Goal: Task Accomplishment & Management: Use online tool/utility

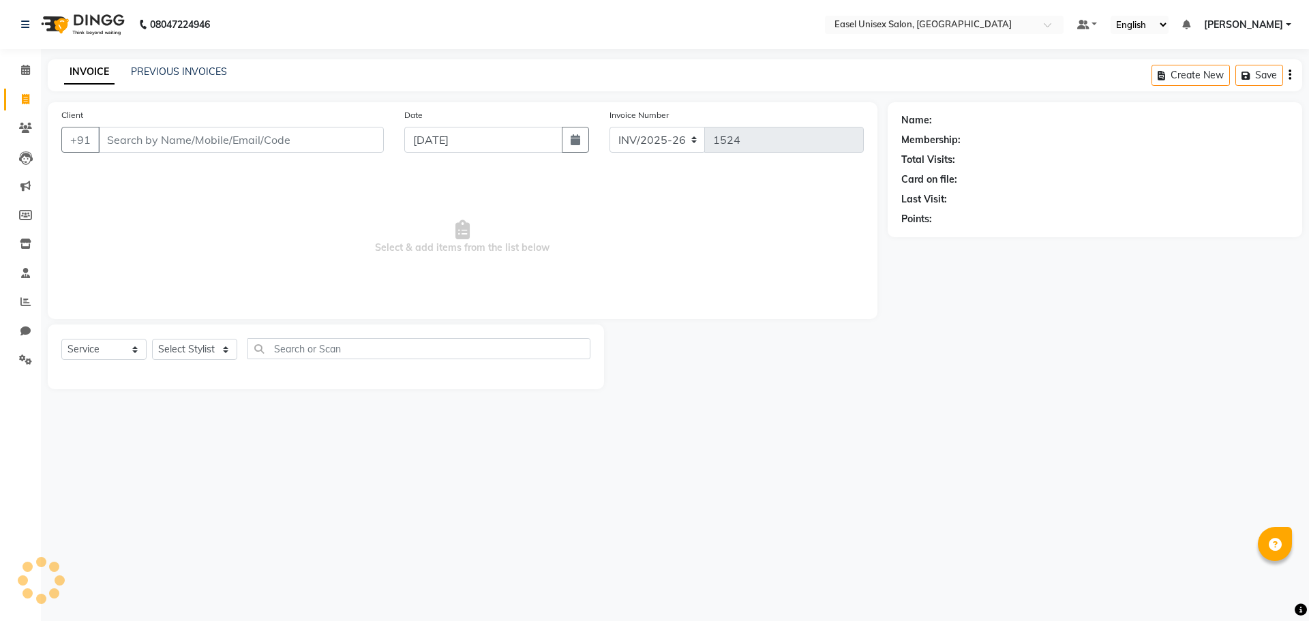
select select "service"
type input "9619721199"
click at [362, 140] on span "Add Client" at bounding box center [349, 140] width 54 height 14
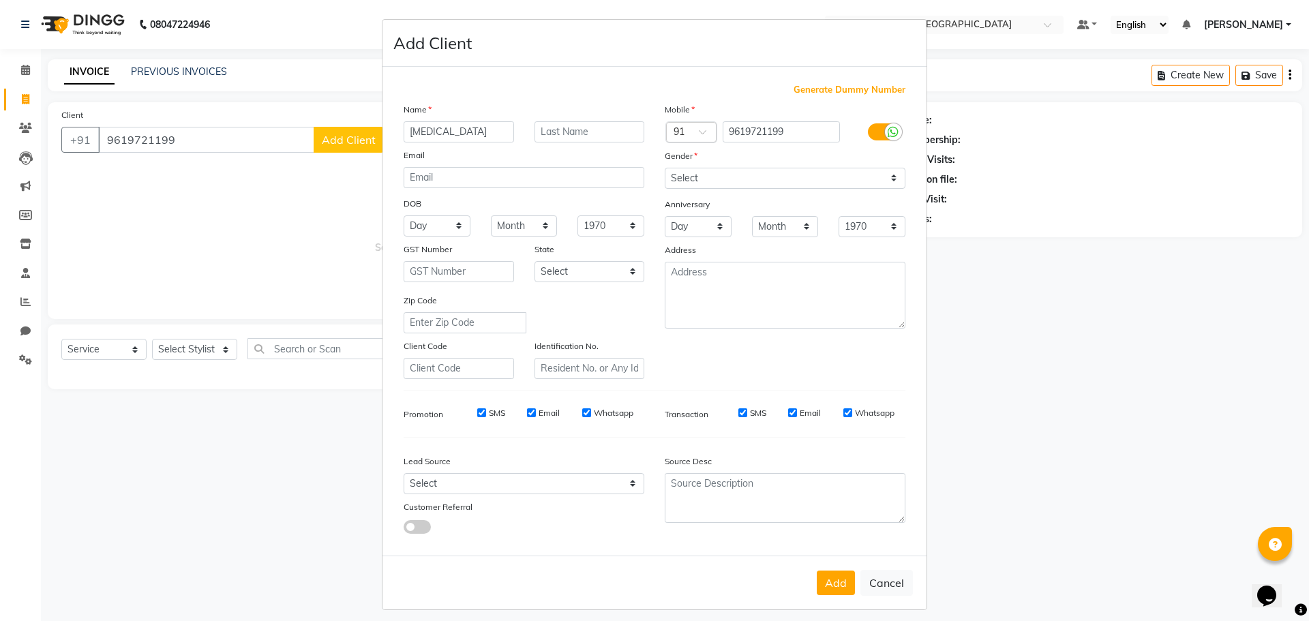
type input "[MEDICAL_DATA]"
click at [586, 130] on input "text" at bounding box center [589, 131] width 110 height 21
click at [719, 177] on select "Select [DEMOGRAPHIC_DATA] [DEMOGRAPHIC_DATA] Other Prefer Not To Say" at bounding box center [785, 178] width 241 height 21
select select "[DEMOGRAPHIC_DATA]"
click at [665, 168] on select "Select [DEMOGRAPHIC_DATA] [DEMOGRAPHIC_DATA] Other Prefer Not To Say" at bounding box center [785, 178] width 241 height 21
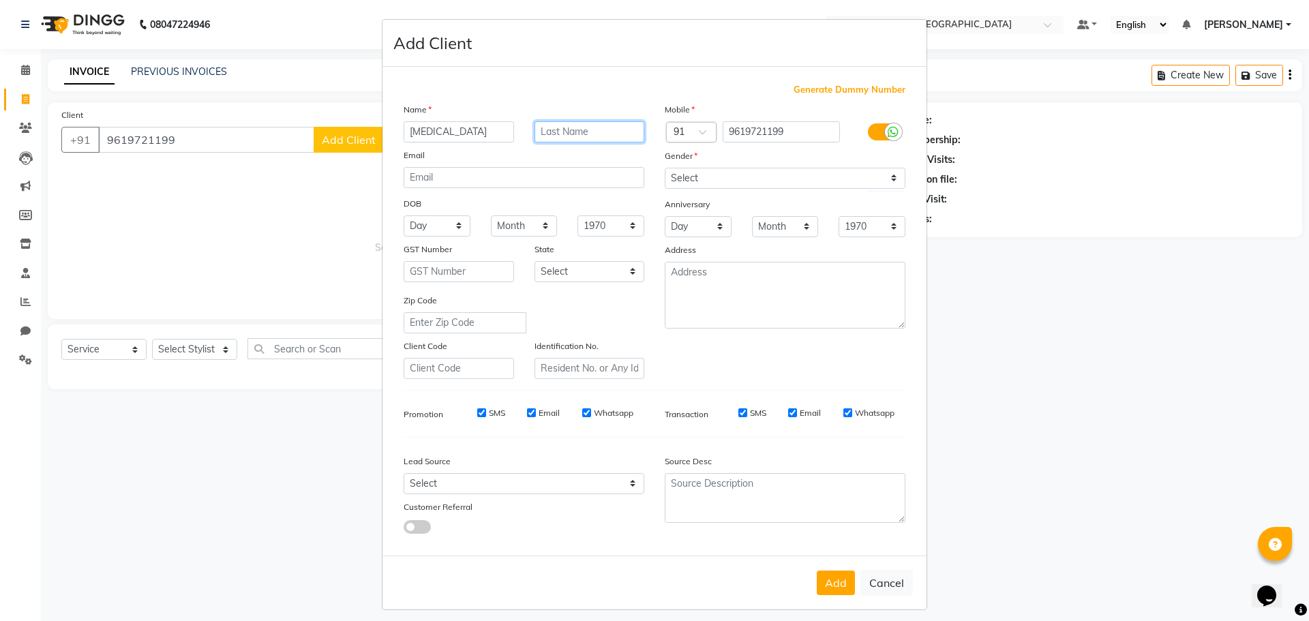
click at [604, 137] on input "text" at bounding box center [589, 131] width 110 height 21
type input "[PERSON_NAME]"
click at [826, 582] on button "Add" at bounding box center [836, 583] width 38 height 25
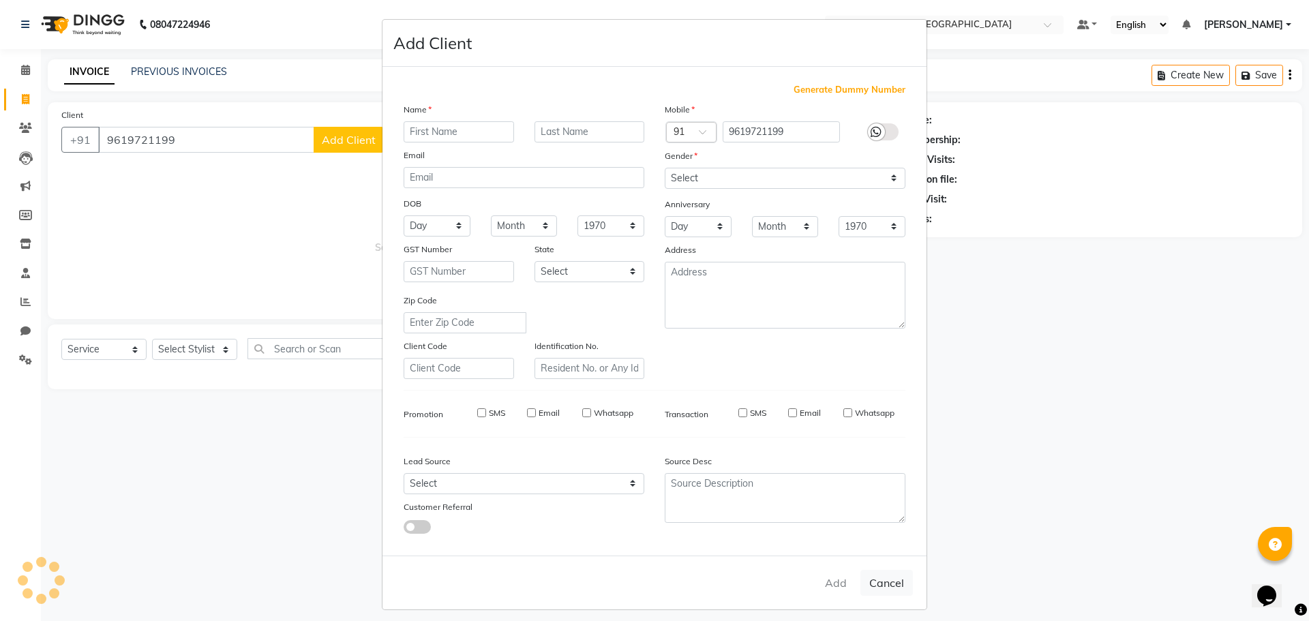
select select
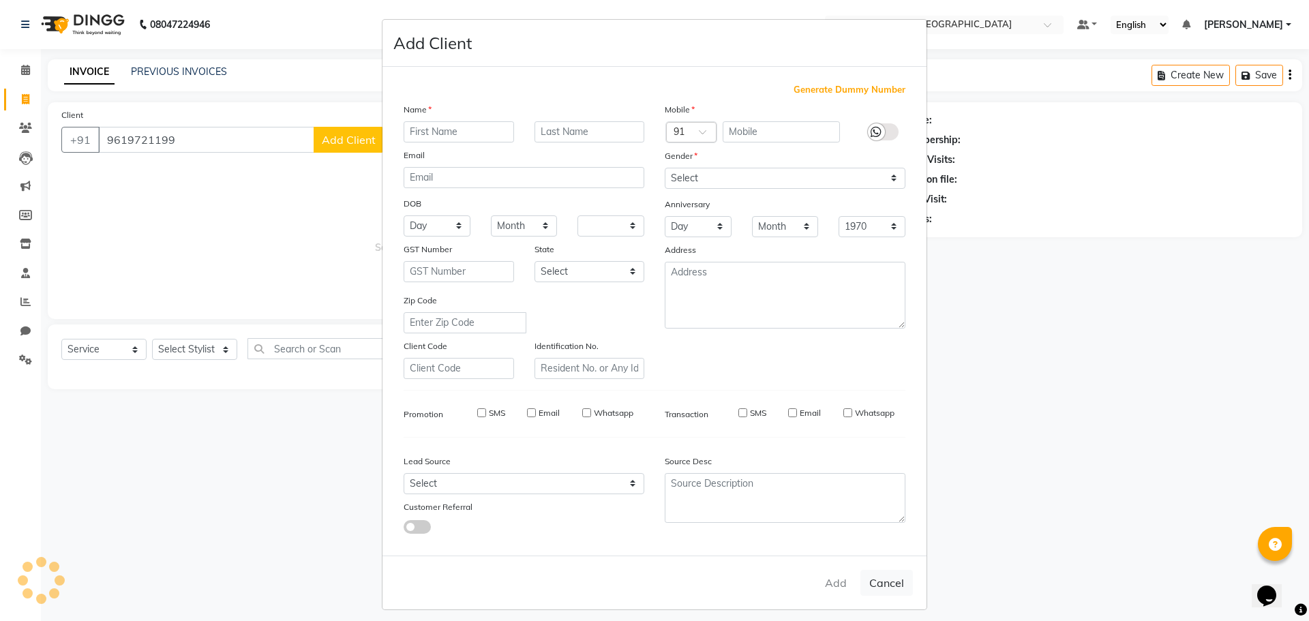
select select
checkbox input "false"
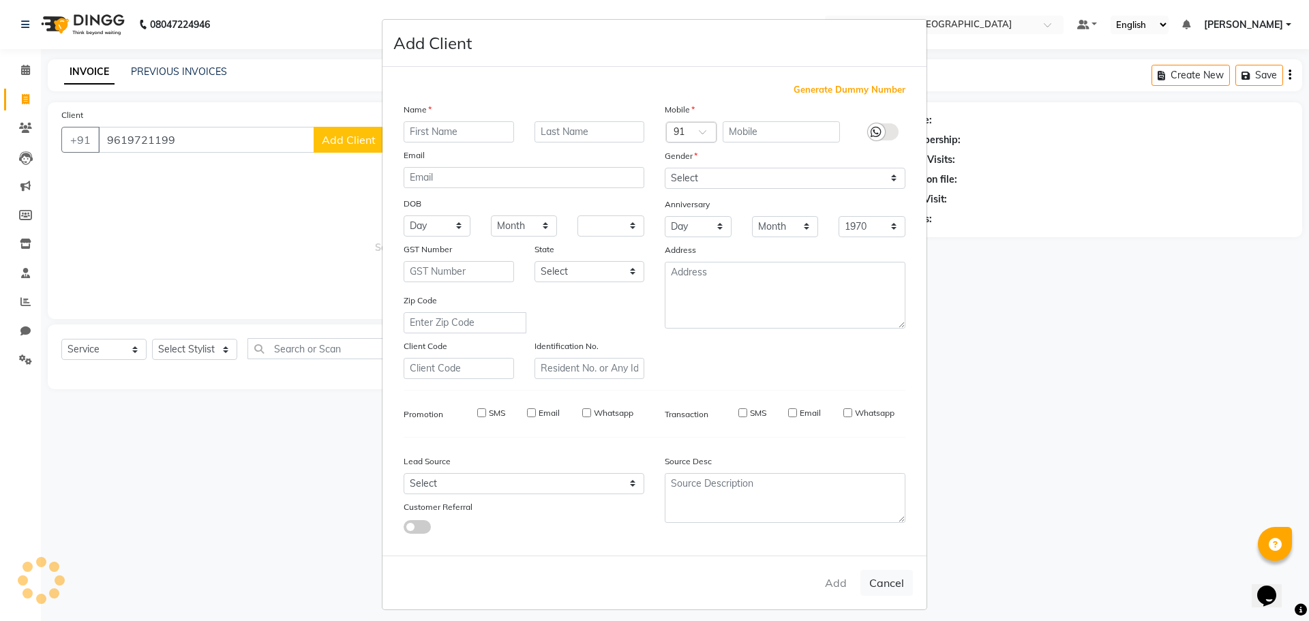
checkbox input "false"
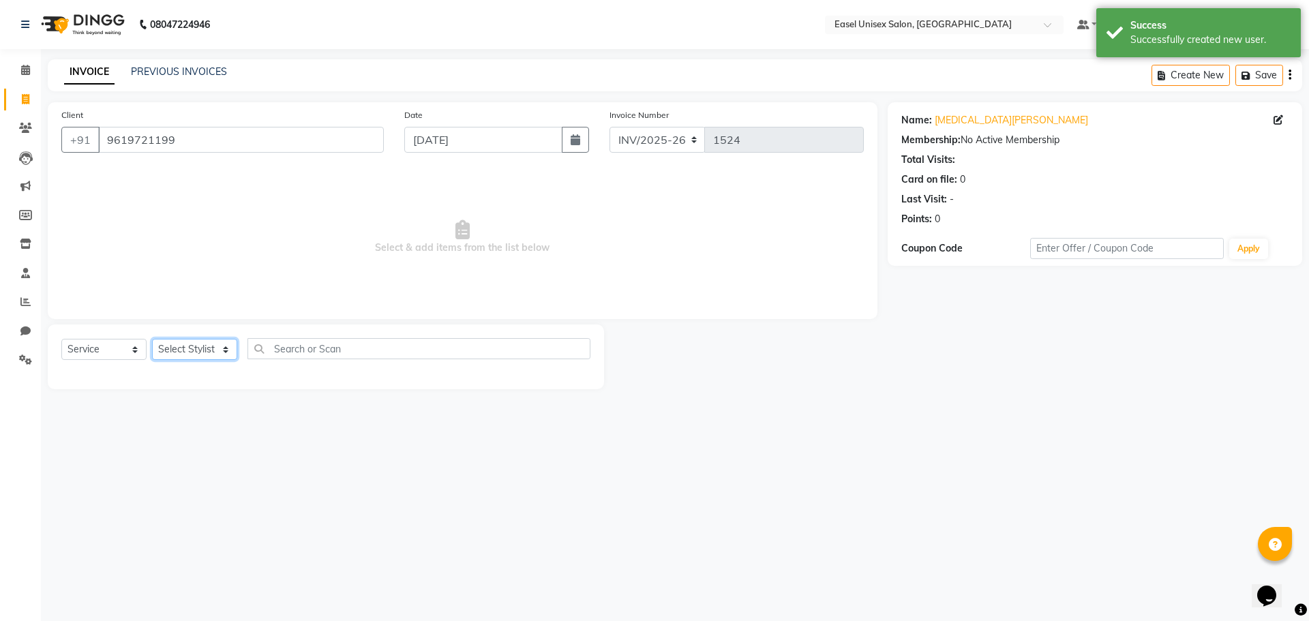
click at [212, 350] on select "Select Stylist admin [PERSON_NAME] jiya [PERSON_NAME] Priyanka [PERSON_NAME] [P…" at bounding box center [194, 349] width 85 height 21
select select "82874"
click at [152, 339] on select "Select Stylist admin [PERSON_NAME] jiya [PERSON_NAME] Priyanka [PERSON_NAME] [P…" at bounding box center [194, 349] width 85 height 21
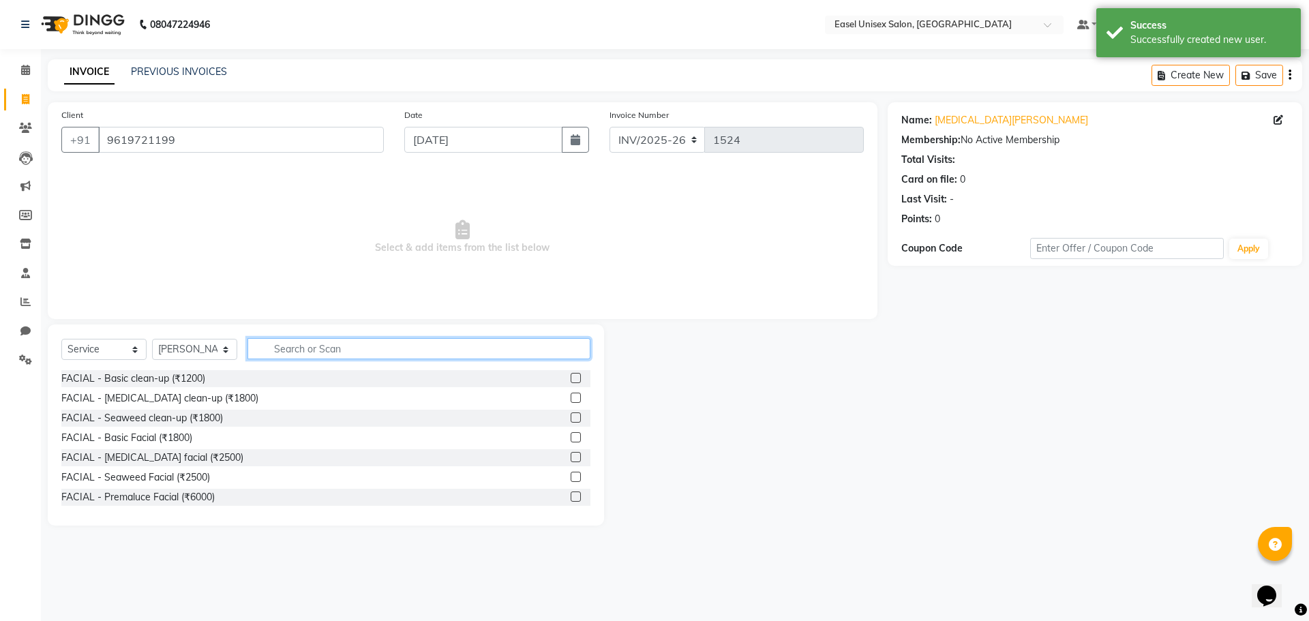
click at [359, 348] on input "text" at bounding box center [418, 348] width 343 height 21
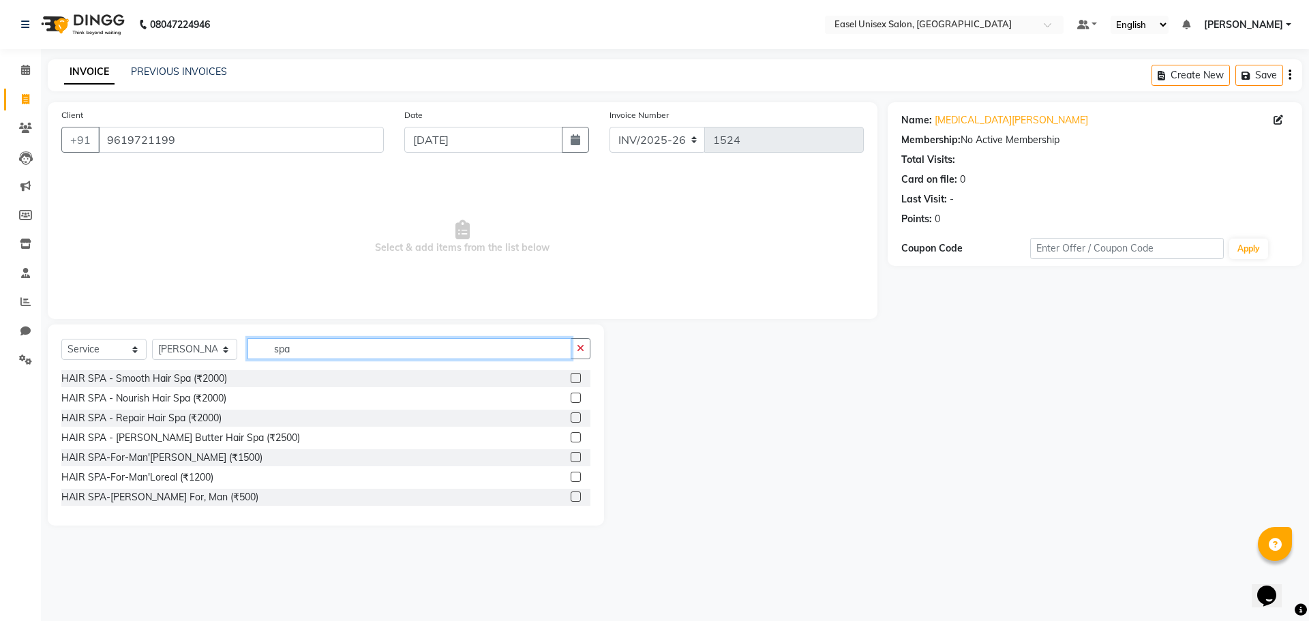
type input "spa"
click at [571, 439] on label at bounding box center [576, 437] width 10 height 10
click at [571, 439] on input "checkbox" at bounding box center [575, 438] width 9 height 9
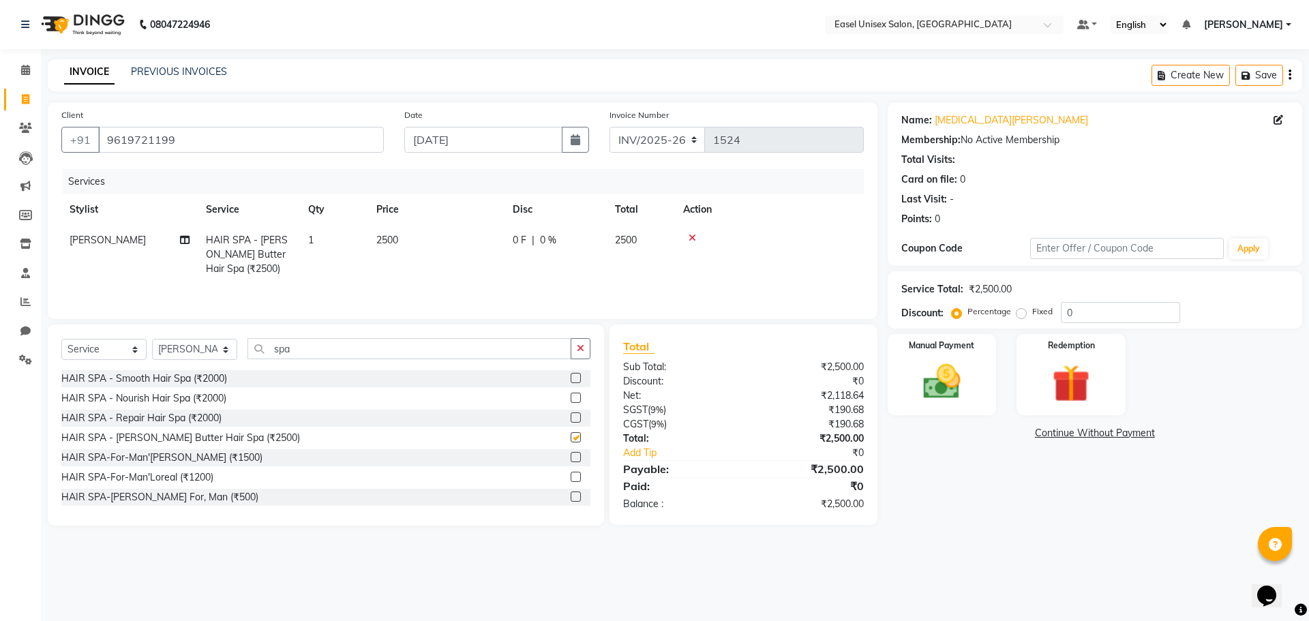
checkbox input "false"
click at [429, 237] on td "2500" at bounding box center [436, 254] width 136 height 59
select select "82874"
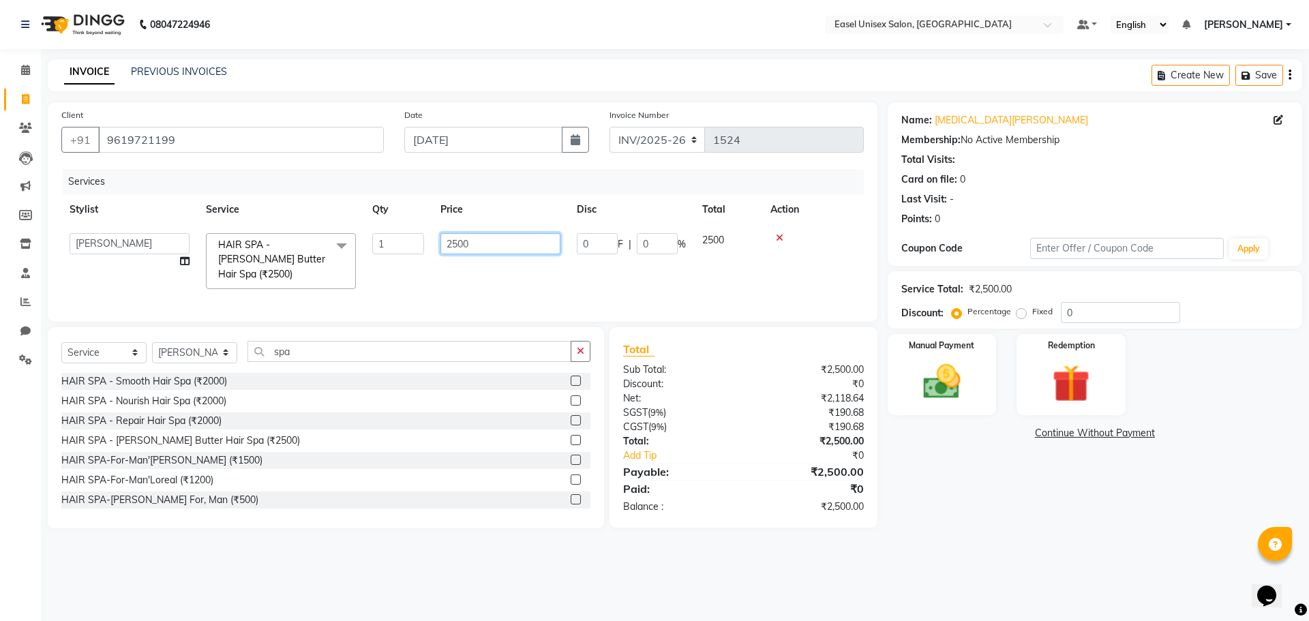
click at [496, 239] on input "2500" at bounding box center [500, 243] width 120 height 21
type input "2000"
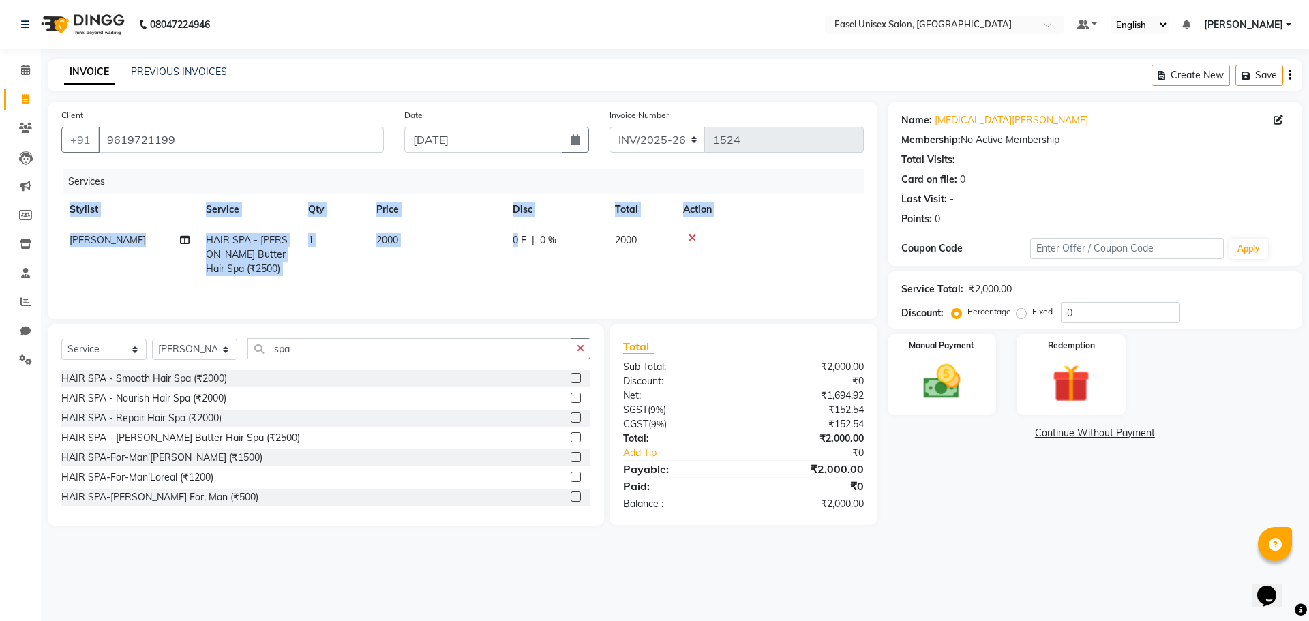
click at [517, 283] on div "Services Stylist Service Qty Price Disc Total Action [PERSON_NAME] HAIR SPA - […" at bounding box center [462, 237] width 802 height 136
drag, startPoint x: 209, startPoint y: 345, endPoint x: 205, endPoint y: 409, distance: 64.2
click at [205, 409] on div "Select Service Product Membership Package Voucher Prepaid Gift Card Select Styl…" at bounding box center [326, 425] width 556 height 201
select select "88391"
click at [152, 339] on select "Select Stylist admin [PERSON_NAME] jiya [PERSON_NAME] Priyanka [PERSON_NAME] [P…" at bounding box center [194, 349] width 85 height 21
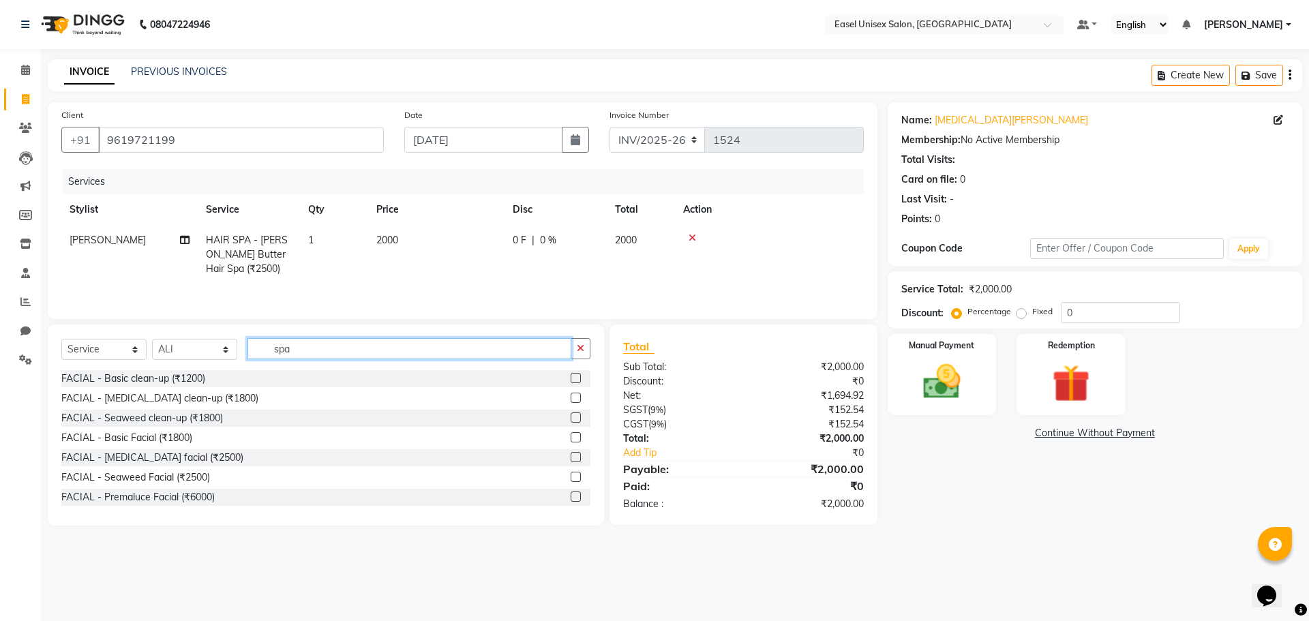
click at [313, 356] on input "spa" at bounding box center [409, 348] width 324 height 21
type input "spa"
click at [571, 439] on label at bounding box center [576, 437] width 10 height 10
click at [571, 439] on input "checkbox" at bounding box center [575, 438] width 9 height 9
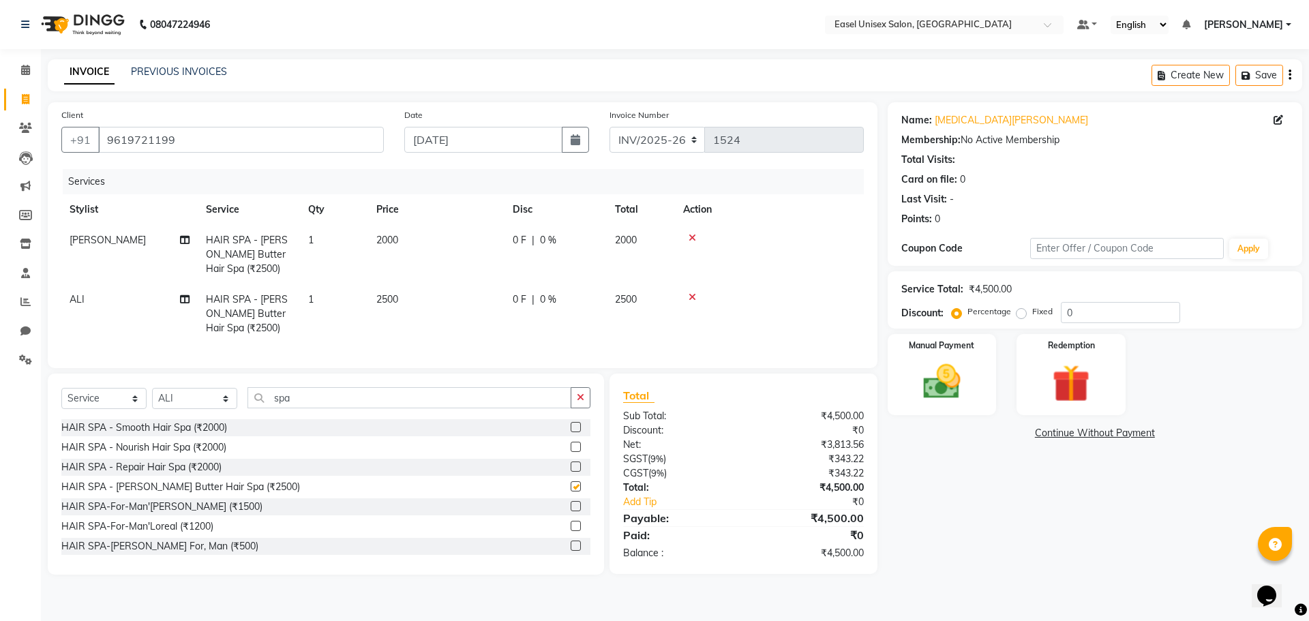
checkbox input "false"
click at [439, 310] on td "2500" at bounding box center [436, 313] width 136 height 59
select select "88391"
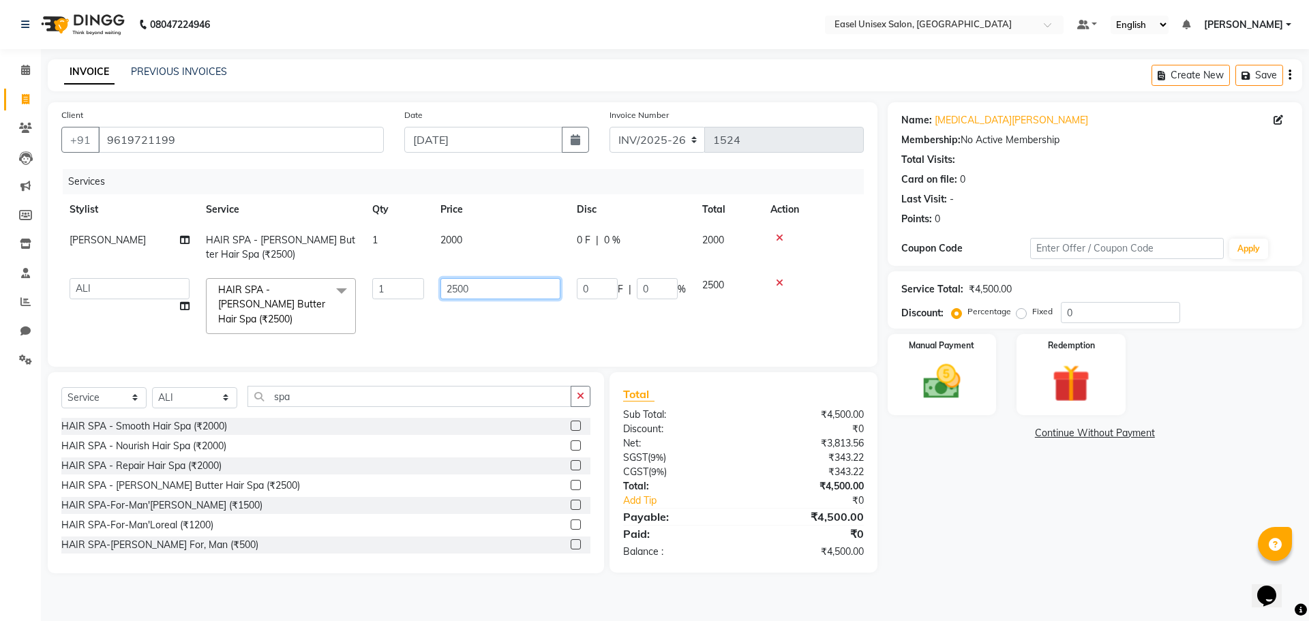
click at [497, 286] on input "2500" at bounding box center [500, 288] width 120 height 21
type input "2000"
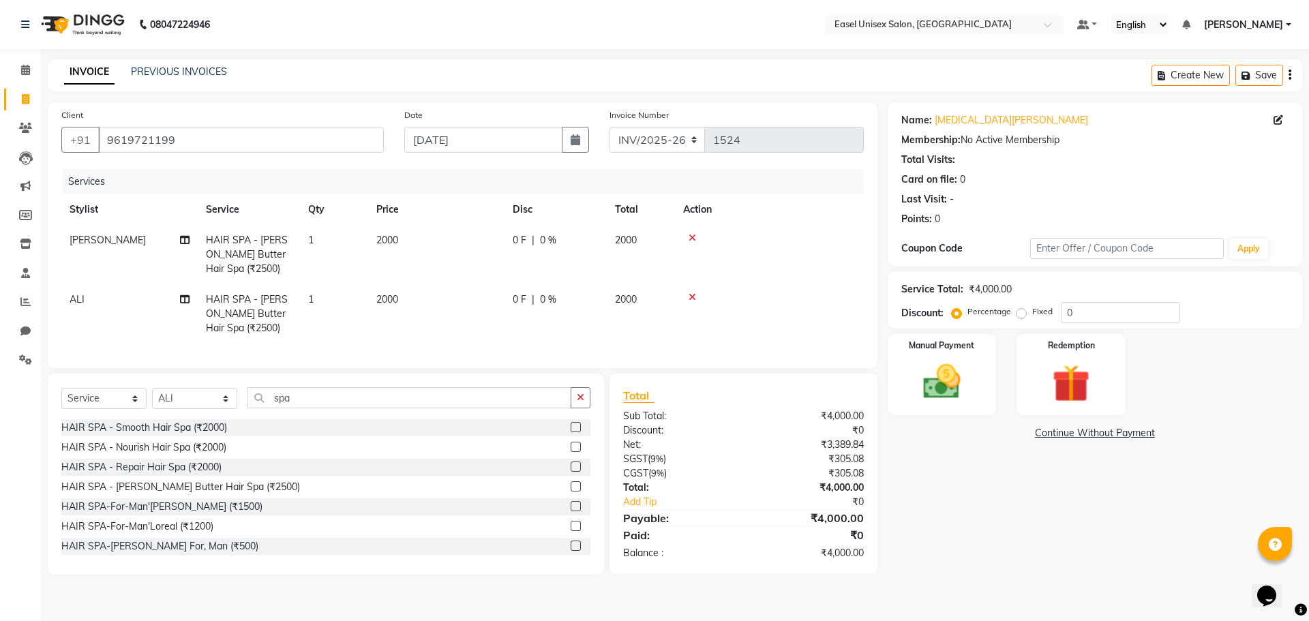
click at [824, 327] on td at bounding box center [769, 313] width 189 height 59
click at [941, 390] on img at bounding box center [941, 381] width 63 height 45
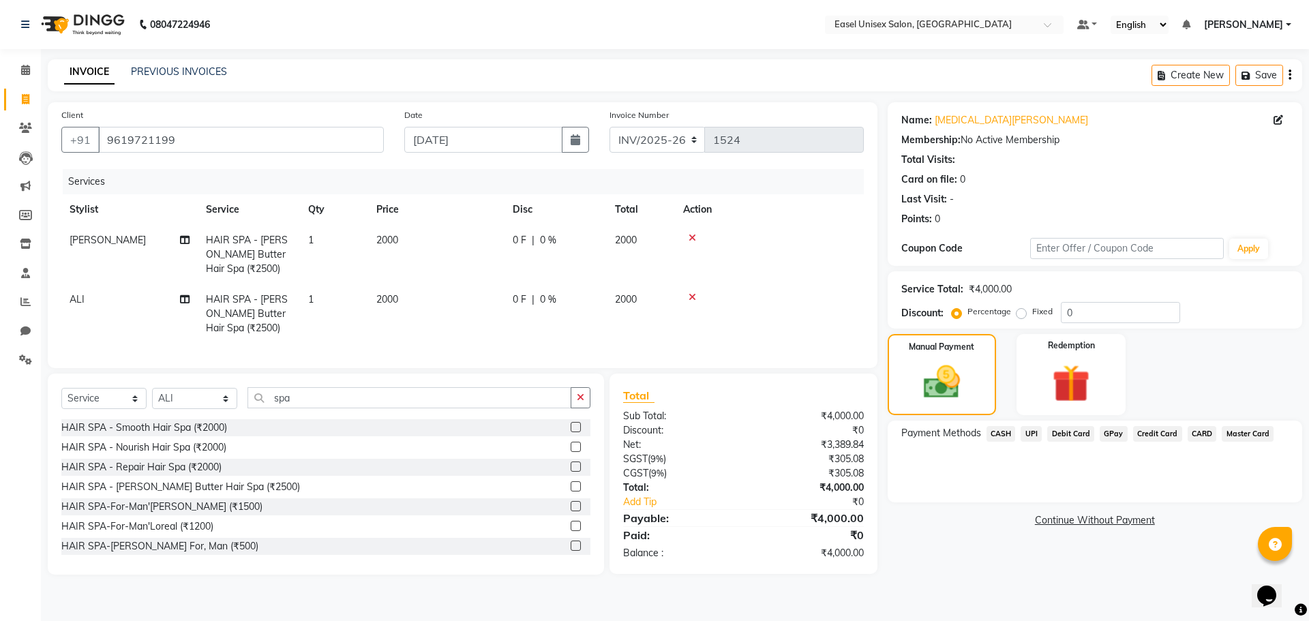
click at [1005, 438] on span "CASH" at bounding box center [1000, 434] width 29 height 16
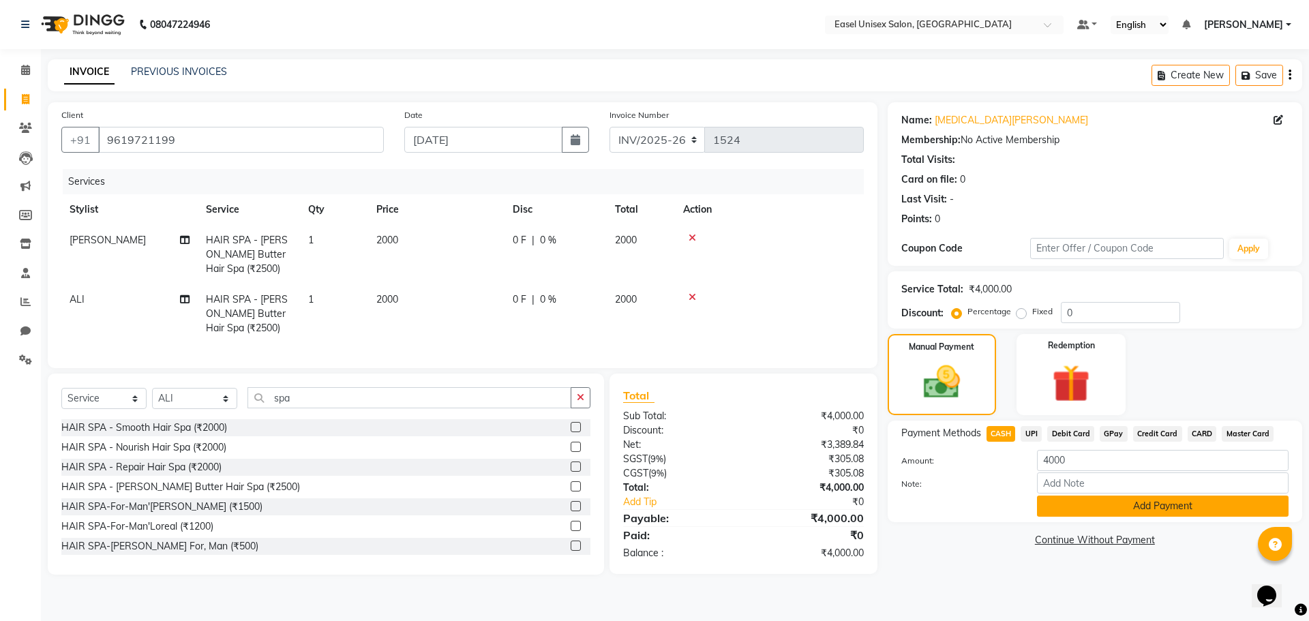
click at [1116, 509] on button "Add Payment" at bounding box center [1163, 506] width 252 height 21
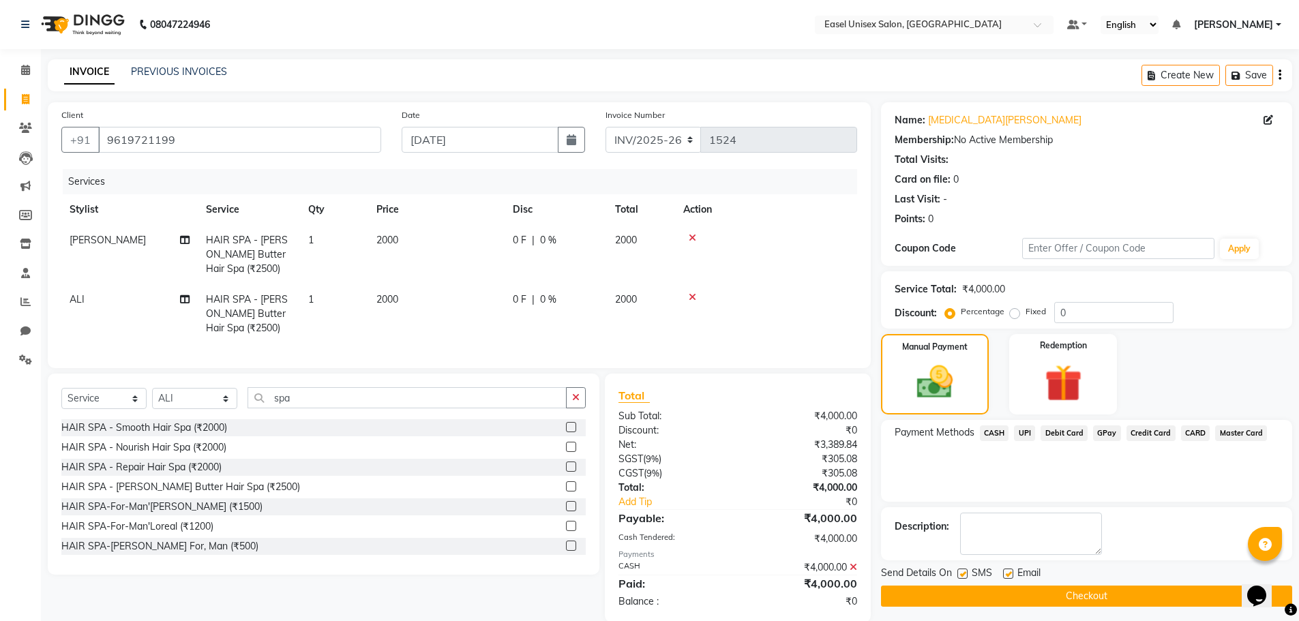
scroll to position [32, 0]
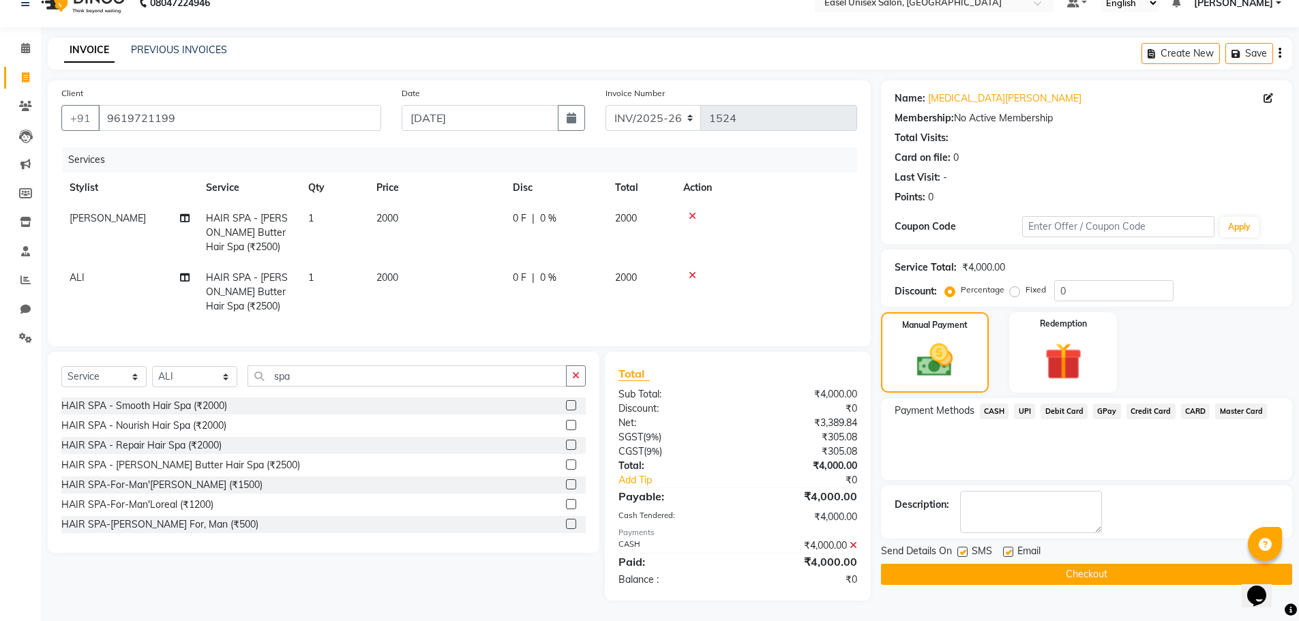
click at [1121, 570] on button "Checkout" at bounding box center [1086, 574] width 411 height 21
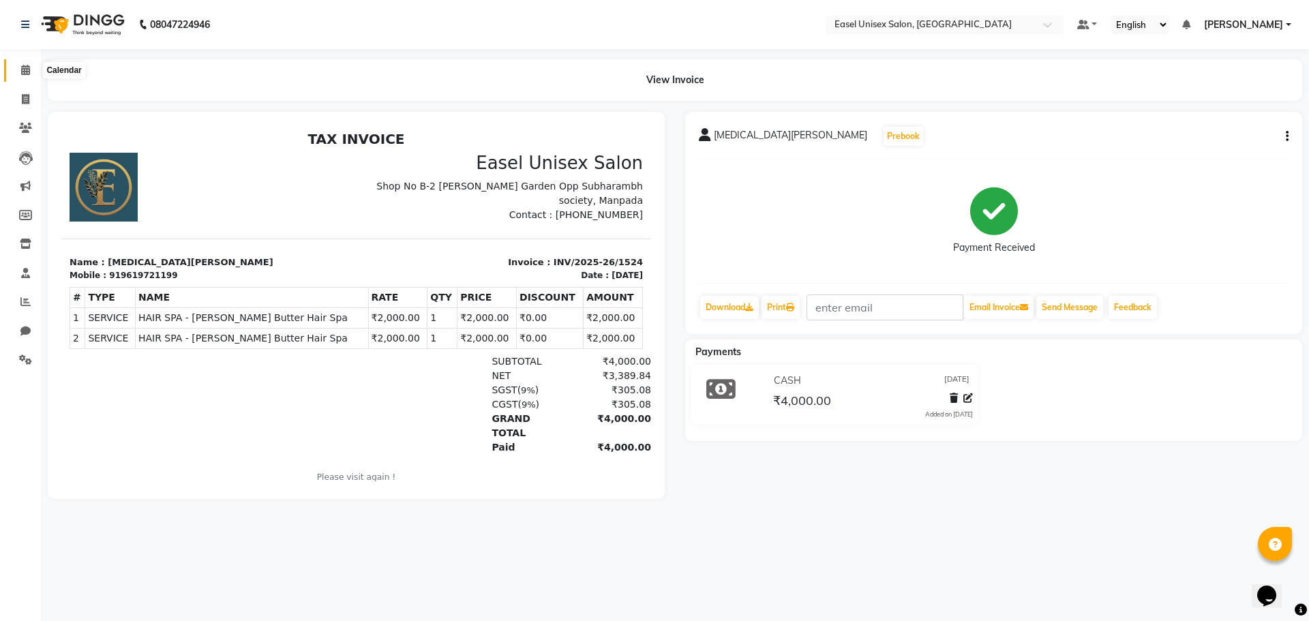
click at [31, 75] on span at bounding box center [26, 71] width 24 height 16
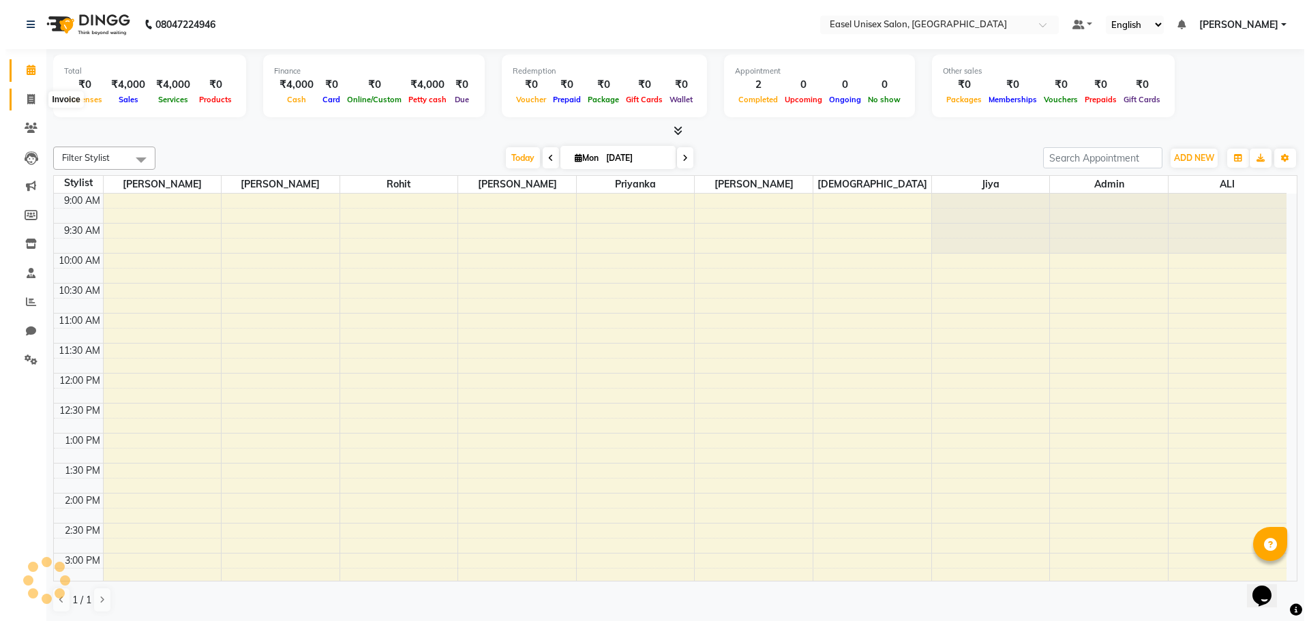
scroll to position [366, 0]
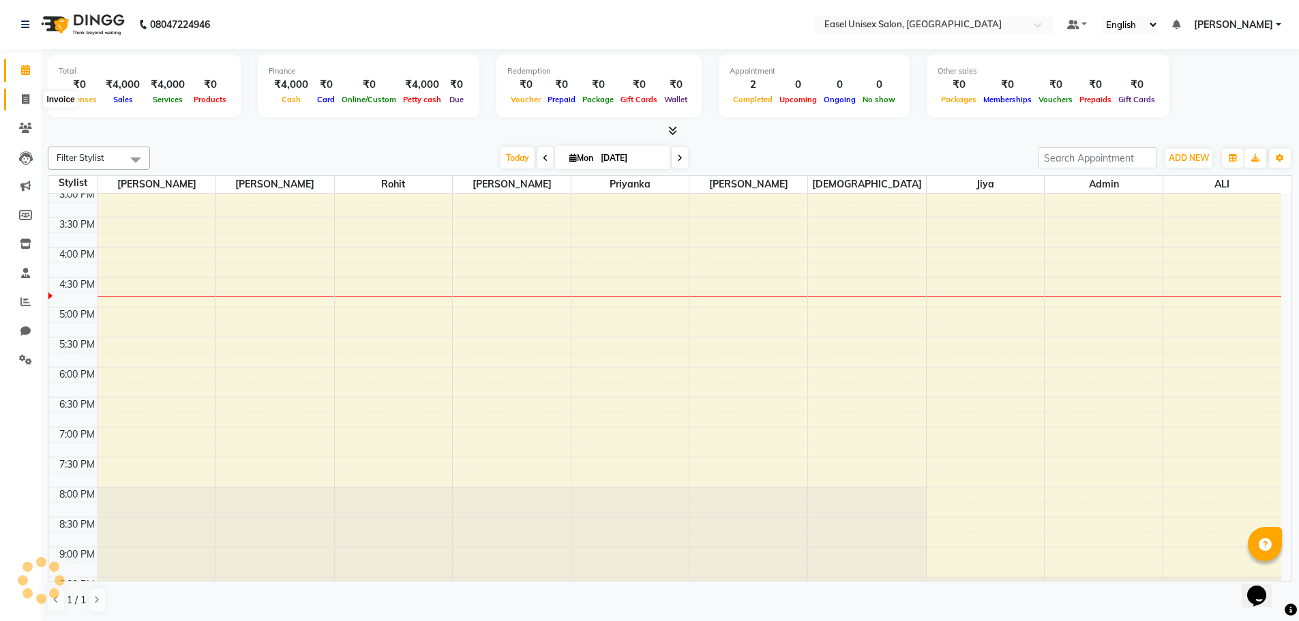
click at [23, 104] on icon at bounding box center [25, 99] width 7 height 10
select select "service"
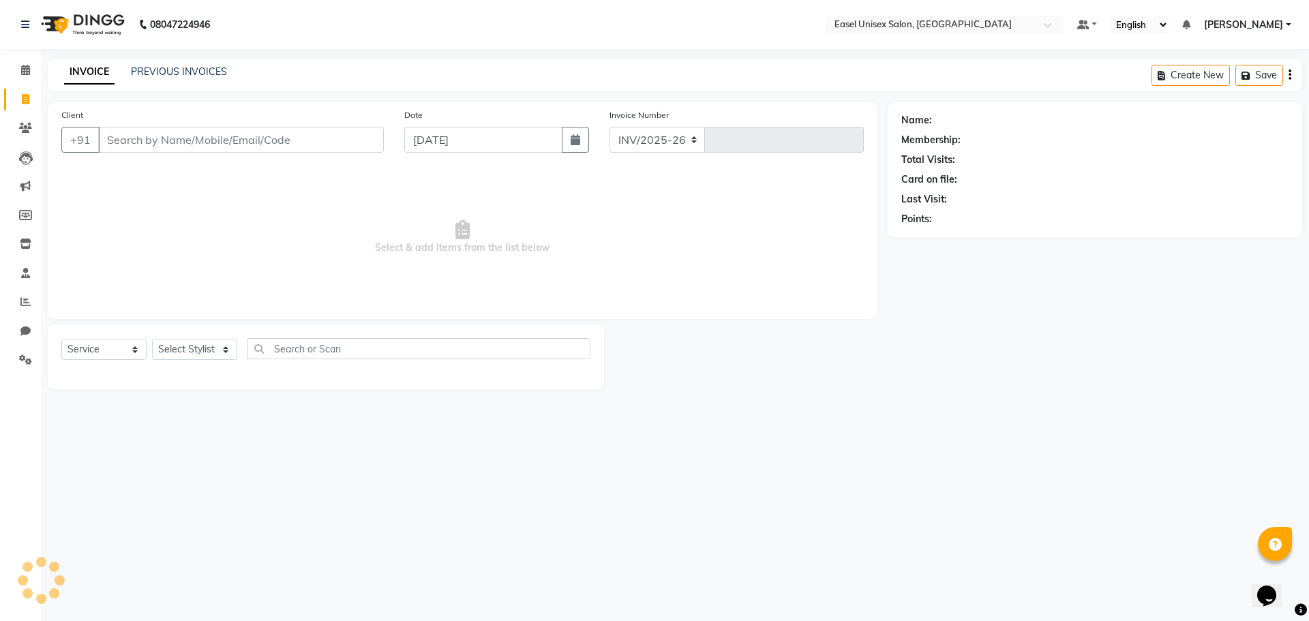
select select "8639"
type input "1525"
type input "9820160494"
click at [339, 136] on span "Add Client" at bounding box center [349, 140] width 54 height 14
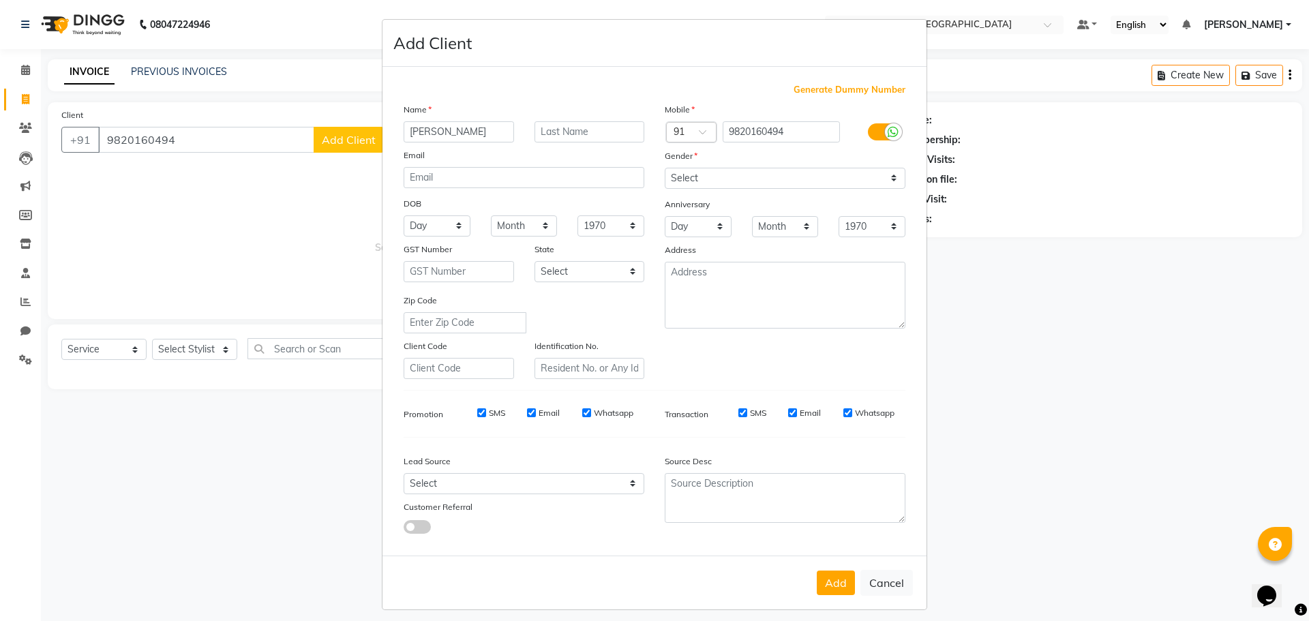
type input "[PERSON_NAME]"
click at [743, 177] on select "Select [DEMOGRAPHIC_DATA] [DEMOGRAPHIC_DATA] Other Prefer Not To Say" at bounding box center [785, 178] width 241 height 21
select select "[DEMOGRAPHIC_DATA]"
click at [665, 168] on select "Select [DEMOGRAPHIC_DATA] [DEMOGRAPHIC_DATA] Other Prefer Not To Say" at bounding box center [785, 178] width 241 height 21
click at [829, 579] on button "Add" at bounding box center [836, 583] width 38 height 25
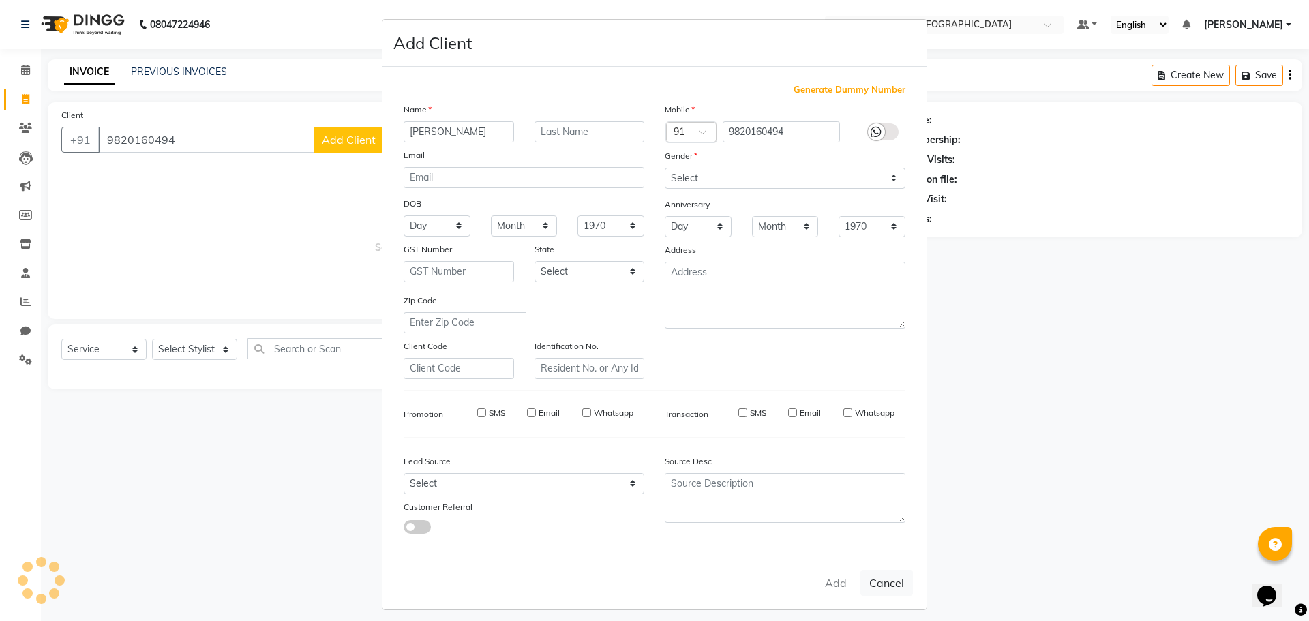
select select
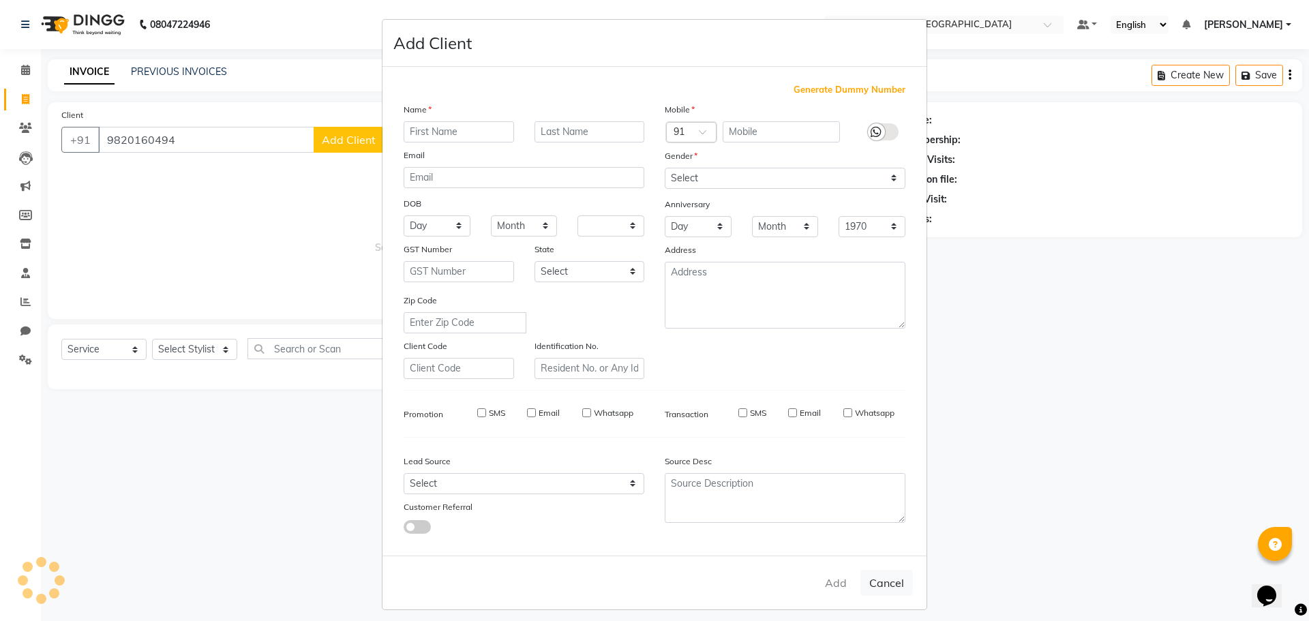
select select
checkbox input "false"
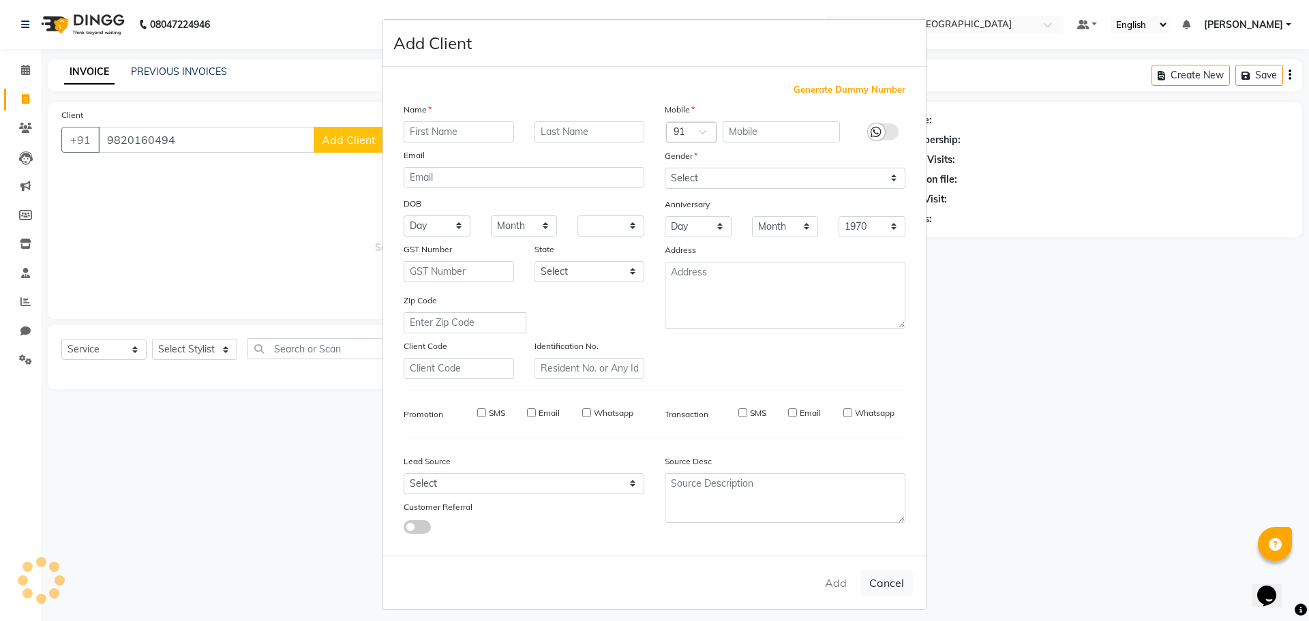
checkbox input "false"
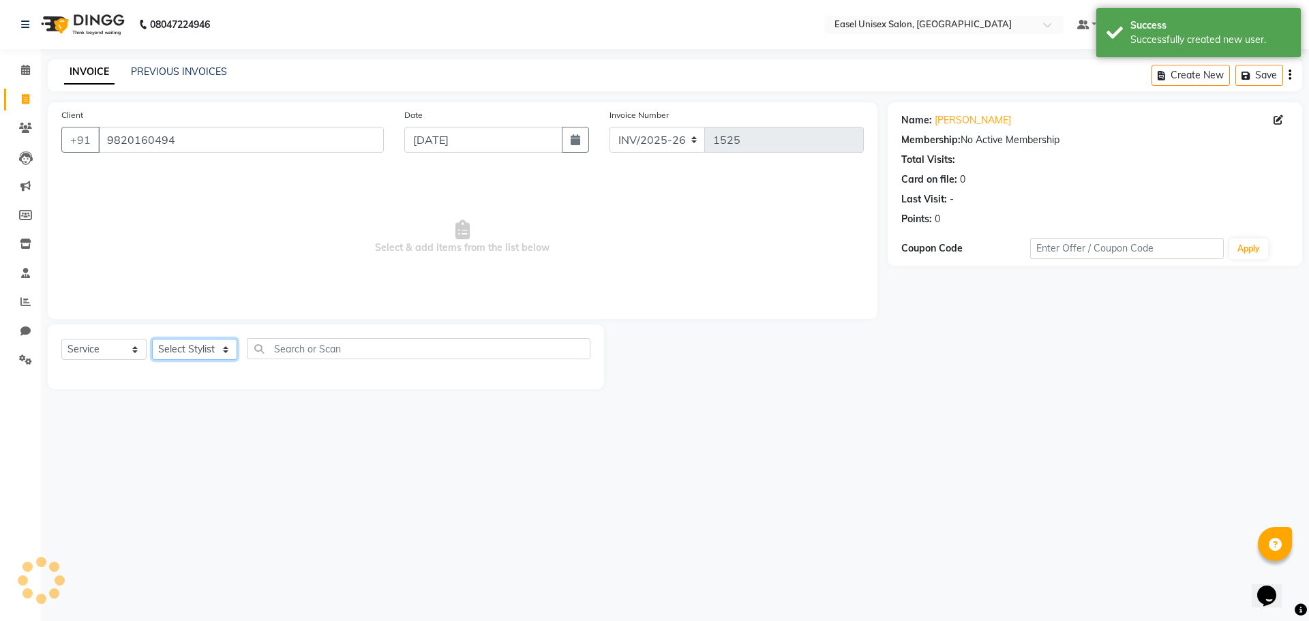
click at [199, 354] on select "Select Stylist admin [PERSON_NAME] jiya [PERSON_NAME] Priyanka [PERSON_NAME] [P…" at bounding box center [194, 349] width 85 height 21
select select "82876"
click at [152, 339] on select "Select Stylist admin [PERSON_NAME] jiya [PERSON_NAME] Priyanka [PERSON_NAME] [P…" at bounding box center [194, 349] width 85 height 21
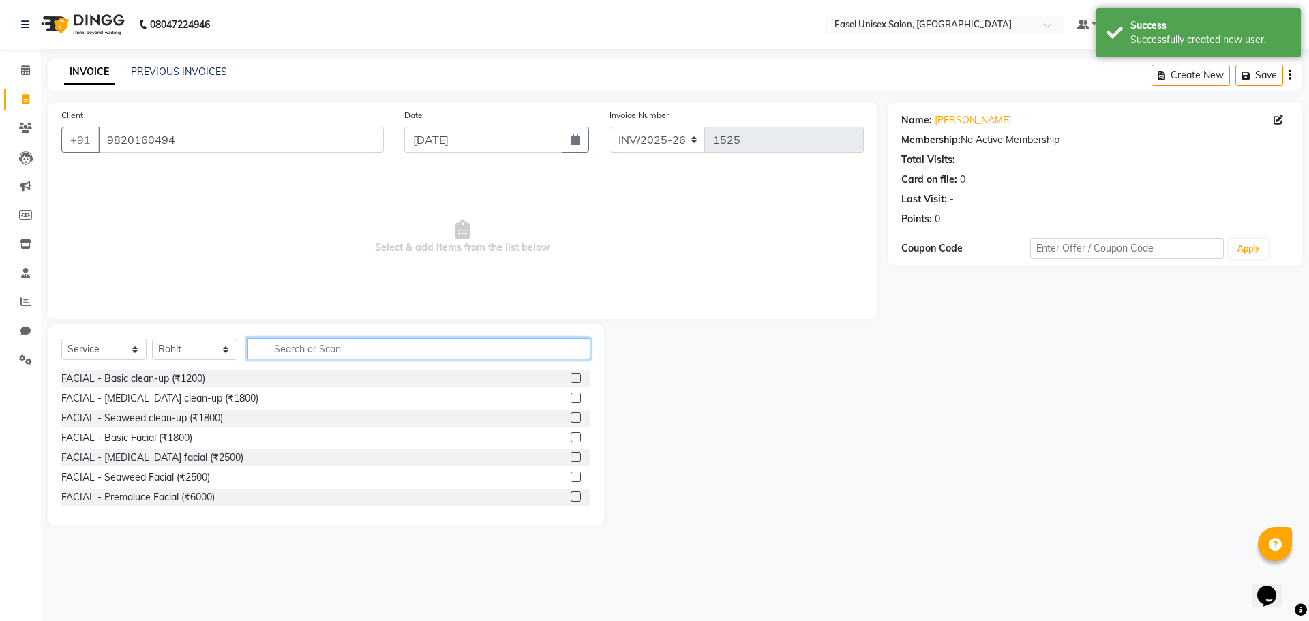
click at [387, 349] on input "text" at bounding box center [418, 348] width 343 height 21
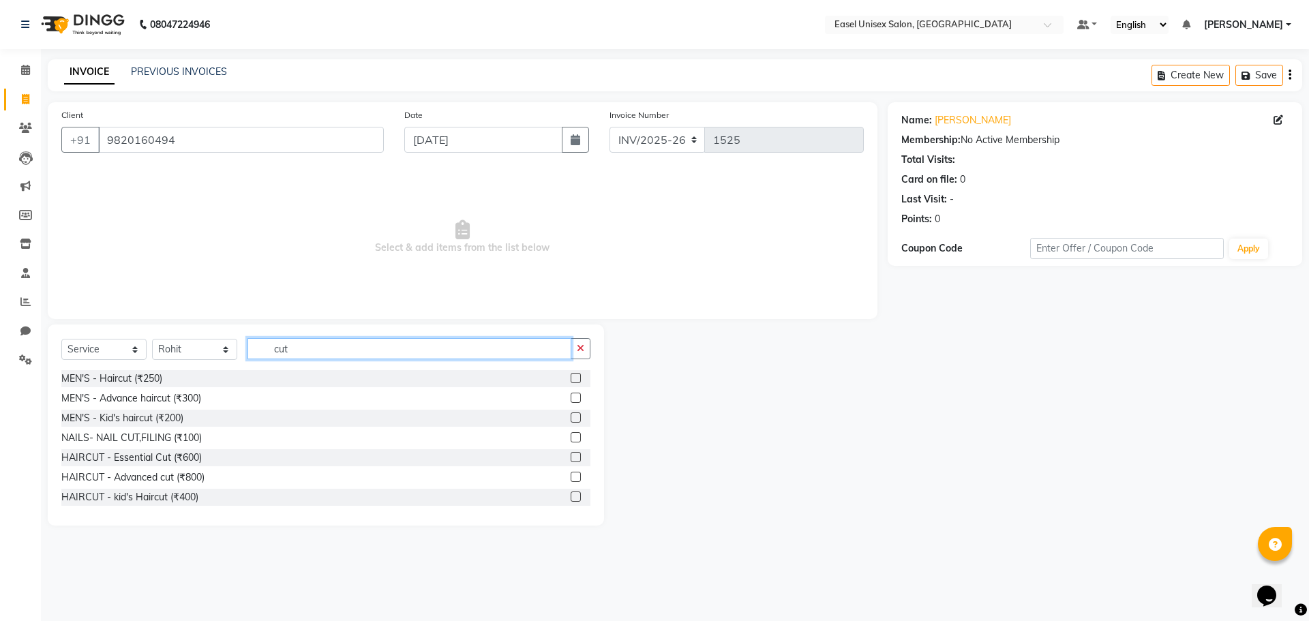
type input "cut"
click at [571, 381] on label at bounding box center [576, 378] width 10 height 10
click at [571, 381] on input "checkbox" at bounding box center [575, 378] width 9 height 9
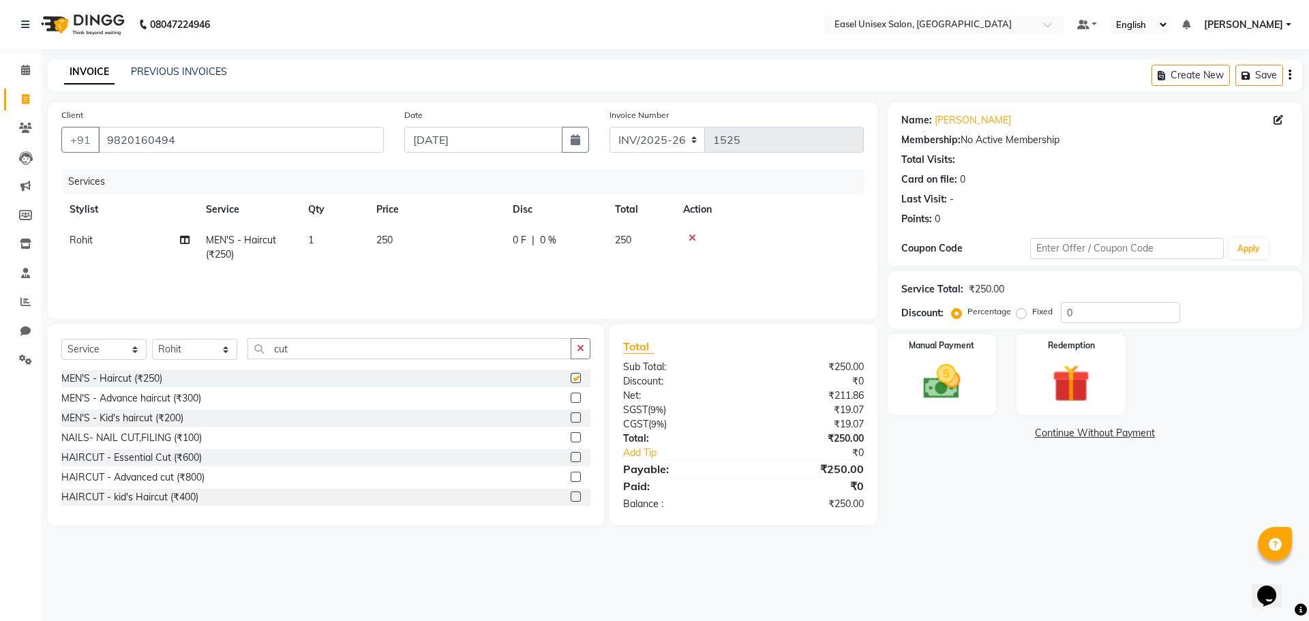
checkbox input "false"
click at [571, 399] on label at bounding box center [576, 398] width 10 height 10
click at [571, 399] on input "checkbox" at bounding box center [575, 398] width 9 height 9
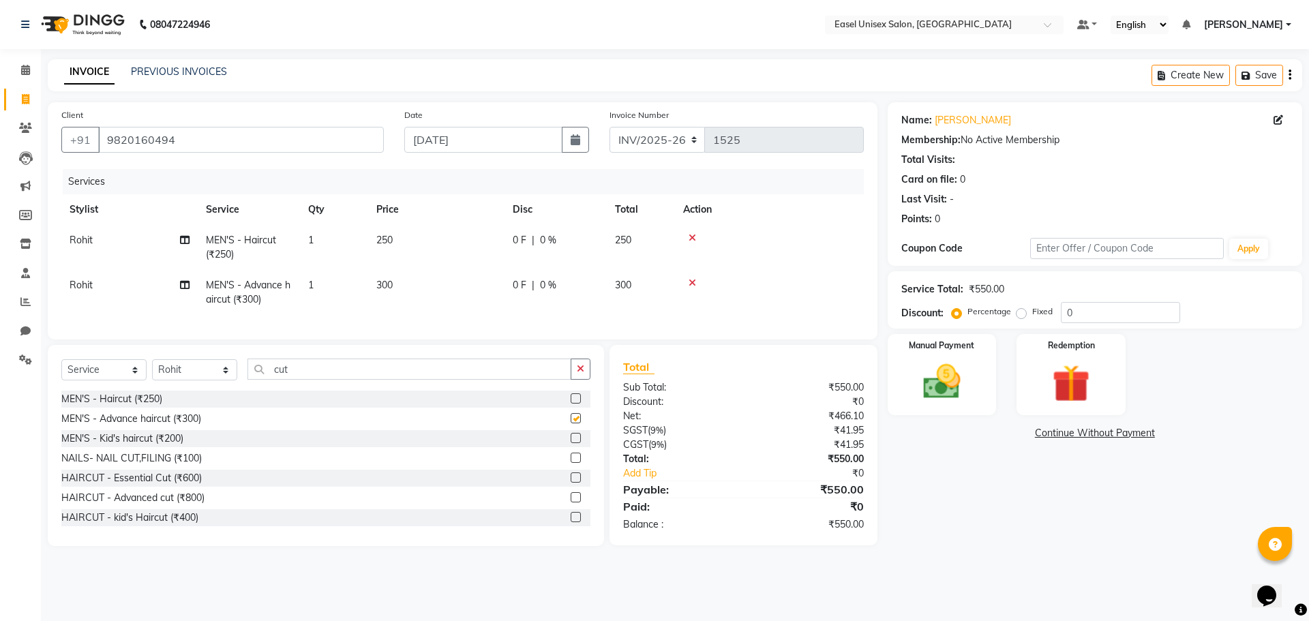
checkbox input "false"
click at [687, 235] on div at bounding box center [769, 238] width 172 height 10
click at [690, 237] on icon at bounding box center [692, 238] width 7 height 10
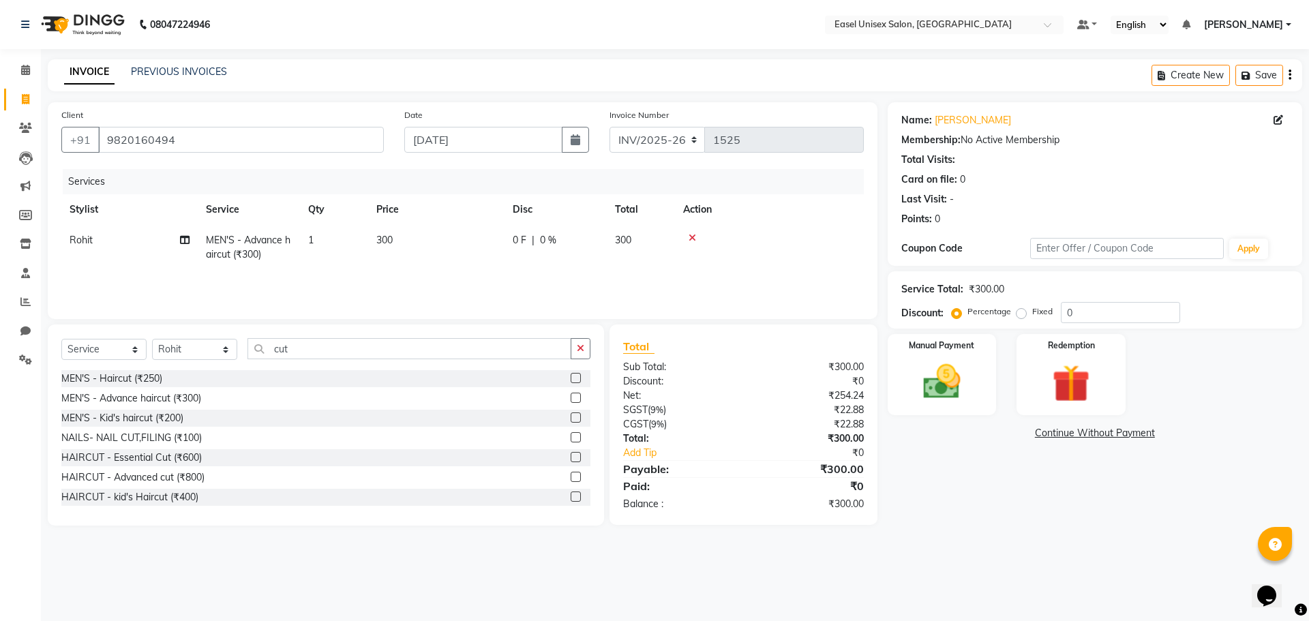
click at [423, 236] on td "300" at bounding box center [436, 247] width 136 height 45
select select "82876"
click at [467, 241] on input "300" at bounding box center [500, 243] width 120 height 21
type input "3"
type input "400"
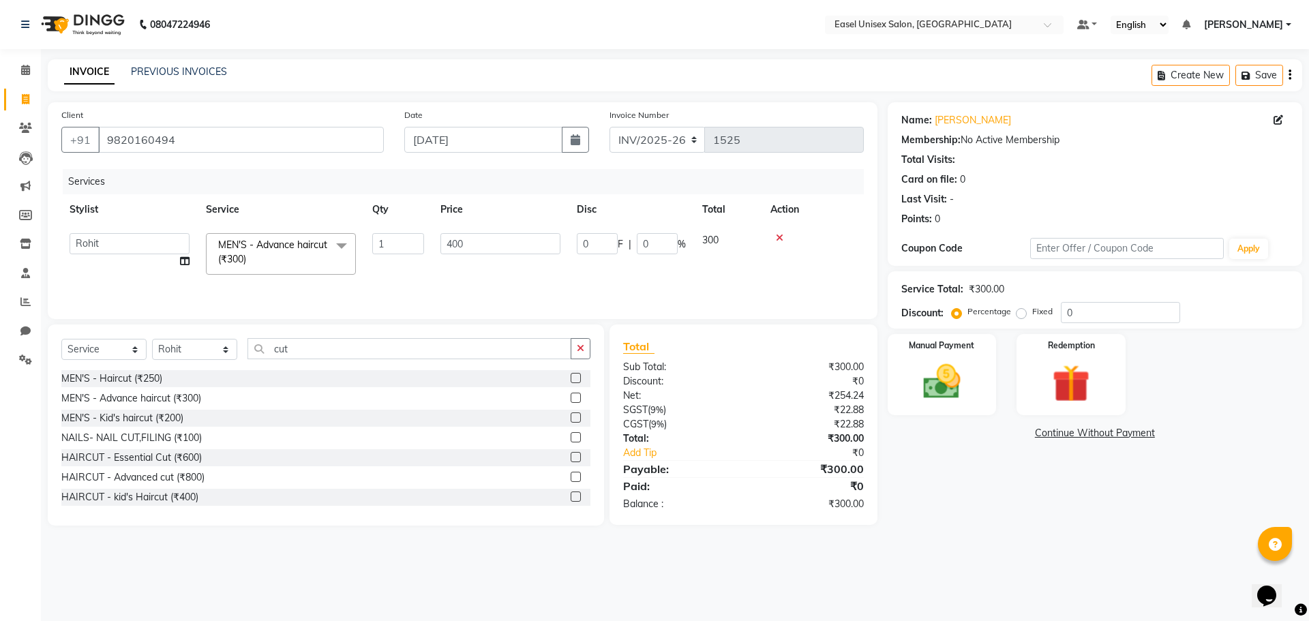
click at [764, 255] on td at bounding box center [813, 254] width 102 height 58
click at [639, 451] on link "Add Tip" at bounding box center [689, 453] width 152 height 14
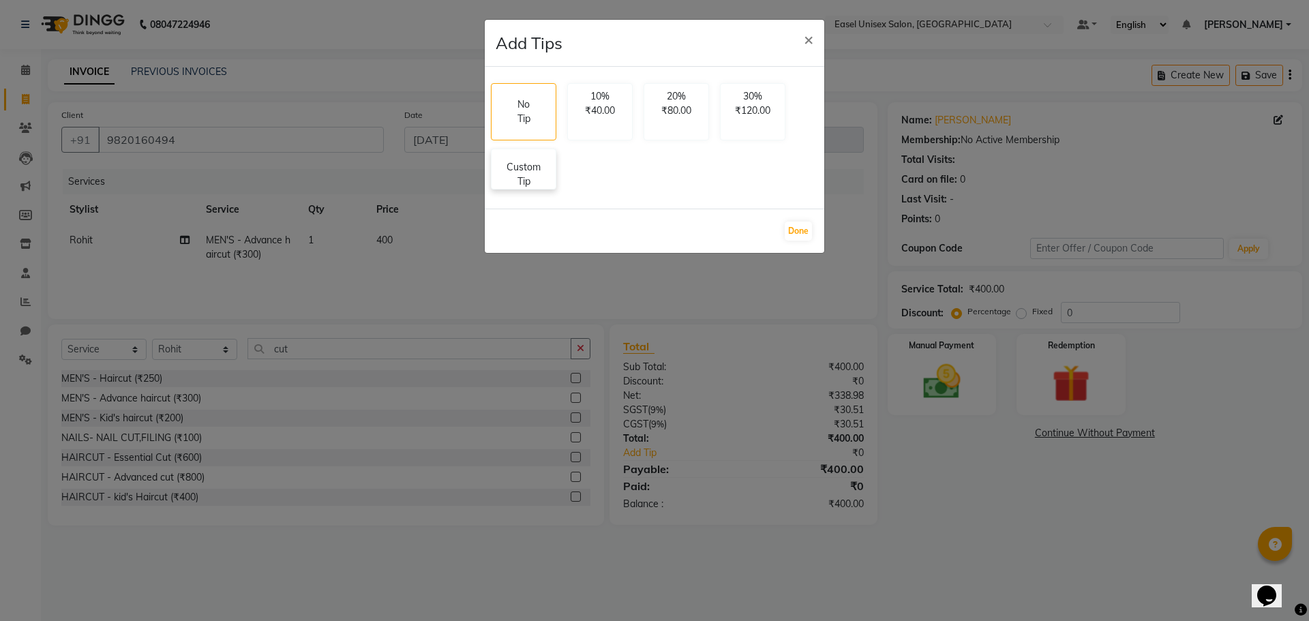
click at [519, 182] on p "Custom Tip" at bounding box center [524, 174] width 48 height 29
select select "82876"
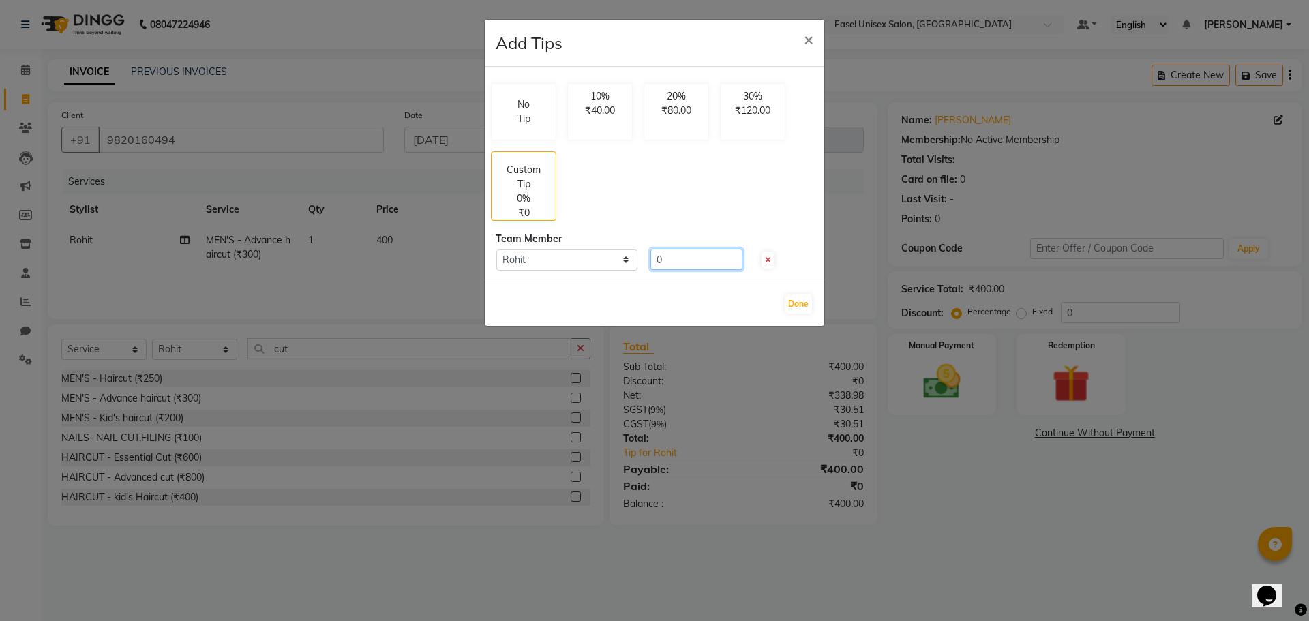
click at [690, 261] on input "0" at bounding box center [696, 259] width 92 height 21
type input "50"
click at [802, 308] on button "Done" at bounding box center [798, 304] width 27 height 19
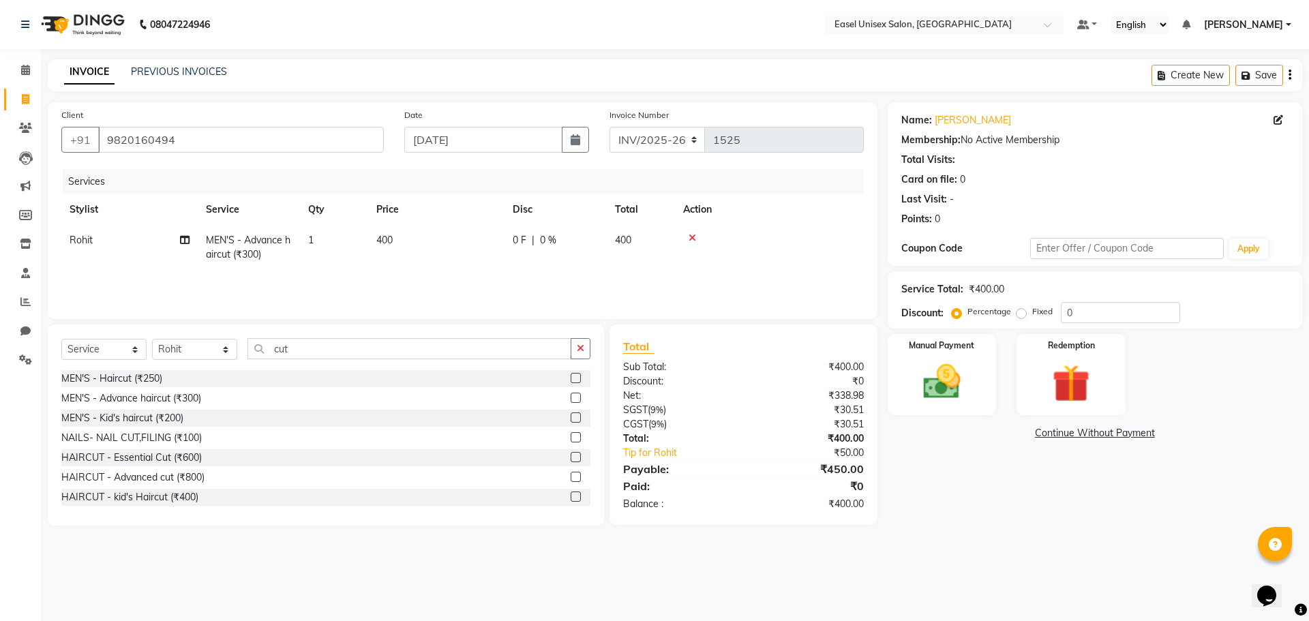
click at [414, 245] on td "400" at bounding box center [436, 247] width 136 height 45
select select "82876"
click at [485, 243] on input "400" at bounding box center [500, 243] width 120 height 21
type input "4"
drag, startPoint x: 783, startPoint y: 236, endPoint x: 774, endPoint y: 239, distance: 8.9
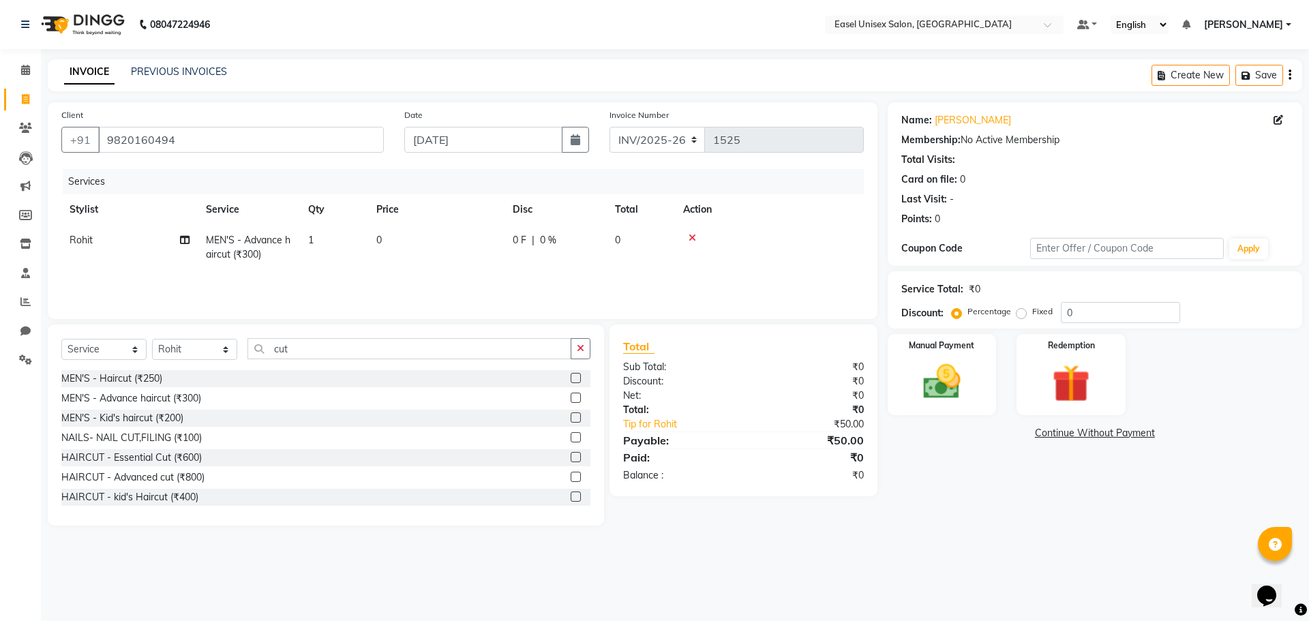
click at [780, 237] on div at bounding box center [769, 238] width 172 height 10
click at [689, 235] on icon at bounding box center [692, 238] width 7 height 10
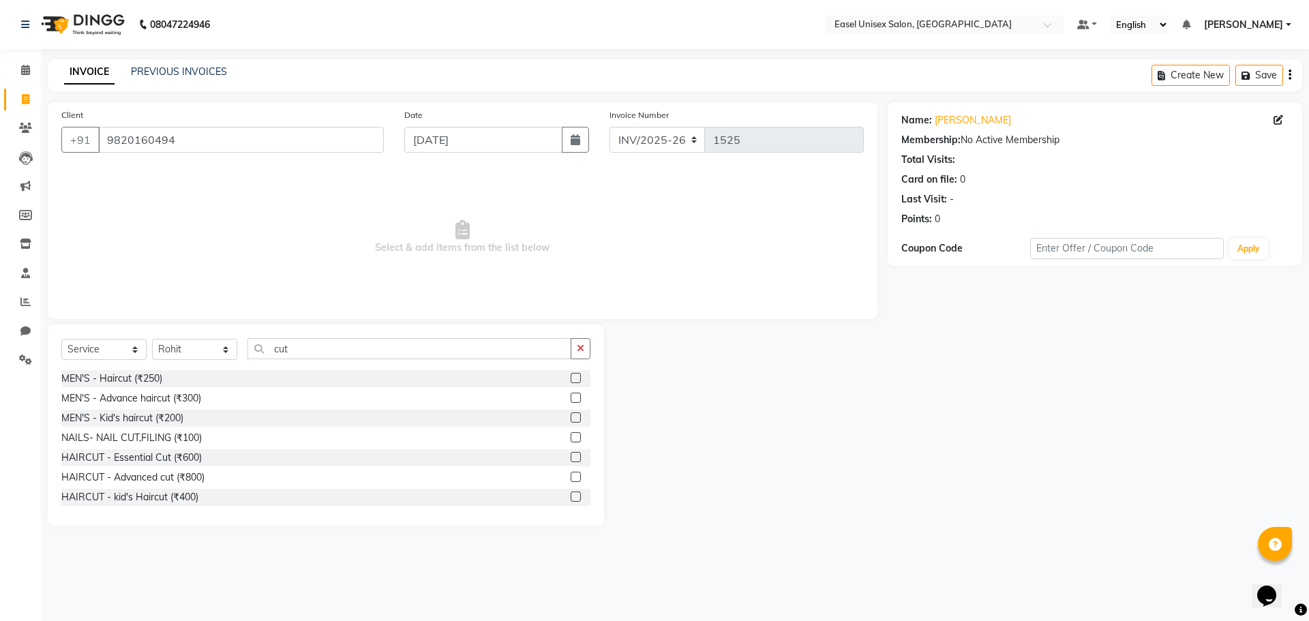
click at [571, 377] on label at bounding box center [576, 378] width 10 height 10
click at [571, 377] on input "checkbox" at bounding box center [575, 378] width 9 height 9
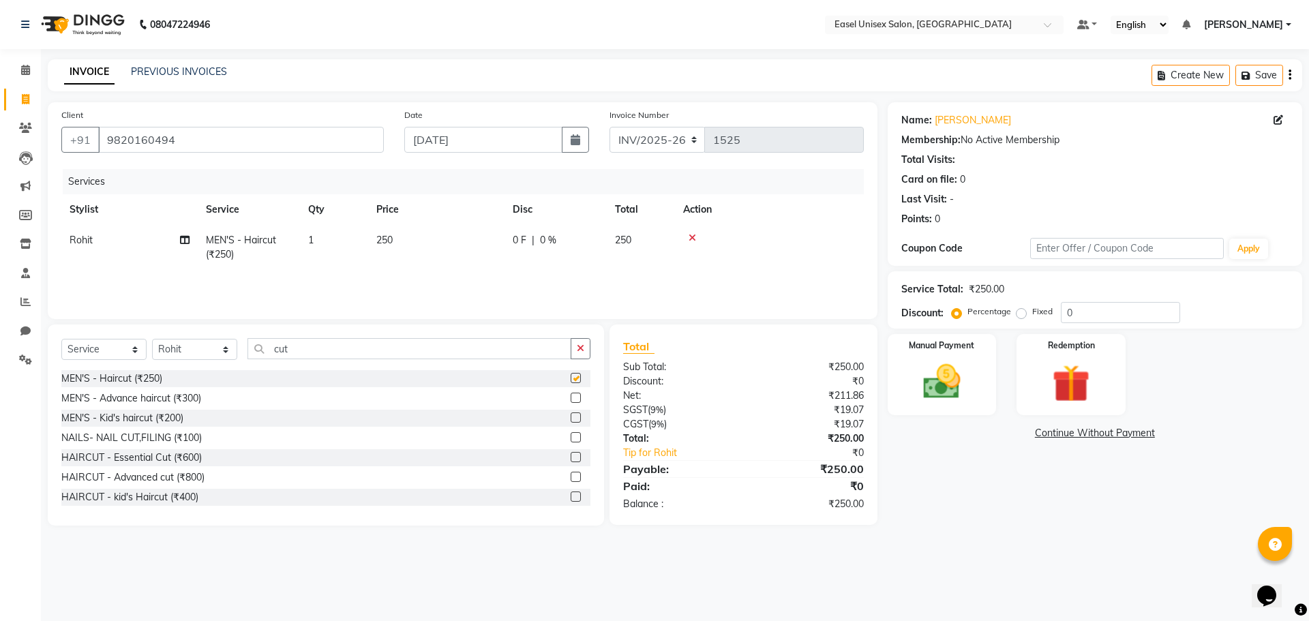
checkbox input "false"
click at [684, 453] on link "Tip for Rohit" at bounding box center [689, 453] width 152 height 14
select select "82876"
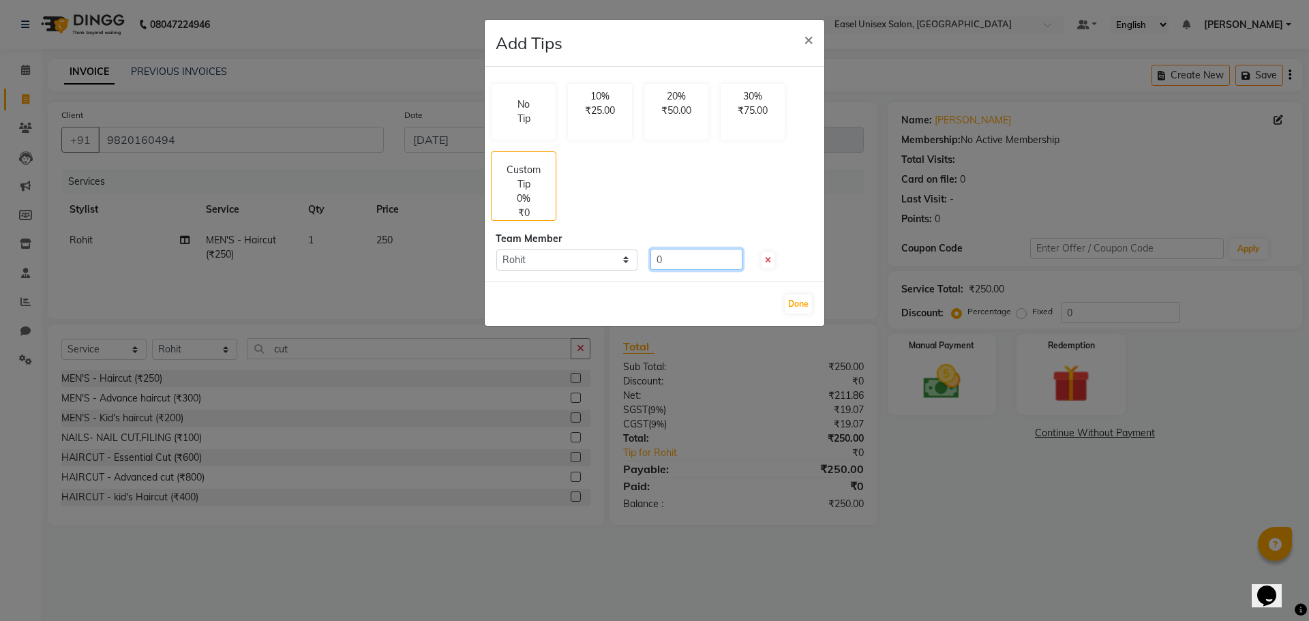
click at [693, 263] on input "0" at bounding box center [696, 259] width 92 height 21
click at [522, 188] on div "Custom Tip 0% ₹0" at bounding box center [523, 184] width 65 height 70
click at [689, 258] on input "number" at bounding box center [696, 259] width 92 height 21
type input "50"
click at [801, 304] on button "Done" at bounding box center [798, 304] width 27 height 19
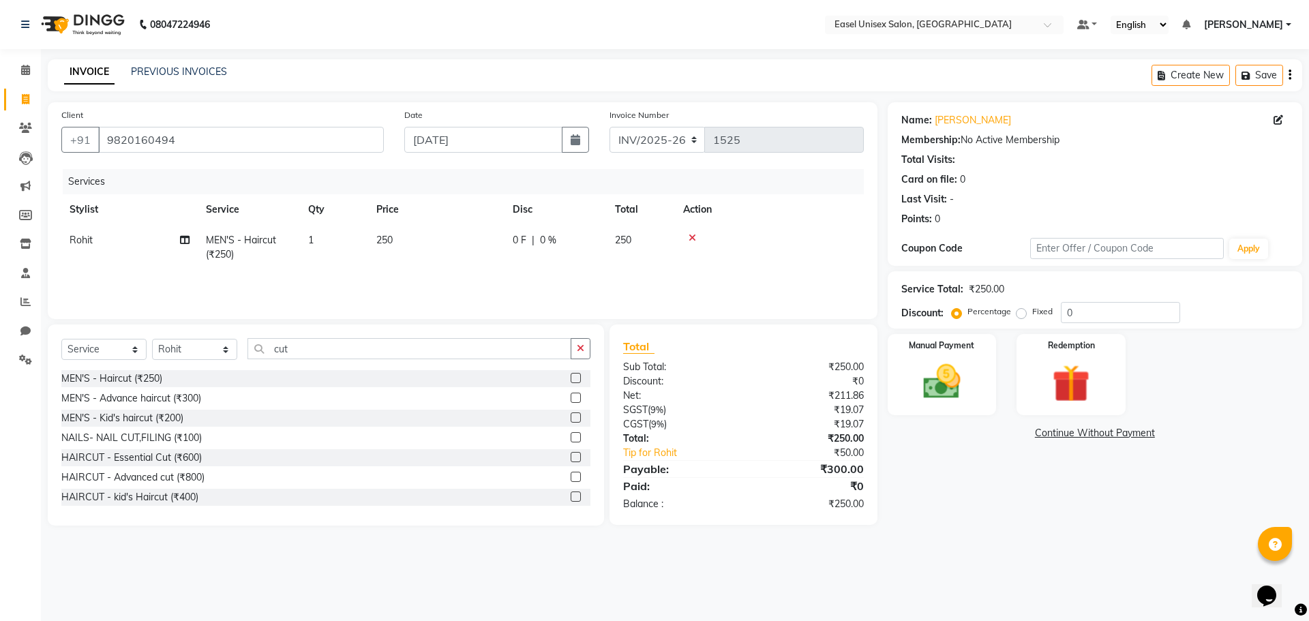
click at [408, 235] on td "250" at bounding box center [436, 247] width 136 height 45
select select "82876"
click at [486, 241] on input "250" at bounding box center [500, 243] width 120 height 21
type input "200"
click at [662, 283] on div "Services Stylist Service Qty Price Disc Total Action Rohit MEN'S - Haircut (₹25…" at bounding box center [462, 237] width 802 height 136
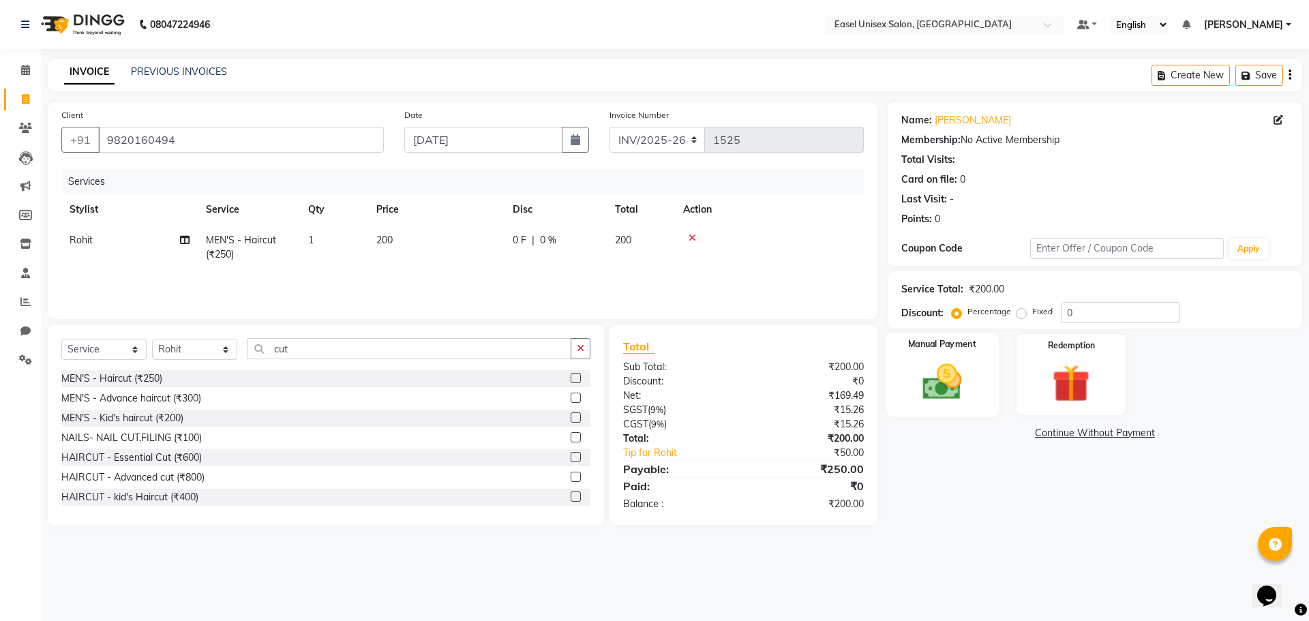
click at [937, 385] on img at bounding box center [941, 381] width 63 height 45
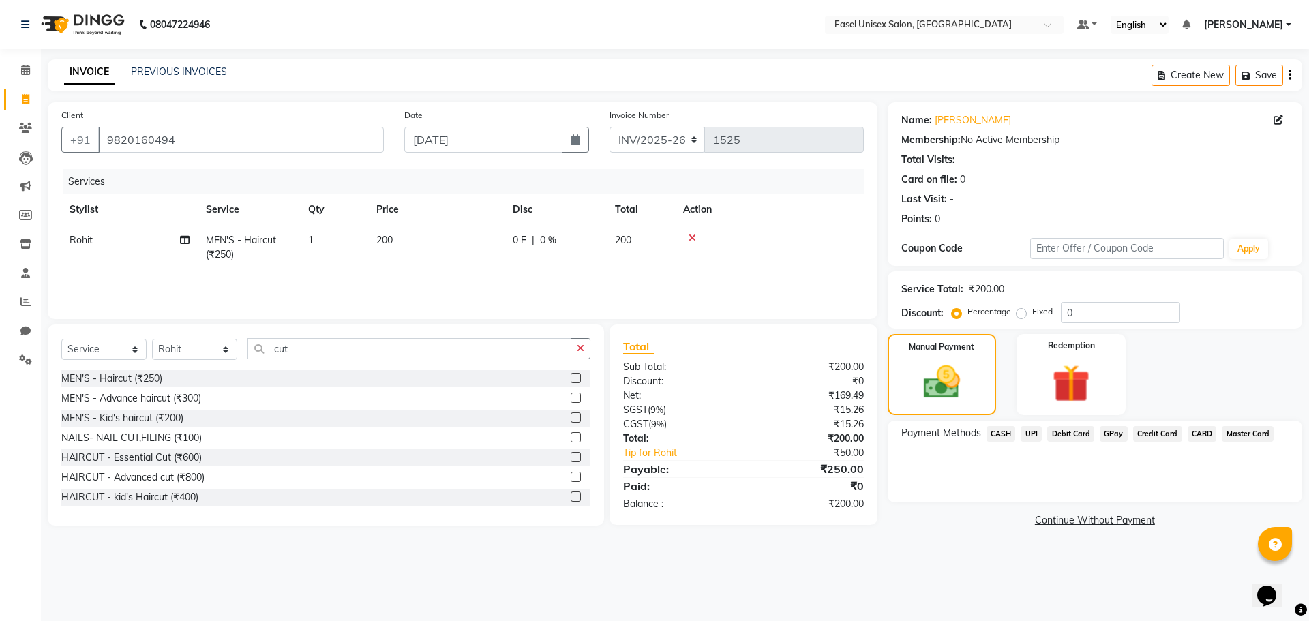
click at [1029, 433] on span "UPI" at bounding box center [1031, 434] width 21 height 16
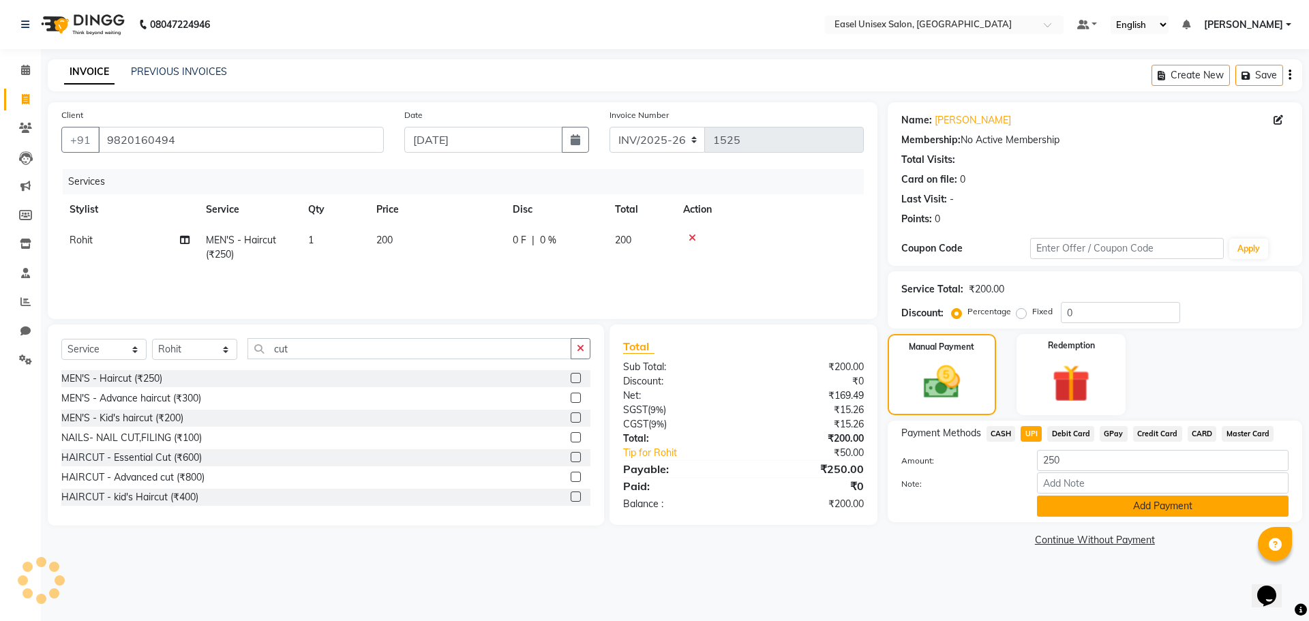
click at [1059, 503] on button "Add Payment" at bounding box center [1163, 506] width 252 height 21
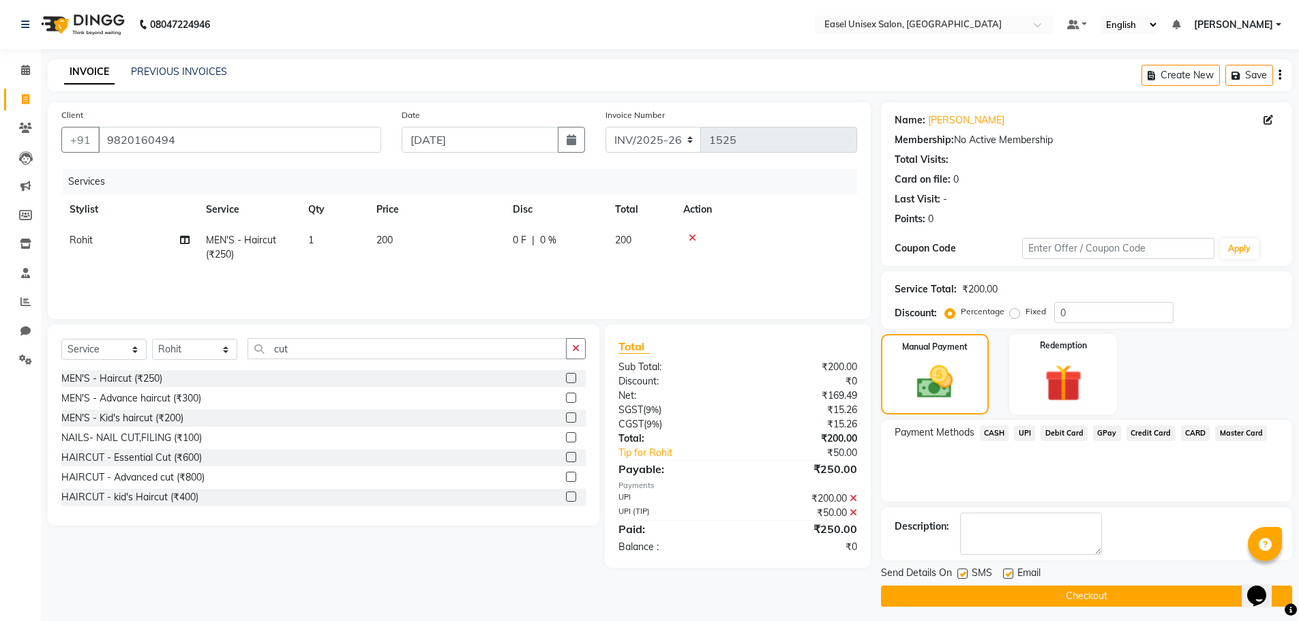
click at [1023, 591] on button "Checkout" at bounding box center [1086, 596] width 411 height 21
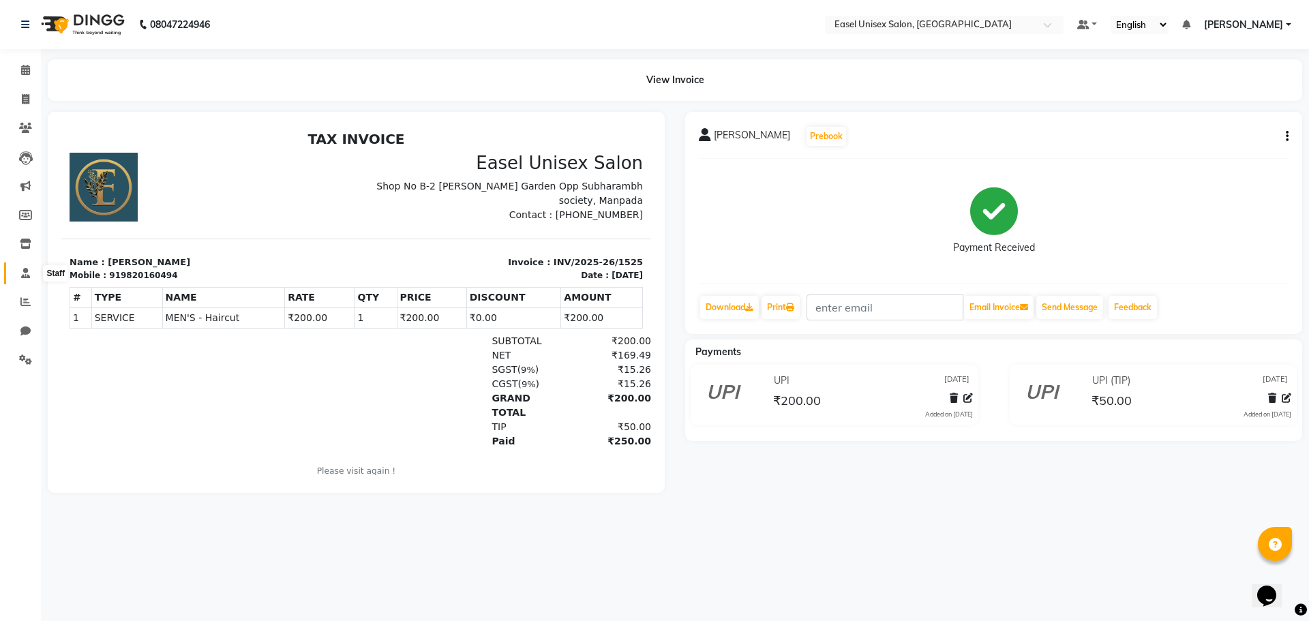
click at [21, 277] on icon at bounding box center [25, 273] width 9 height 10
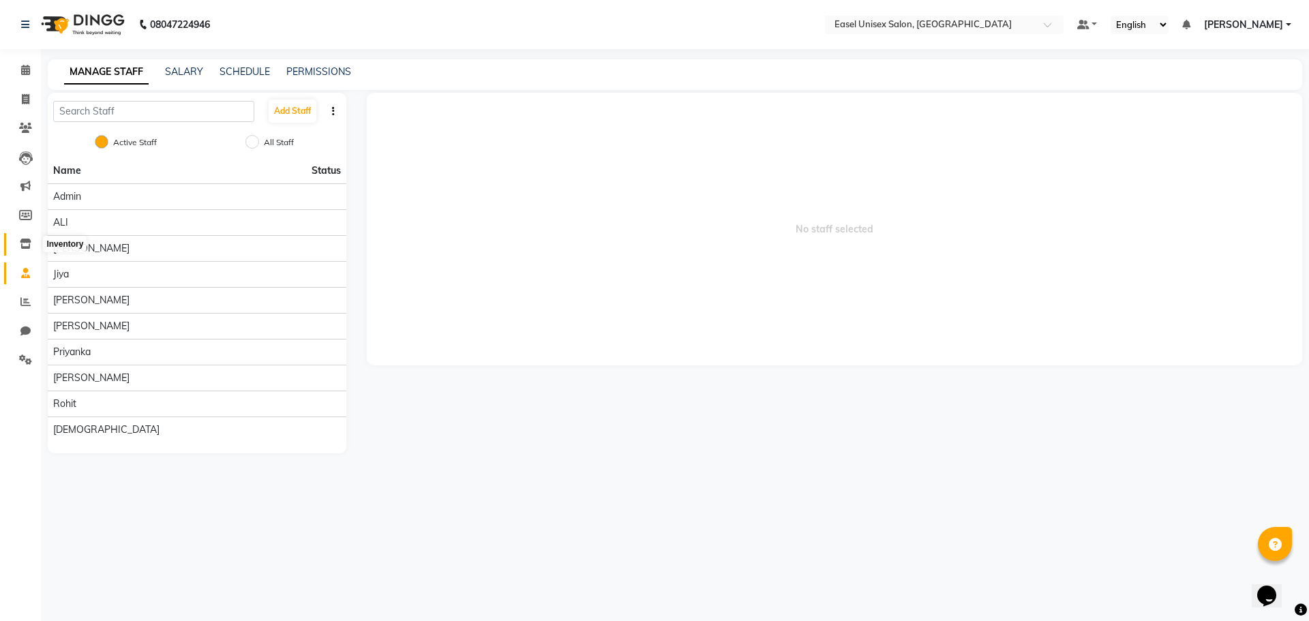
click at [26, 247] on icon at bounding box center [26, 244] width 12 height 10
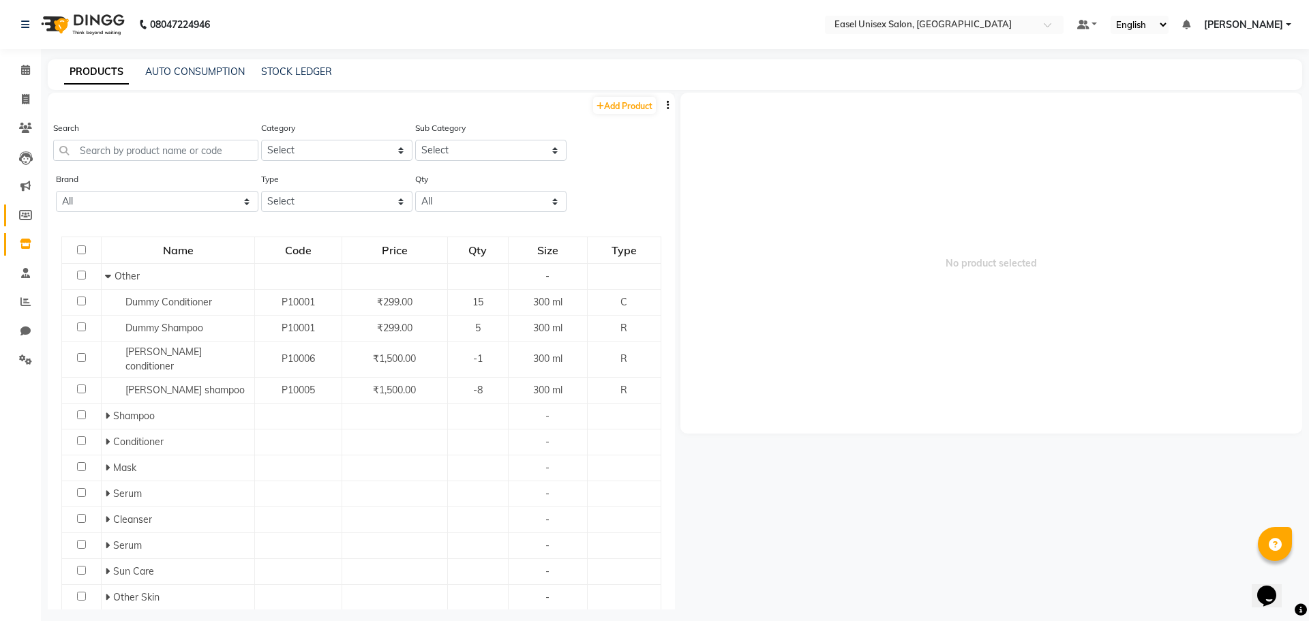
click at [27, 224] on link "Members" at bounding box center [20, 216] width 33 height 22
select select
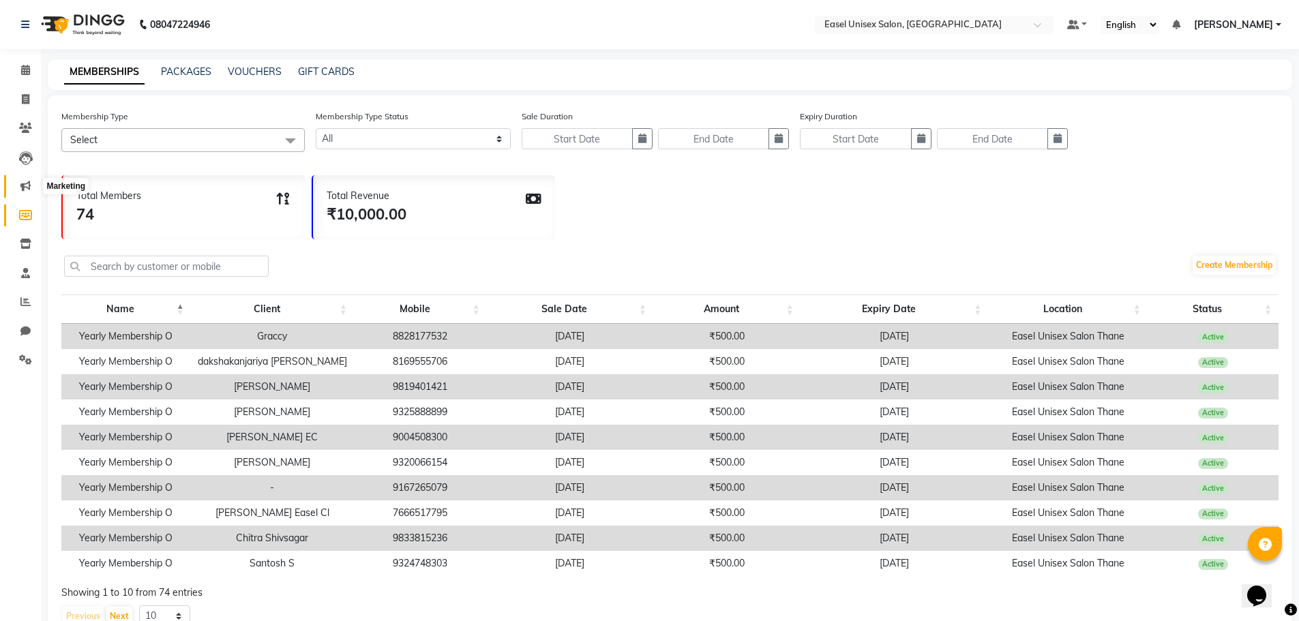
click at [27, 185] on icon at bounding box center [25, 186] width 10 height 10
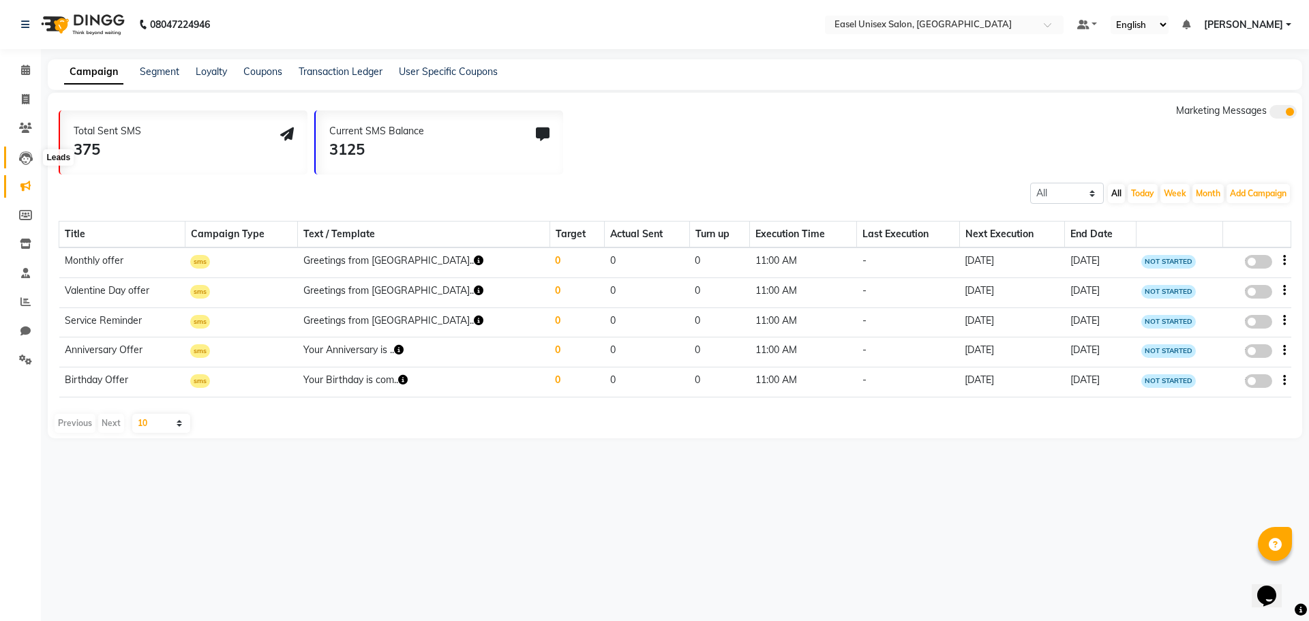
click at [22, 164] on icon at bounding box center [26, 158] width 14 height 14
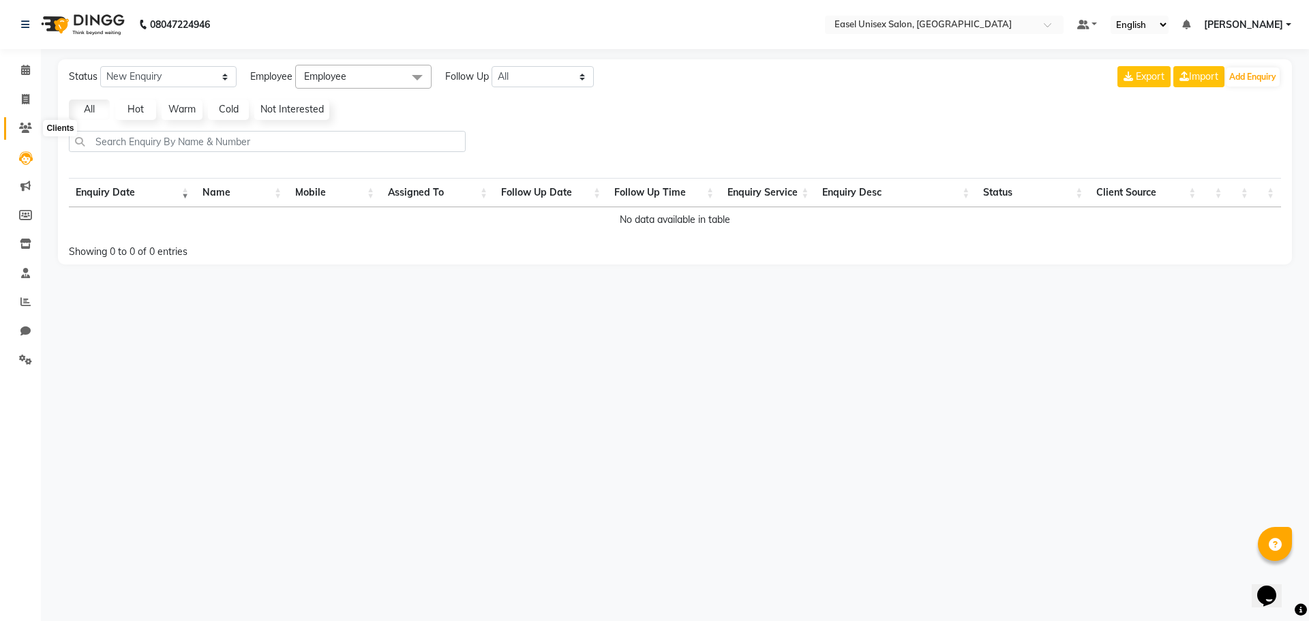
click at [28, 130] on icon at bounding box center [25, 128] width 13 height 10
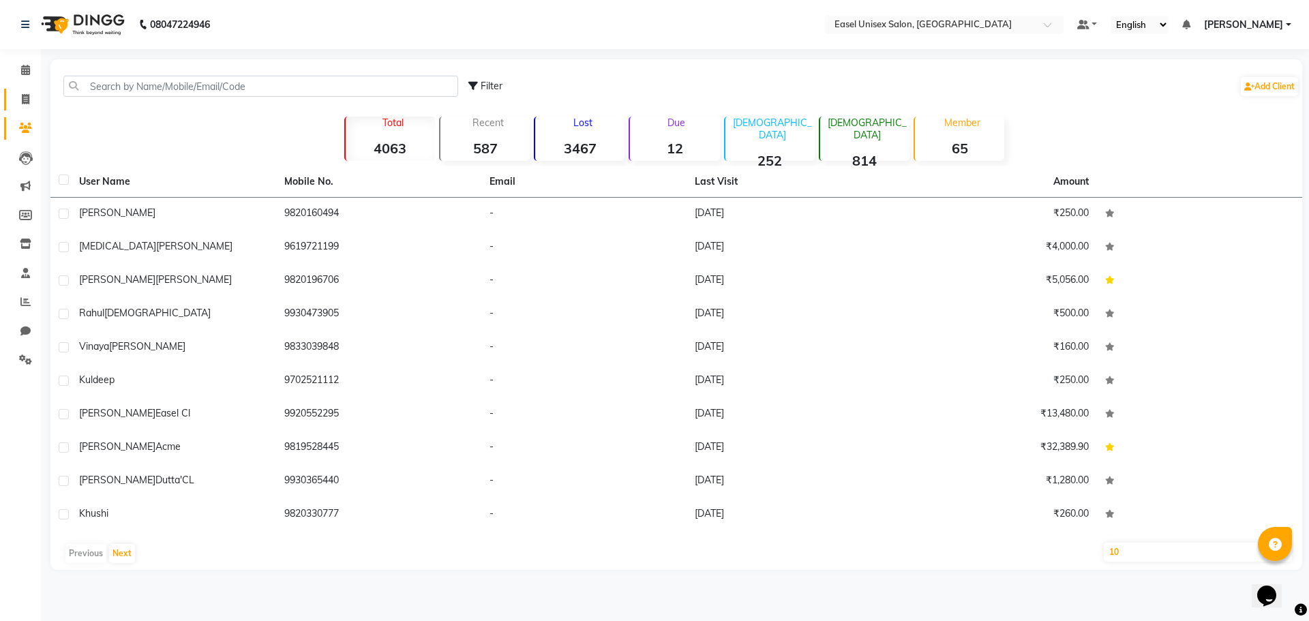
click at [25, 104] on span at bounding box center [26, 100] width 24 height 16
select select "service"
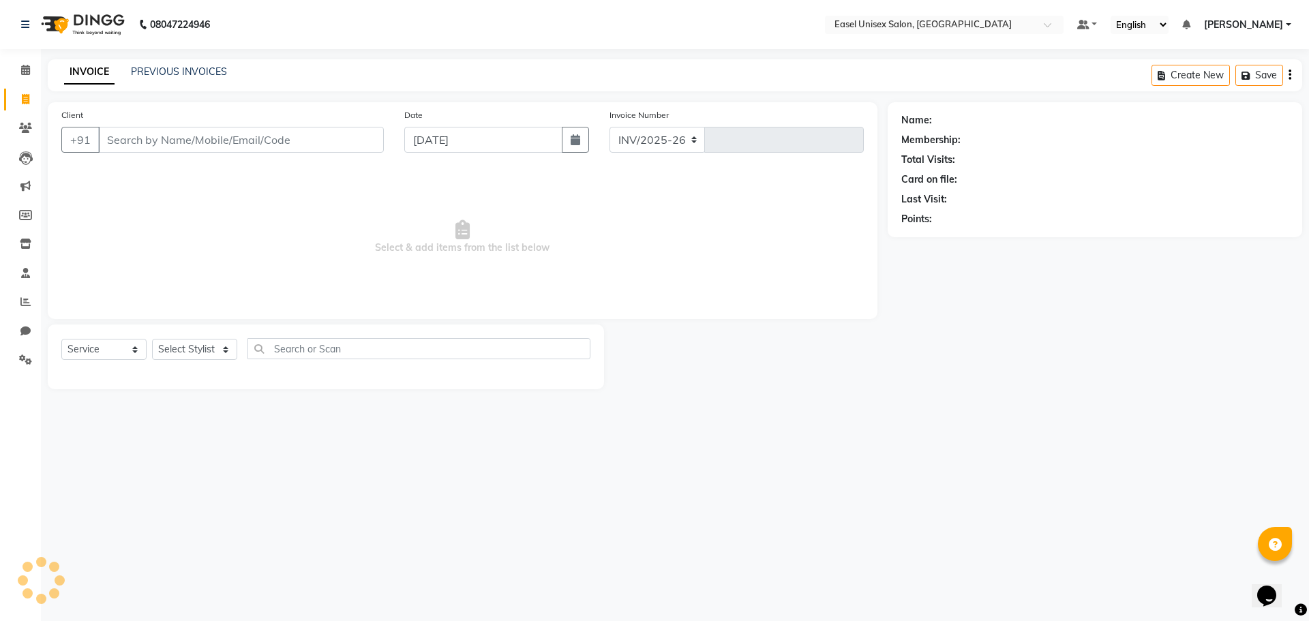
select select "8639"
type input "1526"
click at [160, 73] on link "PREVIOUS INVOICES" at bounding box center [179, 71] width 96 height 12
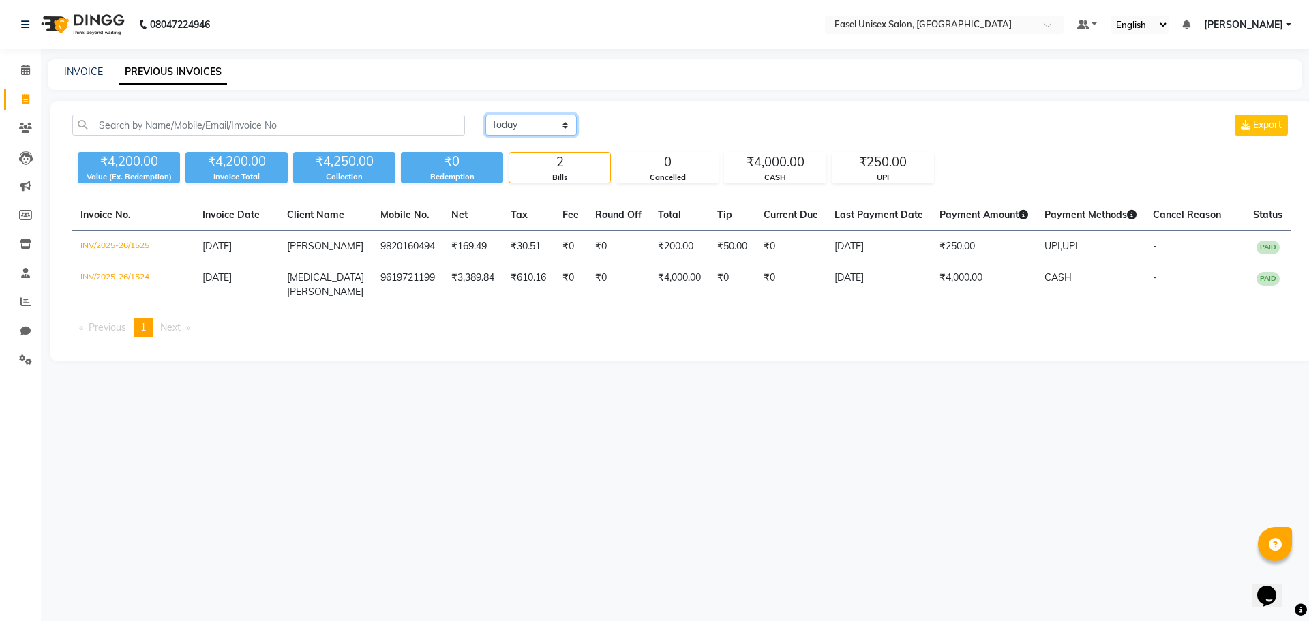
click at [536, 122] on select "[DATE] [DATE] Custom Range" at bounding box center [530, 125] width 91 height 21
select select "range"
click at [485, 115] on select "[DATE] [DATE] Custom Range" at bounding box center [530, 125] width 91 height 21
click at [632, 130] on input "[DATE]" at bounding box center [641, 125] width 95 height 19
select select "9"
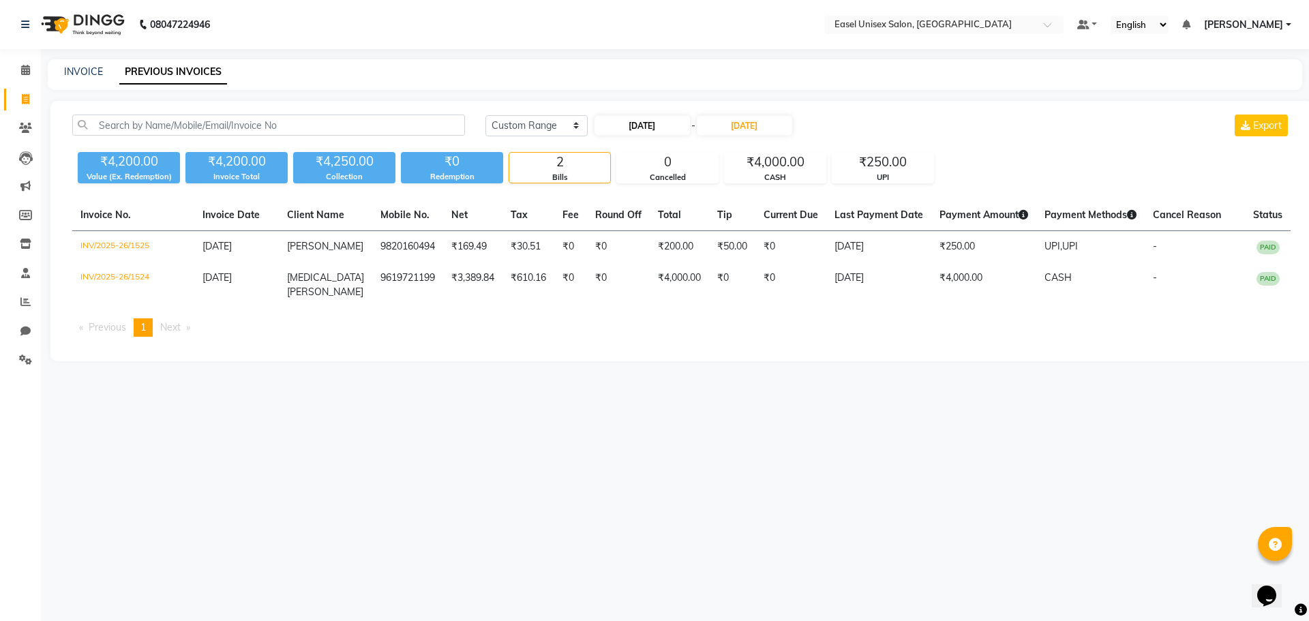
select select "2025"
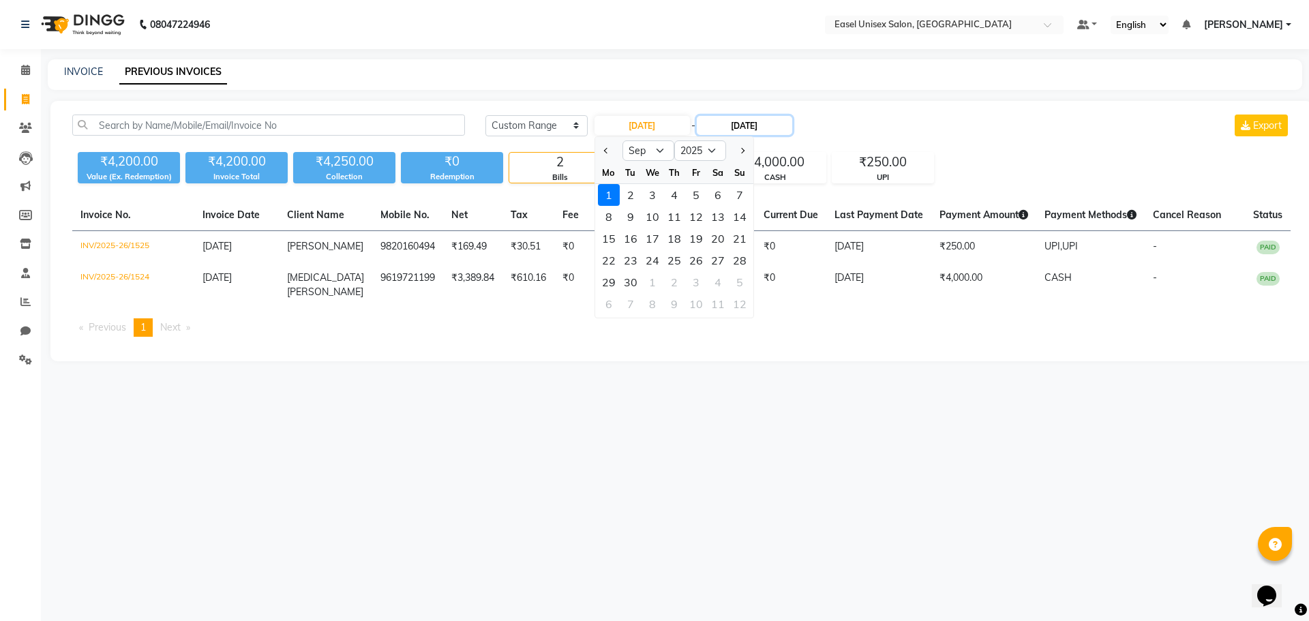
click at [746, 126] on input "[DATE]" at bounding box center [744, 125] width 95 height 19
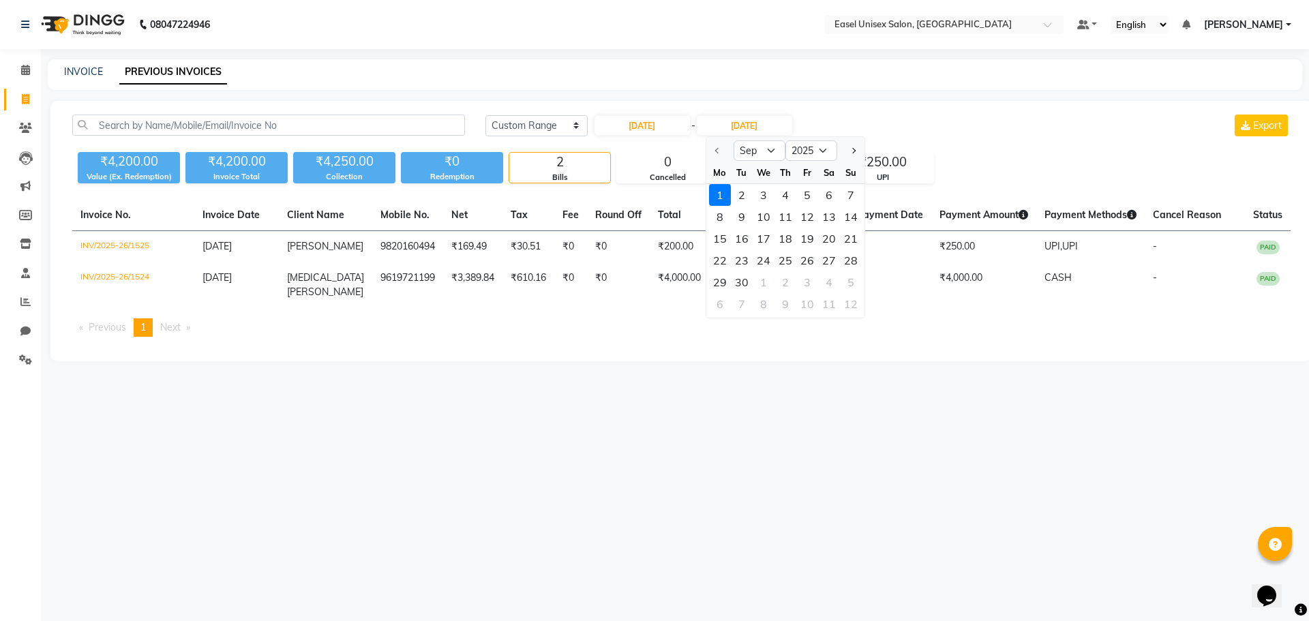
click at [715, 150] on div at bounding box center [719, 151] width 27 height 22
click at [772, 151] on select "Sep Oct Nov Dec" at bounding box center [760, 150] width 52 height 20
click at [715, 153] on div at bounding box center [719, 151] width 27 height 22
click at [654, 129] on input "[DATE]" at bounding box center [641, 125] width 95 height 19
select select "9"
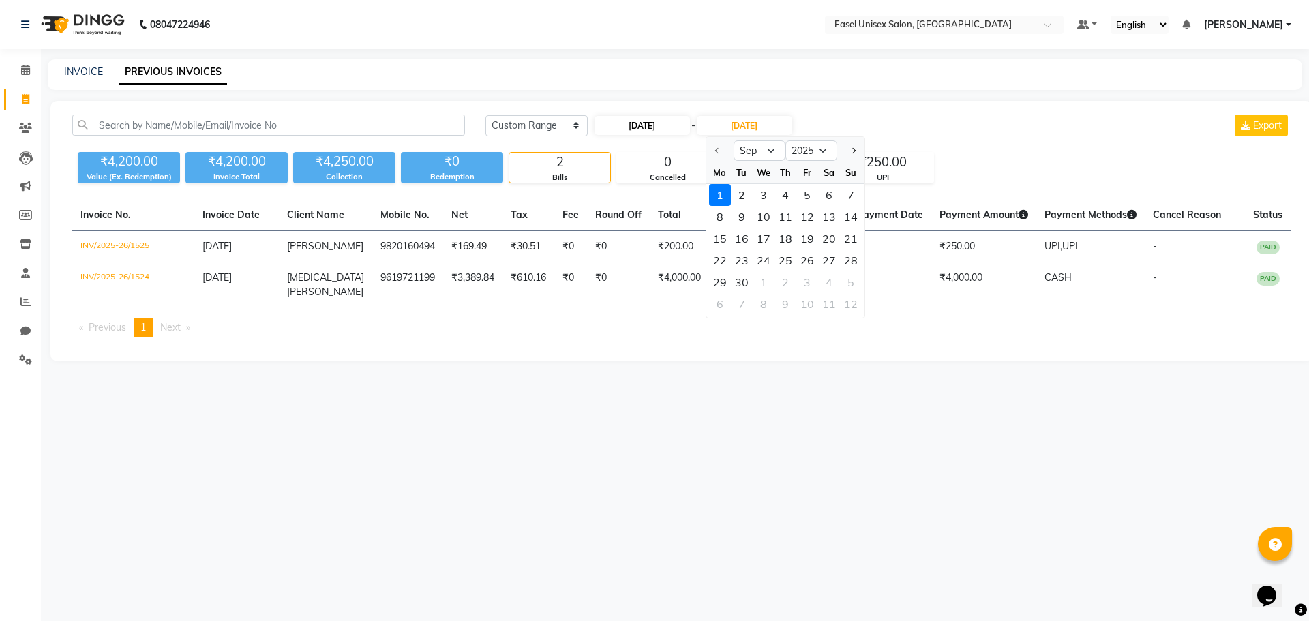
select select "2025"
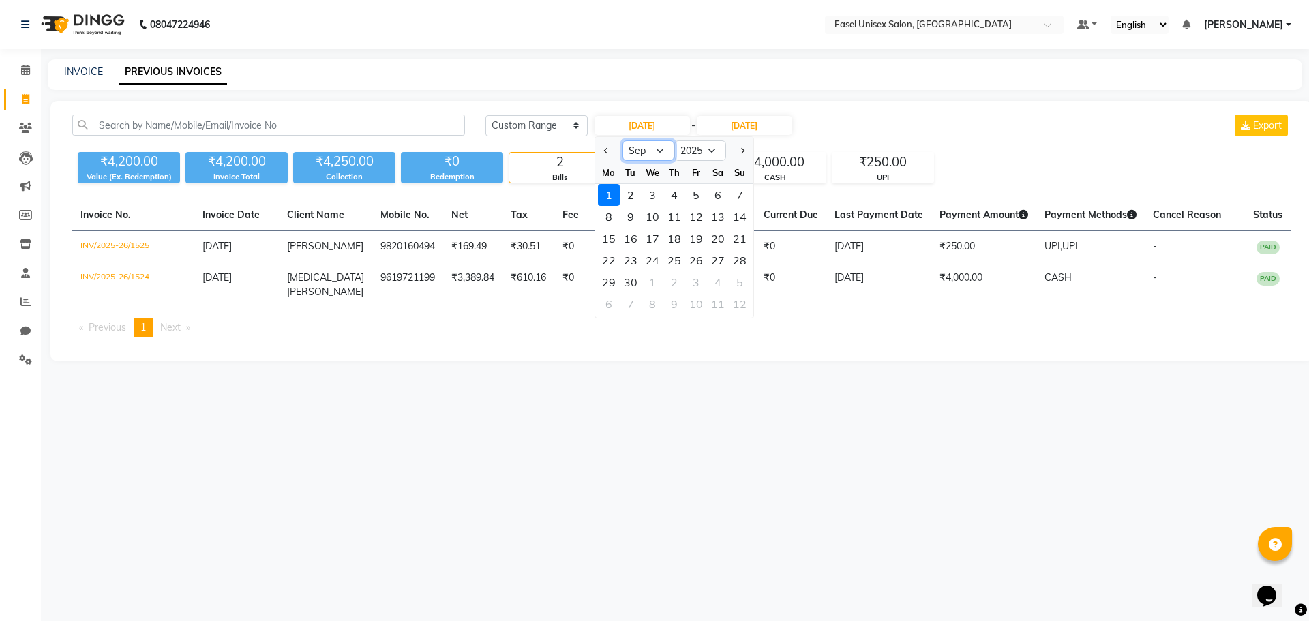
click at [659, 153] on select "Jan Feb Mar Apr May Jun [DATE] Aug Sep Oct Nov Dec" at bounding box center [648, 150] width 52 height 20
select select "8"
click at [622, 140] on select "Jan Feb Mar Apr May Jun [DATE] Aug Sep Oct Nov Dec" at bounding box center [648, 150] width 52 height 20
click at [694, 200] on div "1" at bounding box center [696, 195] width 22 height 22
type input "[DATE]"
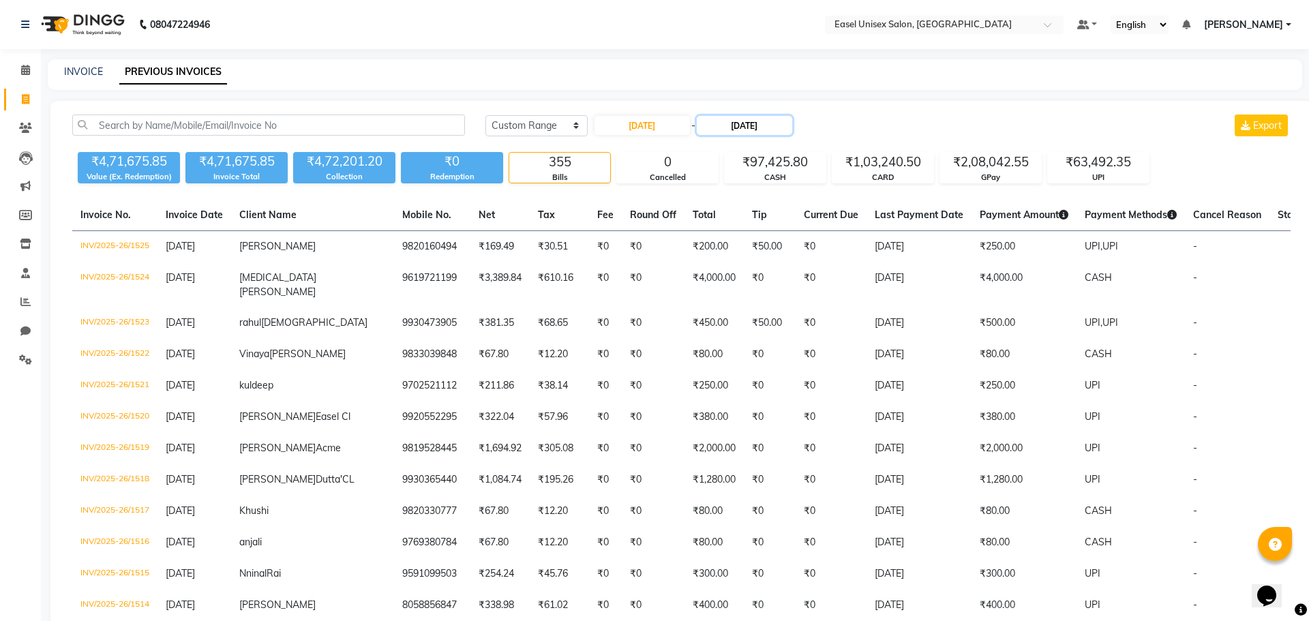
click at [740, 129] on input "[DATE]" at bounding box center [744, 125] width 95 height 19
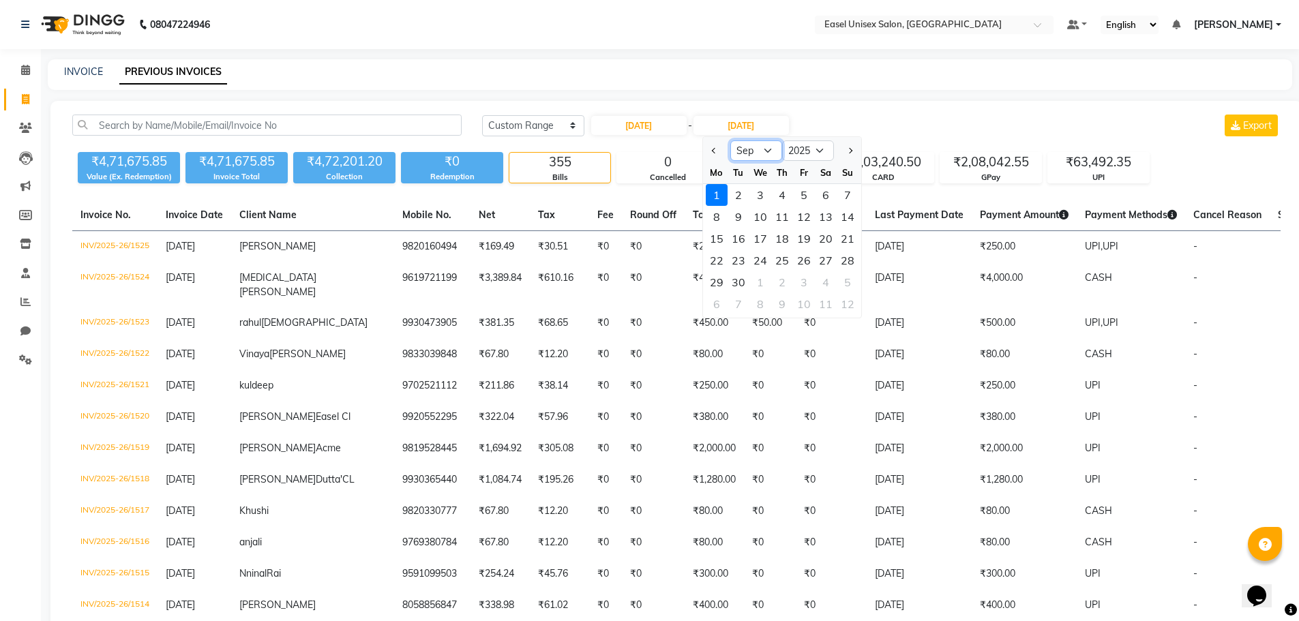
click at [766, 149] on select "Aug Sep Oct Nov Dec" at bounding box center [756, 150] width 52 height 20
select select "8"
click at [730, 140] on select "Aug Sep Oct Nov Dec" at bounding box center [756, 150] width 52 height 20
click at [851, 280] on div "31" at bounding box center [847, 282] width 22 height 22
type input "[DATE]"
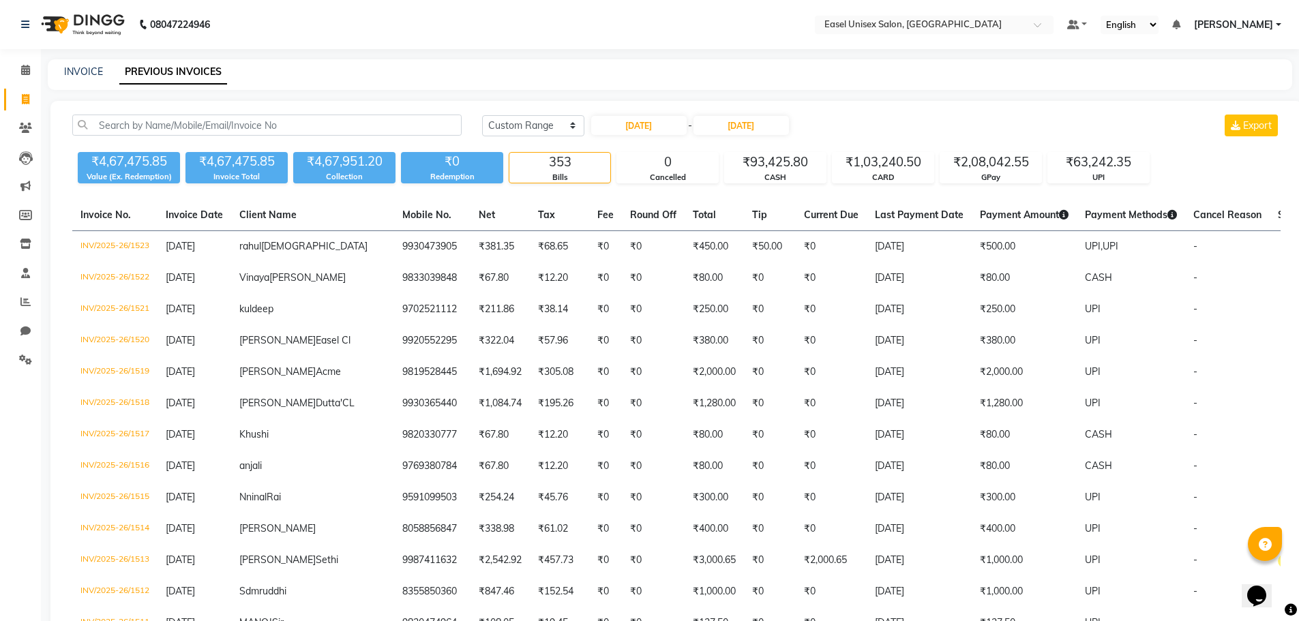
drag, startPoint x: 22, startPoint y: 70, endPoint x: 32, endPoint y: 95, distance: 26.3
click at [22, 70] on icon at bounding box center [25, 70] width 9 height 10
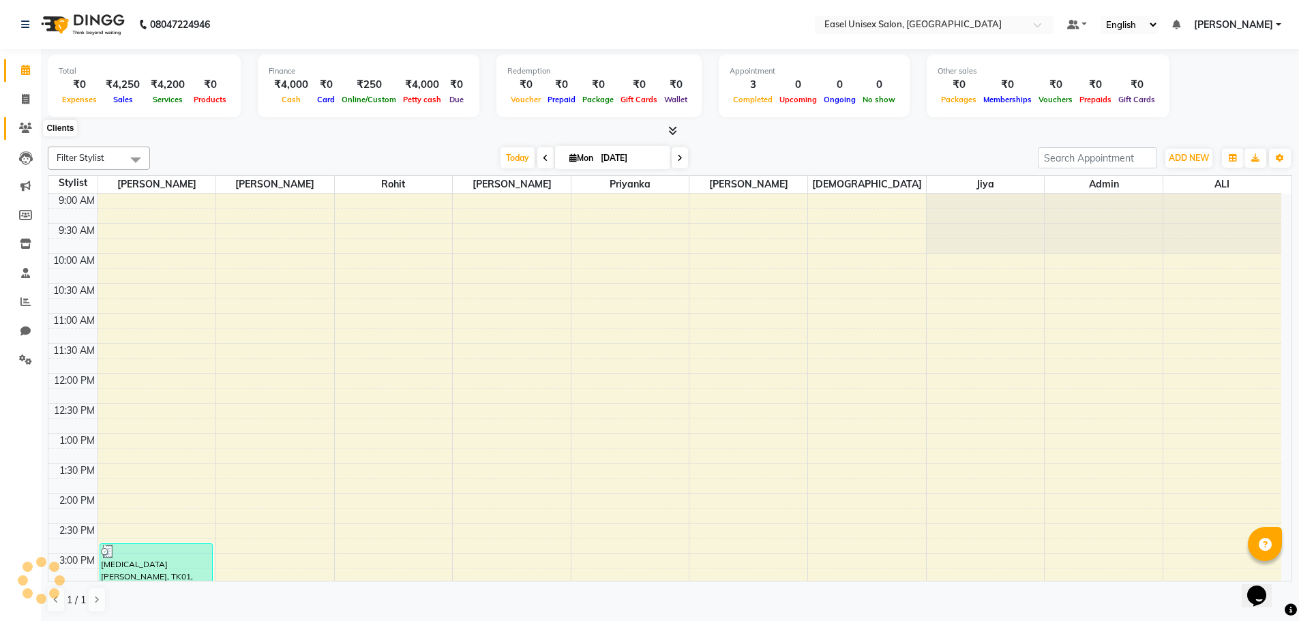
click at [21, 127] on icon at bounding box center [25, 128] width 13 height 10
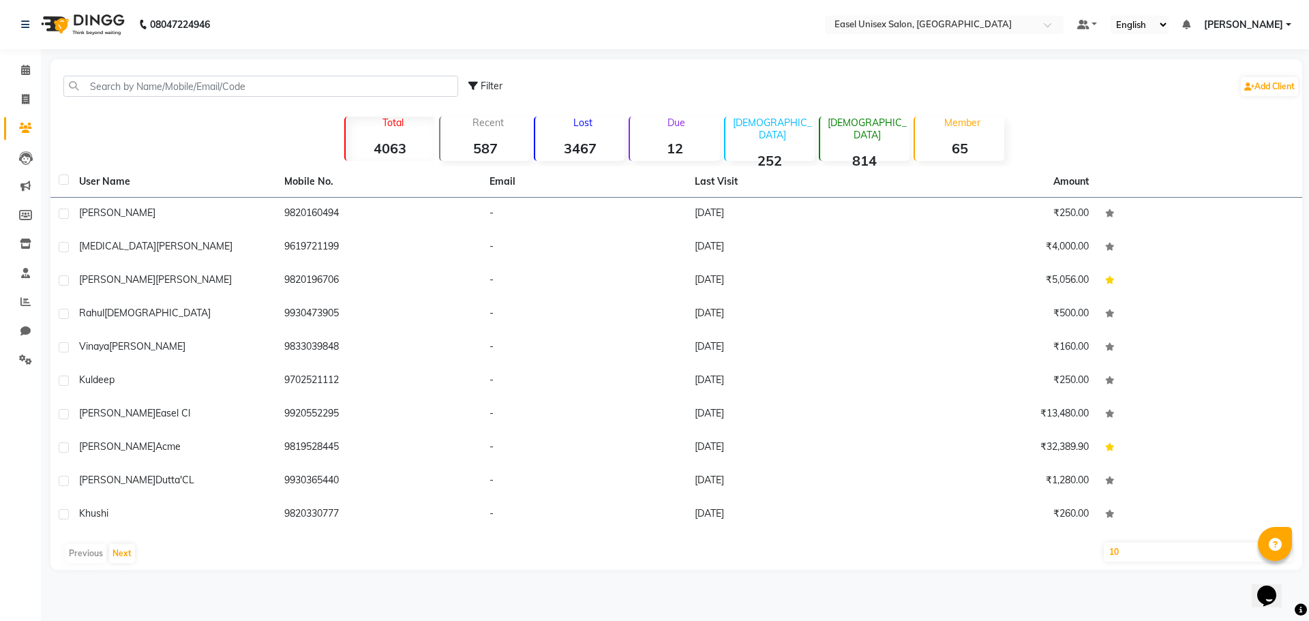
click at [477, 83] on icon at bounding box center [473, 86] width 10 height 10
select select "1000000"
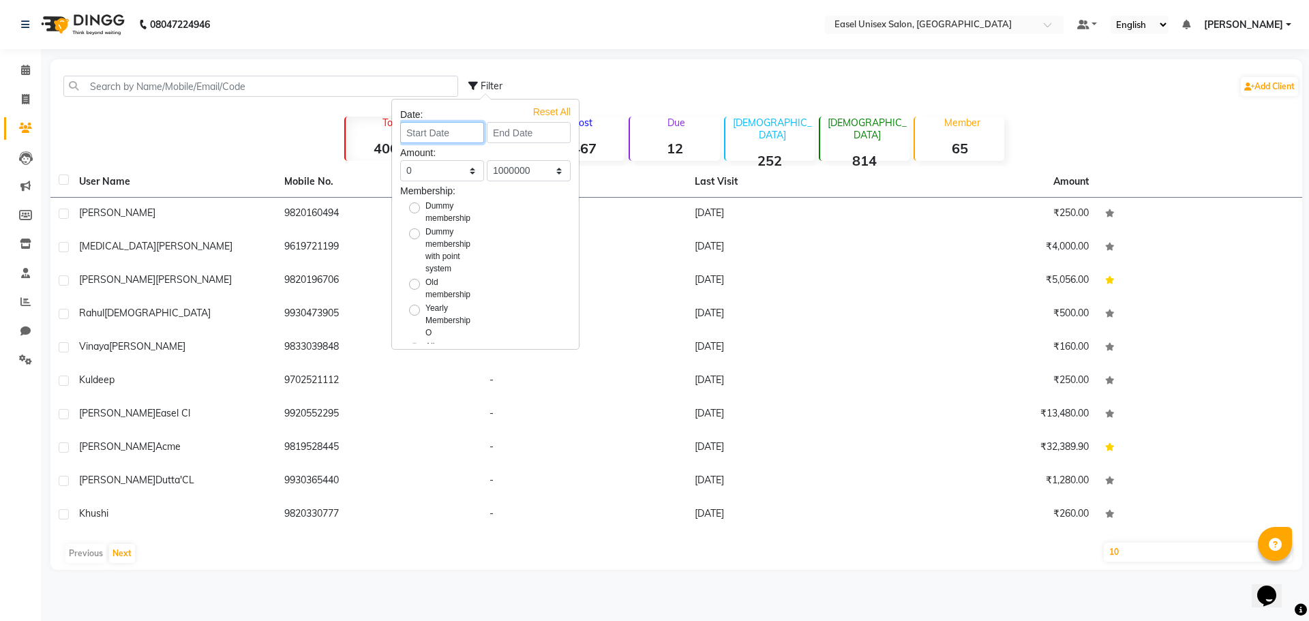
click at [451, 133] on input at bounding box center [442, 132] width 84 height 21
select select "9"
select select "2025"
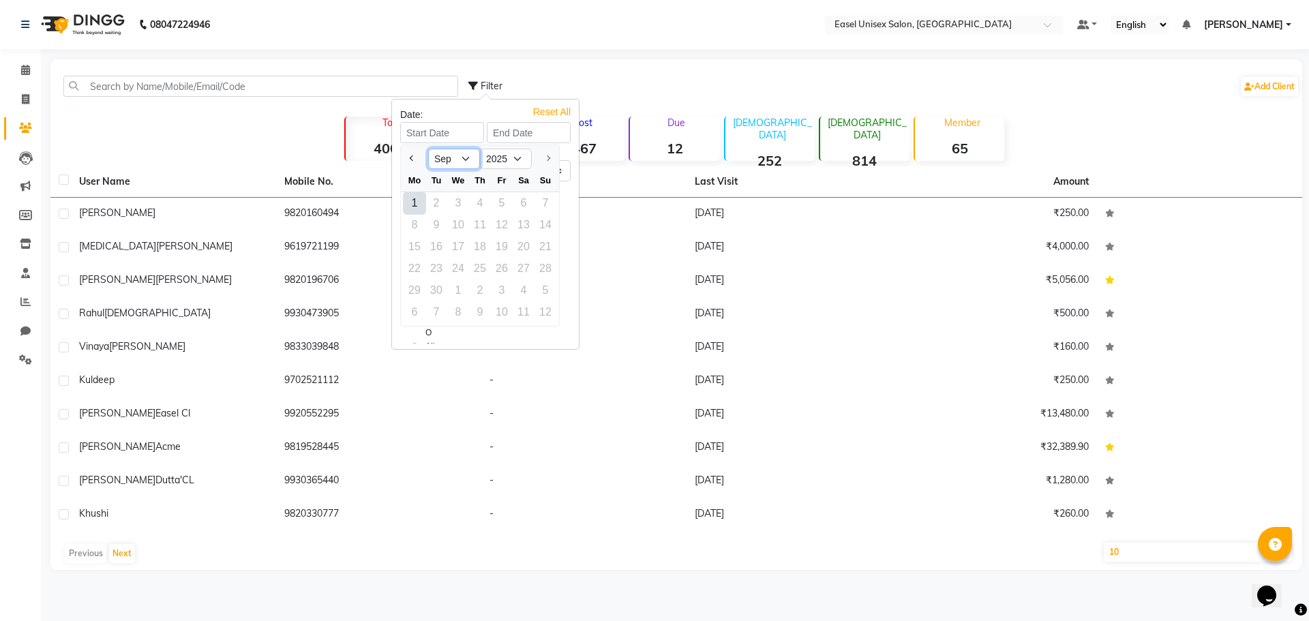
click at [461, 162] on select "Jan Feb Mar Apr May Jun [DATE] Aug Sep" at bounding box center [454, 159] width 52 height 20
select select "8"
click at [428, 149] on select "Jan Feb Mar Apr May Jun [DATE] Aug Sep" at bounding box center [454, 159] width 52 height 20
click at [504, 205] on div "1" at bounding box center [502, 203] width 22 height 22
type input "[DATE]"
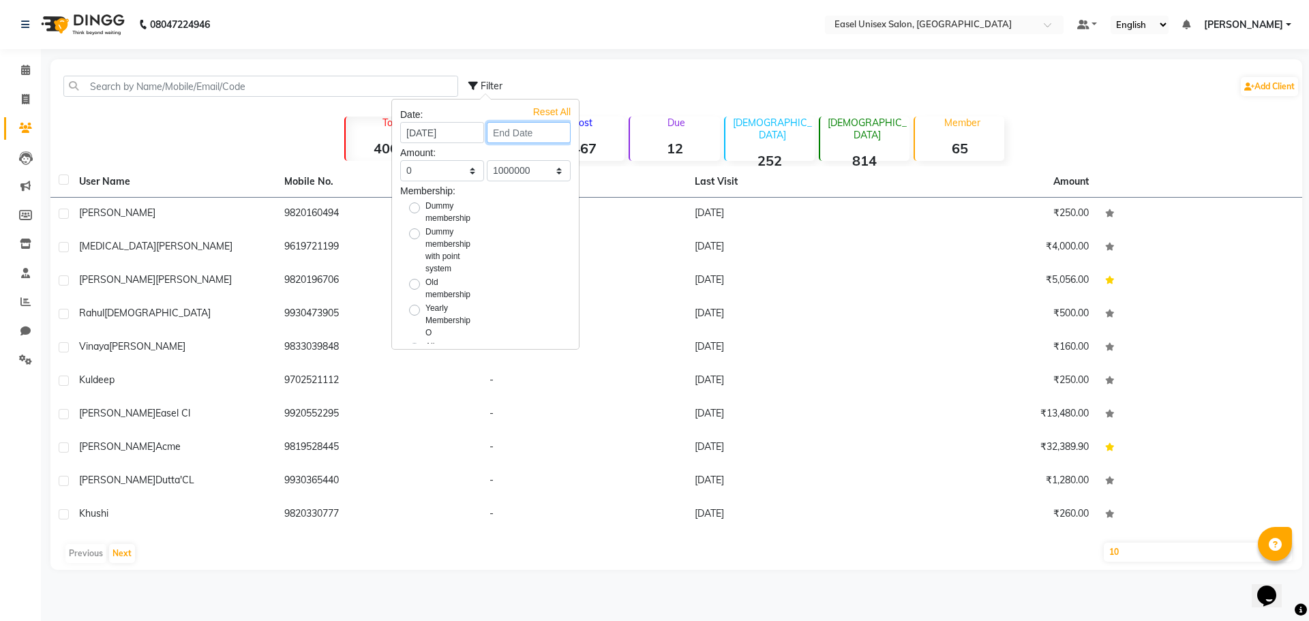
click at [511, 136] on input at bounding box center [529, 132] width 84 height 21
select select "8"
click at [552, 158] on select "[DATE] Aug" at bounding box center [536, 159] width 52 height 20
click at [544, 208] on div "30" at bounding box center [540, 203] width 22 height 22
click at [528, 134] on input "[DATE]" at bounding box center [529, 132] width 84 height 21
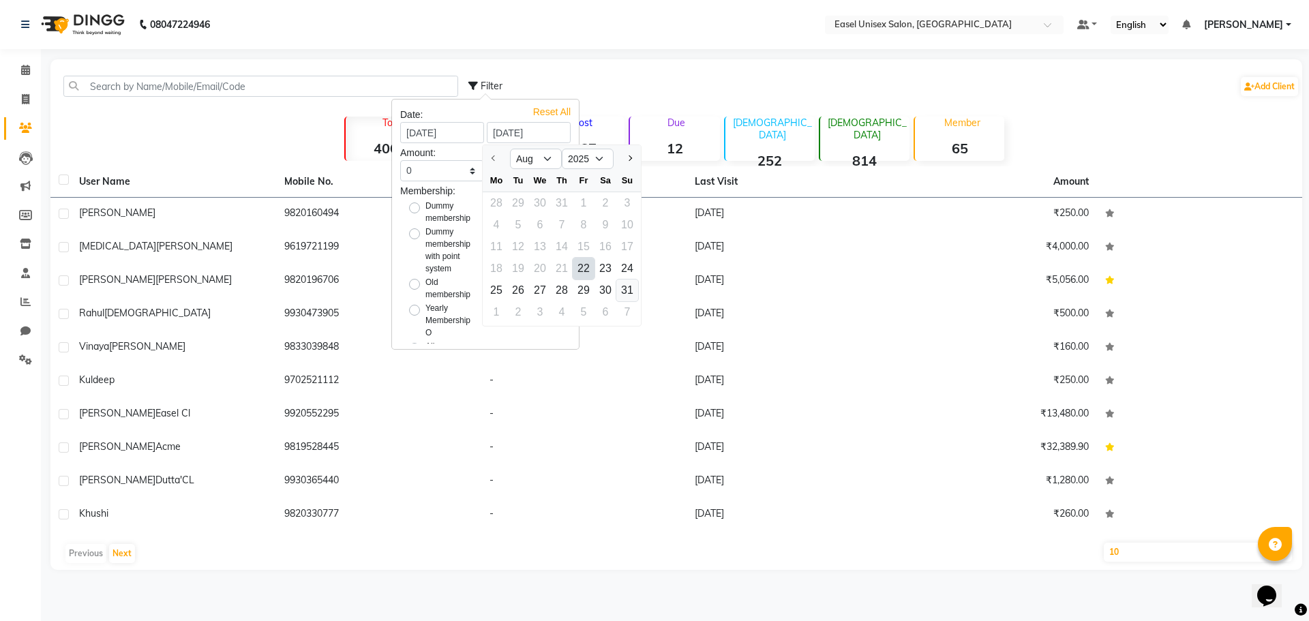
click at [620, 290] on div "31" at bounding box center [627, 291] width 22 height 22
type input "[DATE]"
click at [527, 240] on div "Dummy membership with point system" at bounding box center [485, 249] width 191 height 50
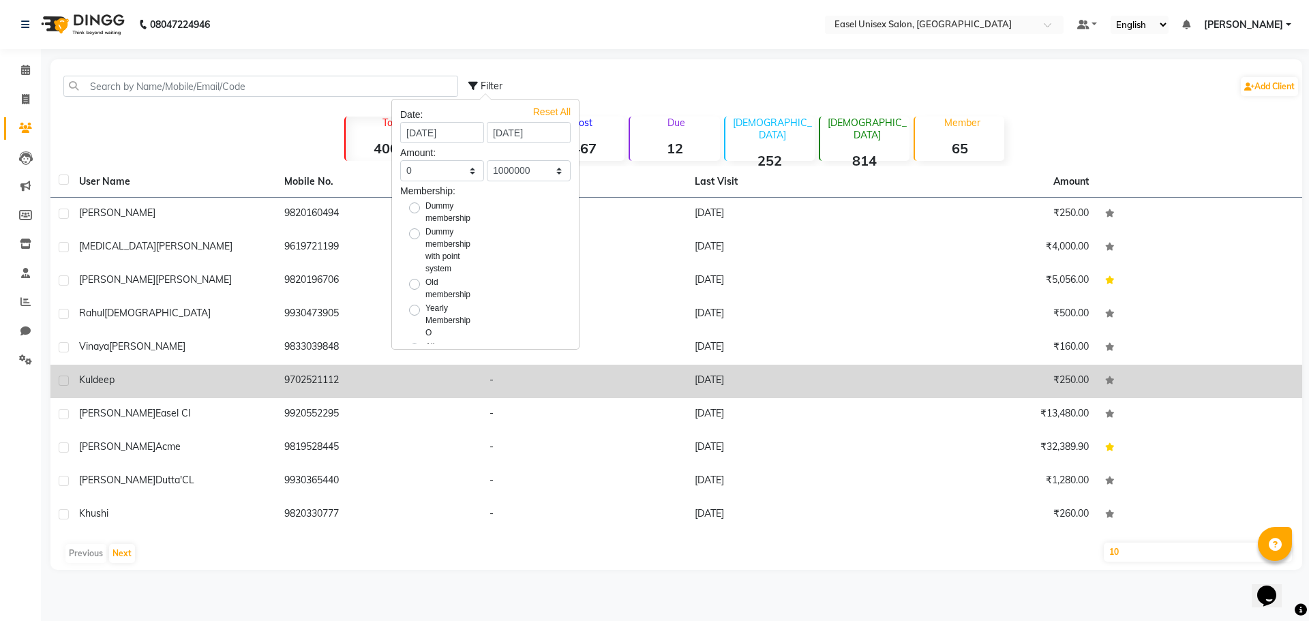
click at [600, 365] on tbody "[PERSON_NAME] 9820160494 - [DATE] ₹250.00 [MEDICAL_DATA][PERSON_NAME] 961972119…" at bounding box center [676, 365] width 1252 height 334
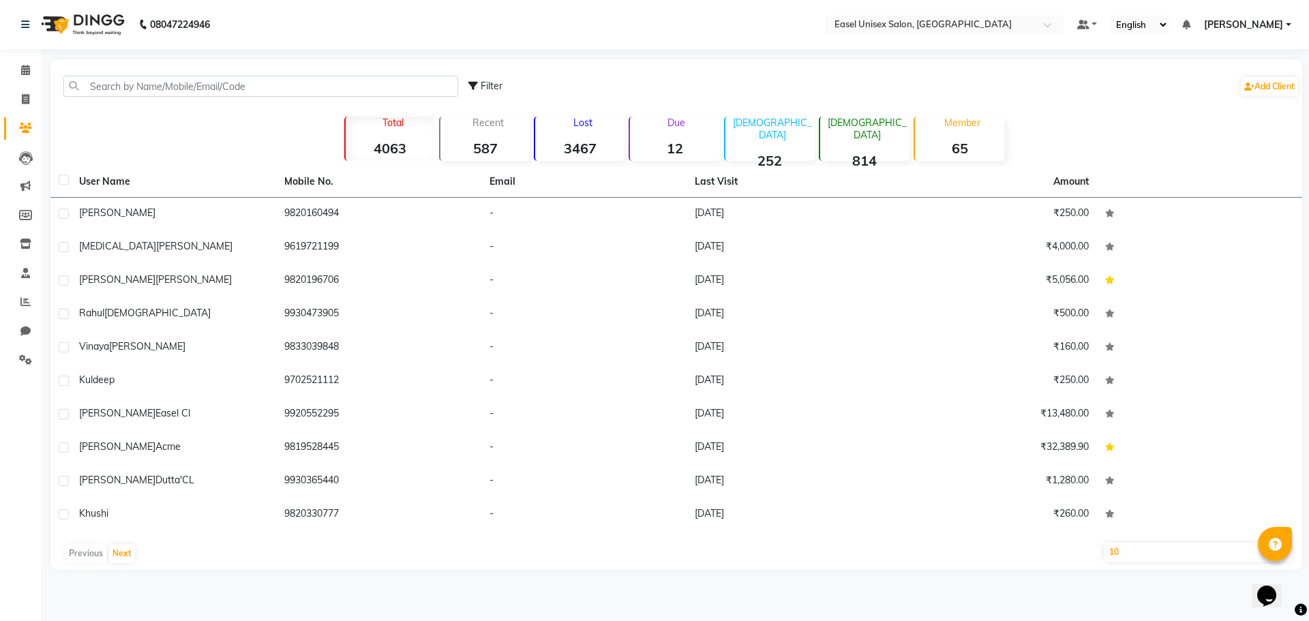
click at [522, 94] on div "Filter Add Client" at bounding box center [883, 86] width 831 height 43
click at [27, 162] on icon at bounding box center [26, 158] width 14 height 14
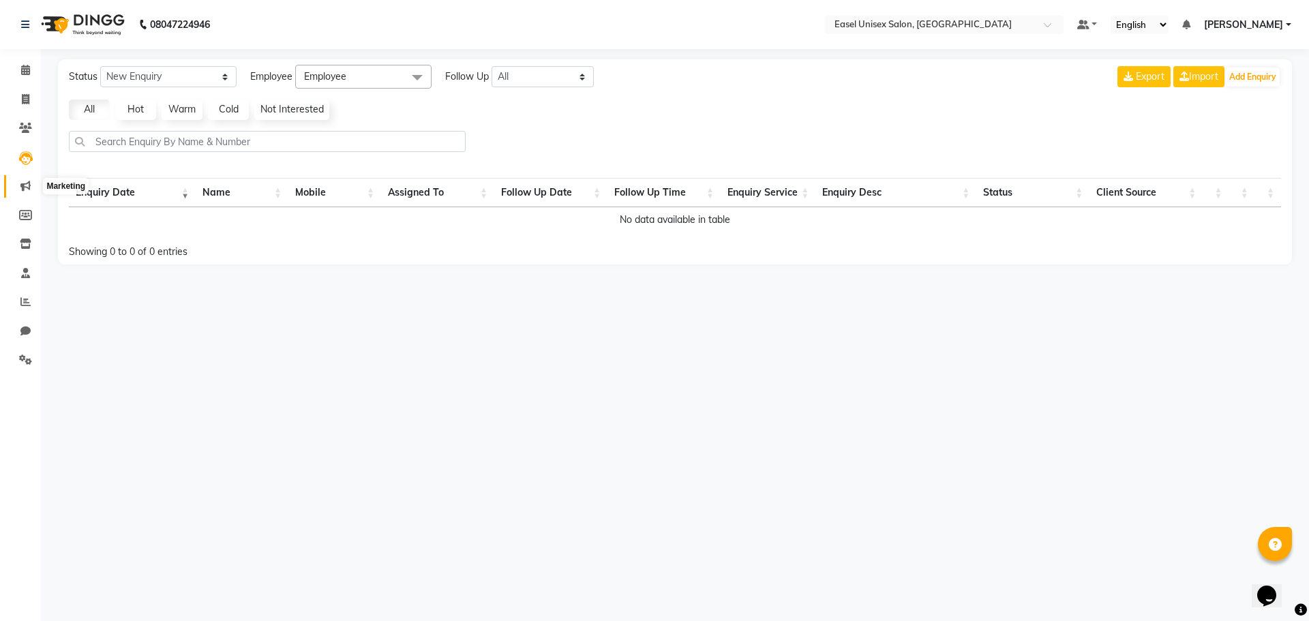
click at [24, 183] on icon at bounding box center [25, 186] width 10 height 10
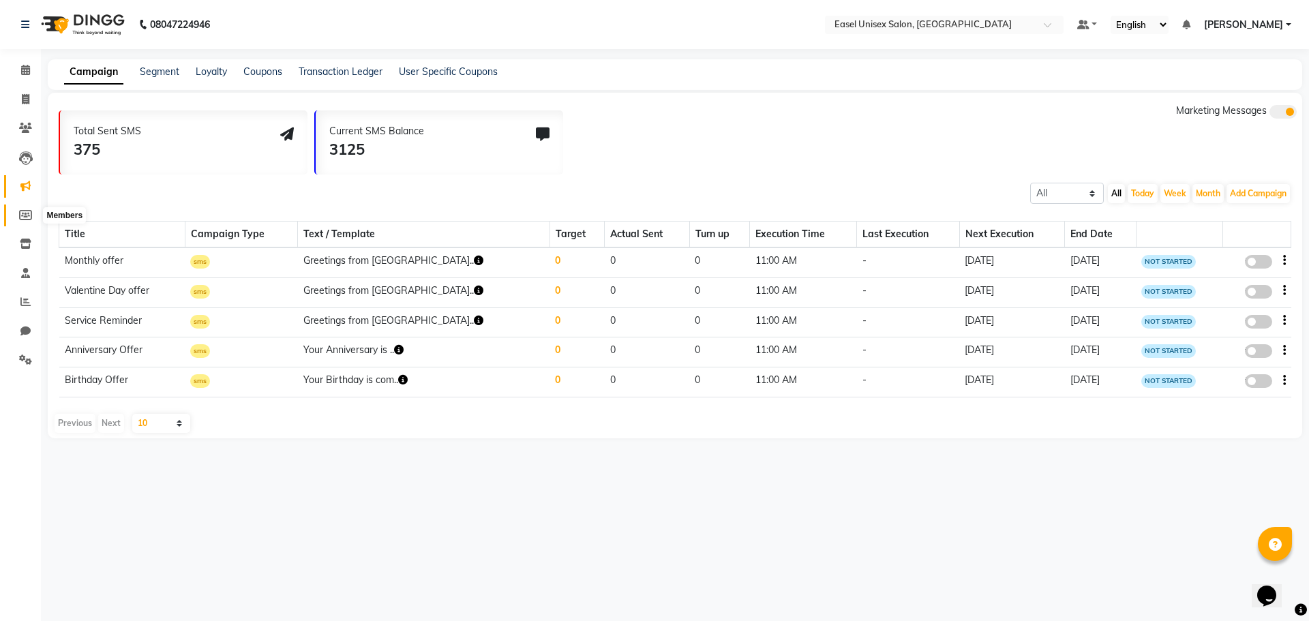
click at [22, 220] on icon at bounding box center [25, 215] width 13 height 10
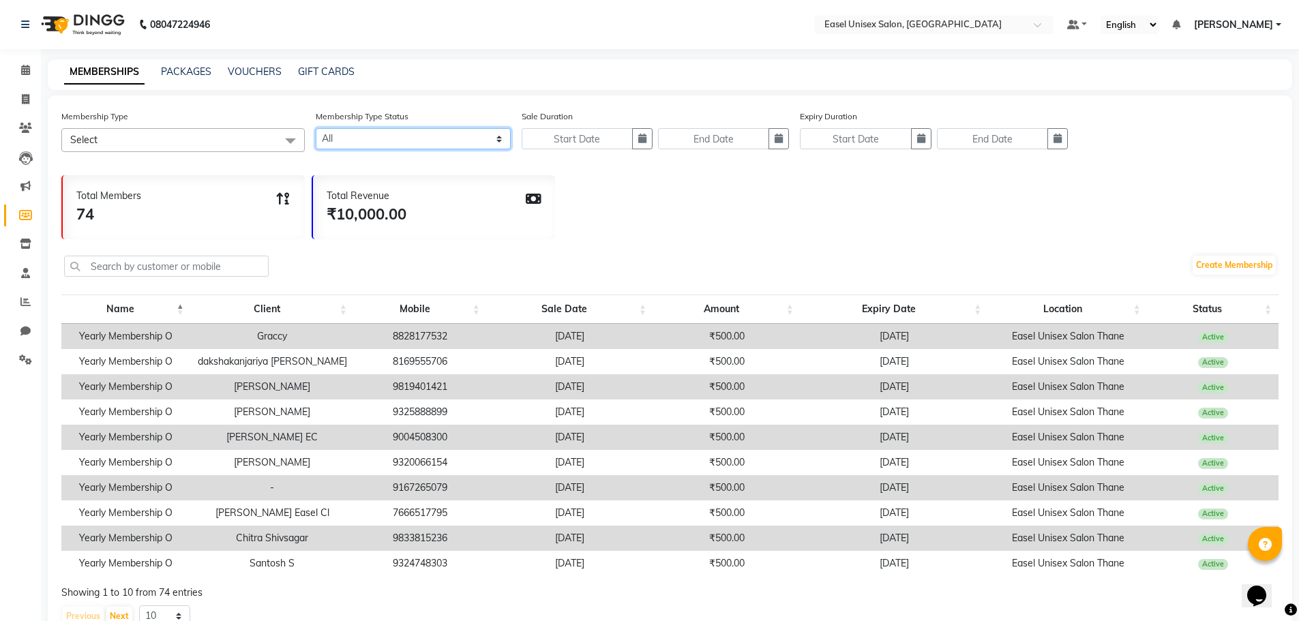
click at [502, 147] on select "Active Expired All" at bounding box center [413, 138] width 195 height 21
click at [503, 138] on select "Active Expired All" at bounding box center [413, 138] width 195 height 21
click at [501, 138] on select "Active Expired All" at bounding box center [413, 138] width 195 height 21
select select "true"
click at [316, 128] on select "Active Expired All" at bounding box center [413, 138] width 195 height 21
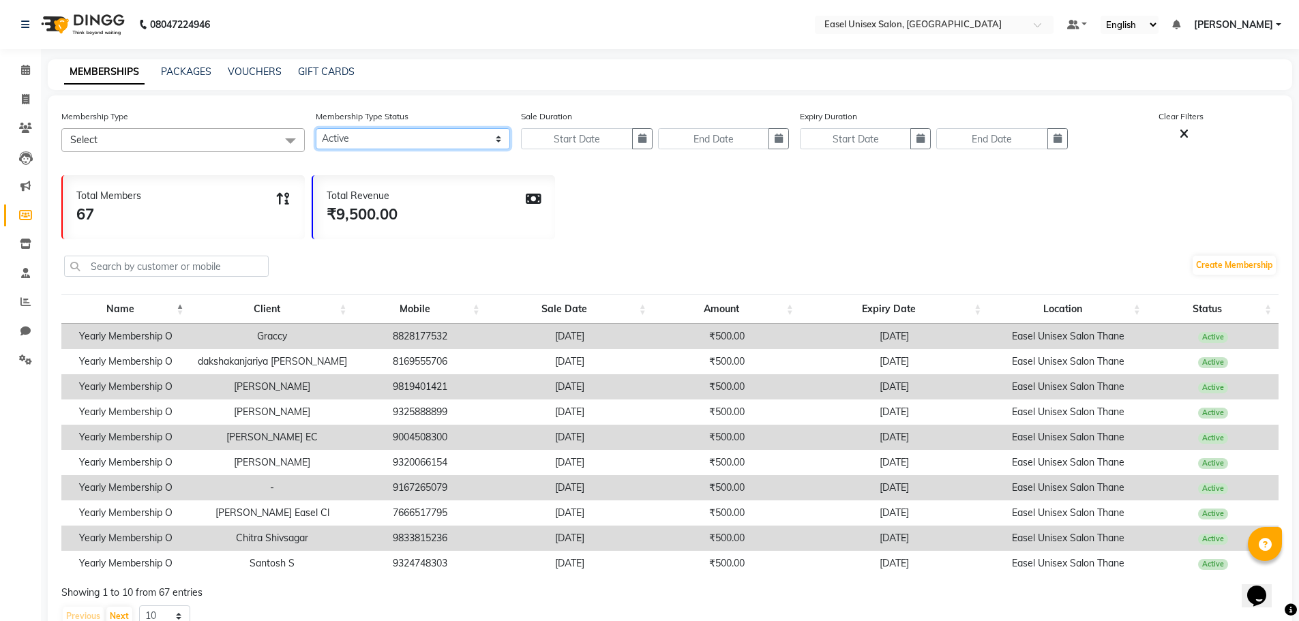
click at [495, 138] on select "Active Expired All" at bounding box center [413, 138] width 195 height 21
select select
click at [316, 128] on select "Active Expired All" at bounding box center [413, 138] width 195 height 21
click at [25, 242] on icon at bounding box center [26, 244] width 12 height 10
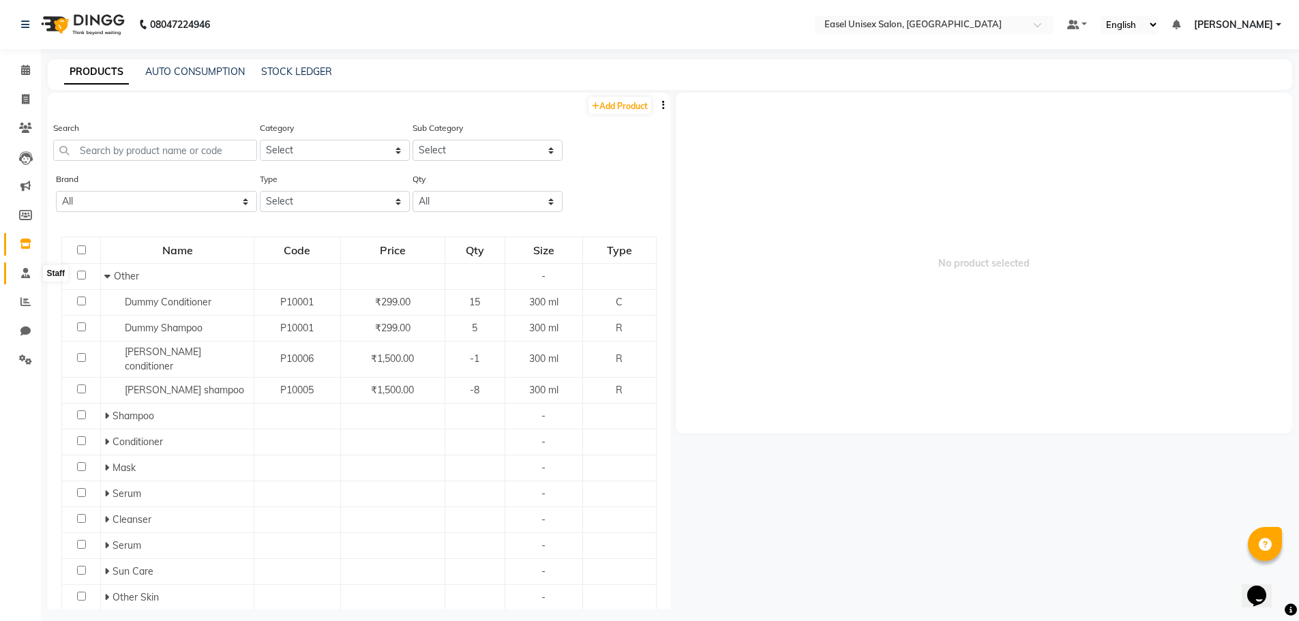
click at [28, 273] on icon at bounding box center [25, 273] width 9 height 10
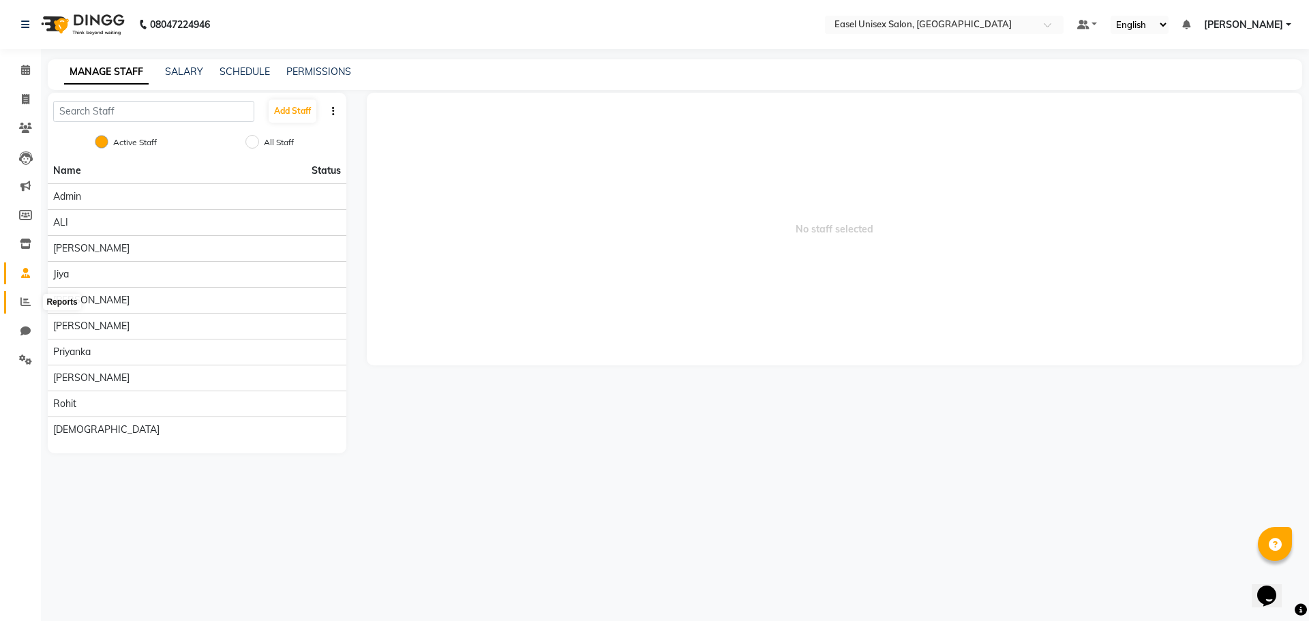
click at [21, 301] on icon at bounding box center [25, 302] width 10 height 10
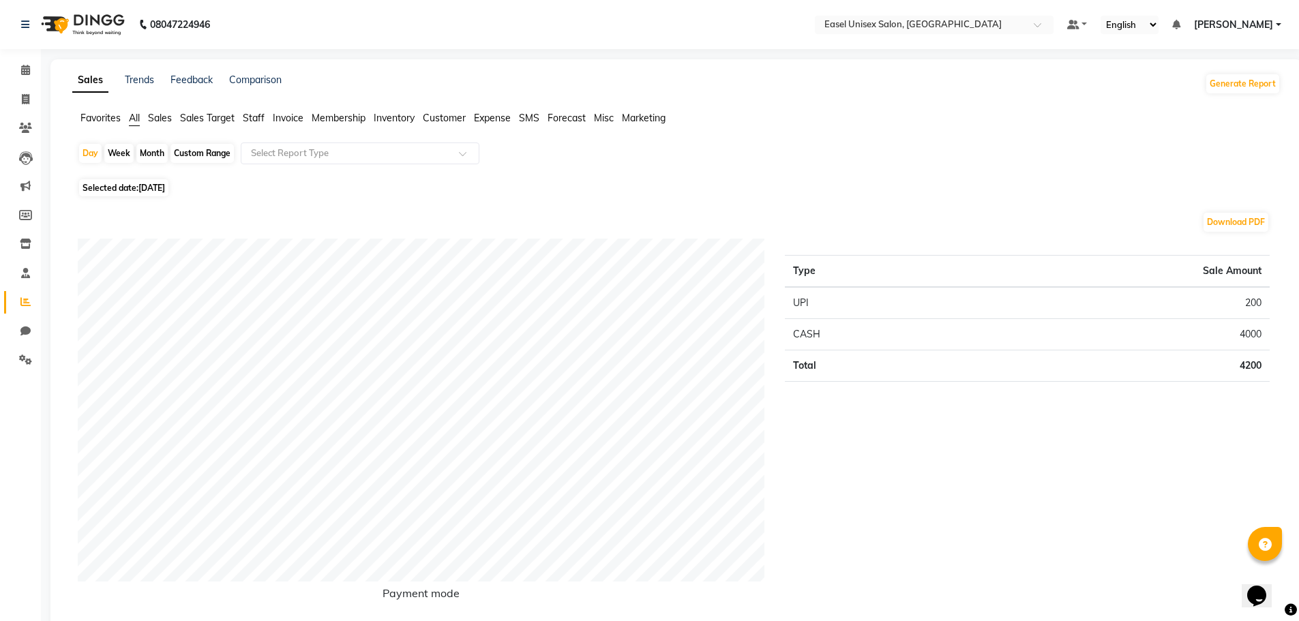
click at [196, 153] on div "Custom Range" at bounding box center [201, 153] width 63 height 19
select select "9"
select select "2025"
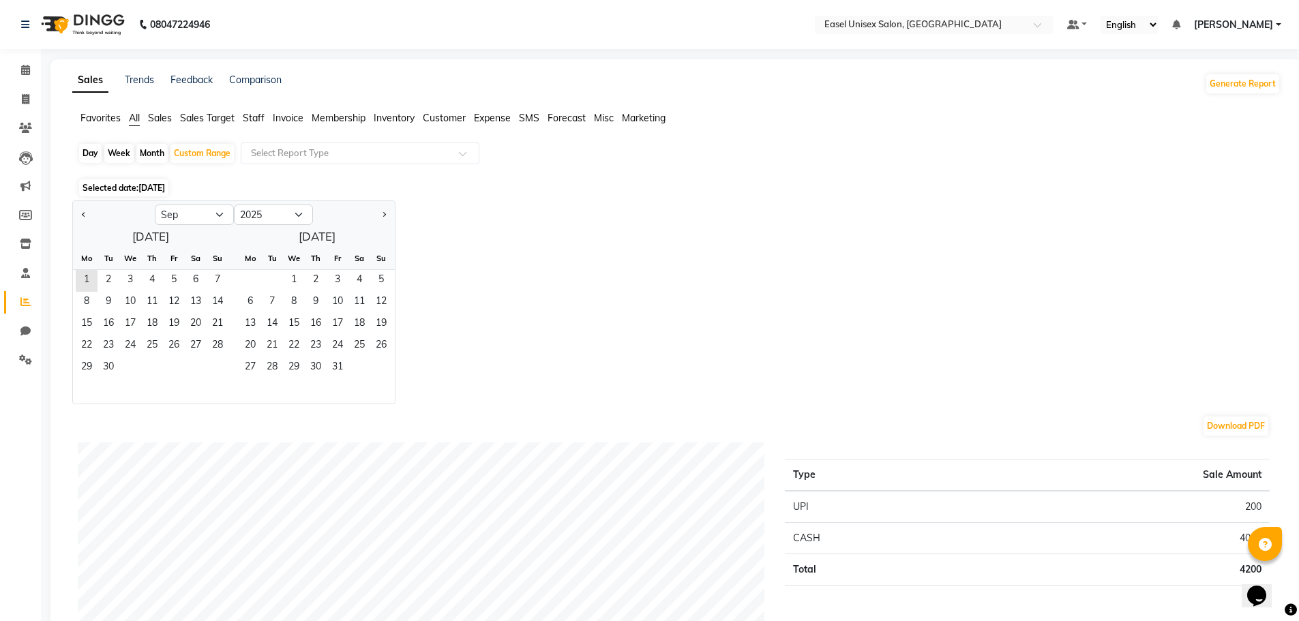
click at [142, 152] on div "Month" at bounding box center [151, 153] width 31 height 19
select select "9"
select select "2025"
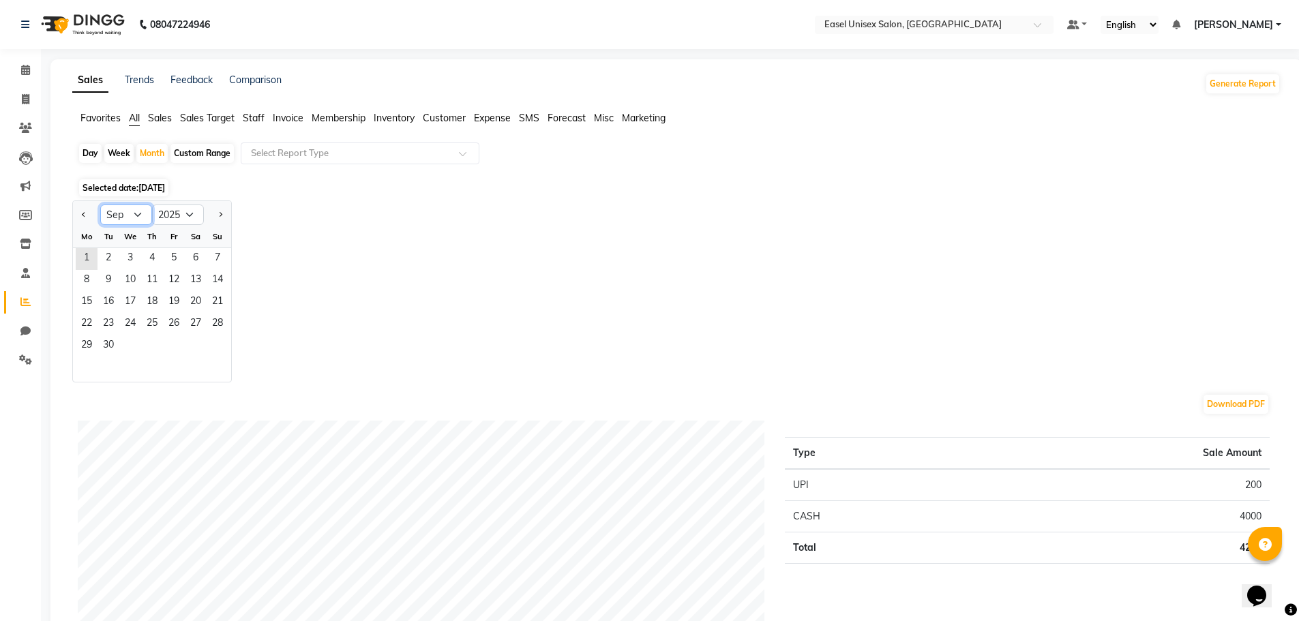
click at [136, 209] on select "Jan Feb Mar Apr May Jun [DATE] Aug Sep Oct Nov Dec" at bounding box center [126, 215] width 52 height 20
select select "8"
click at [100, 205] on select "Jan Feb Mar Apr May Jun [DATE] Aug Sep Oct Nov Dec" at bounding box center [126, 215] width 52 height 20
click at [177, 249] on span "1" at bounding box center [174, 259] width 22 height 22
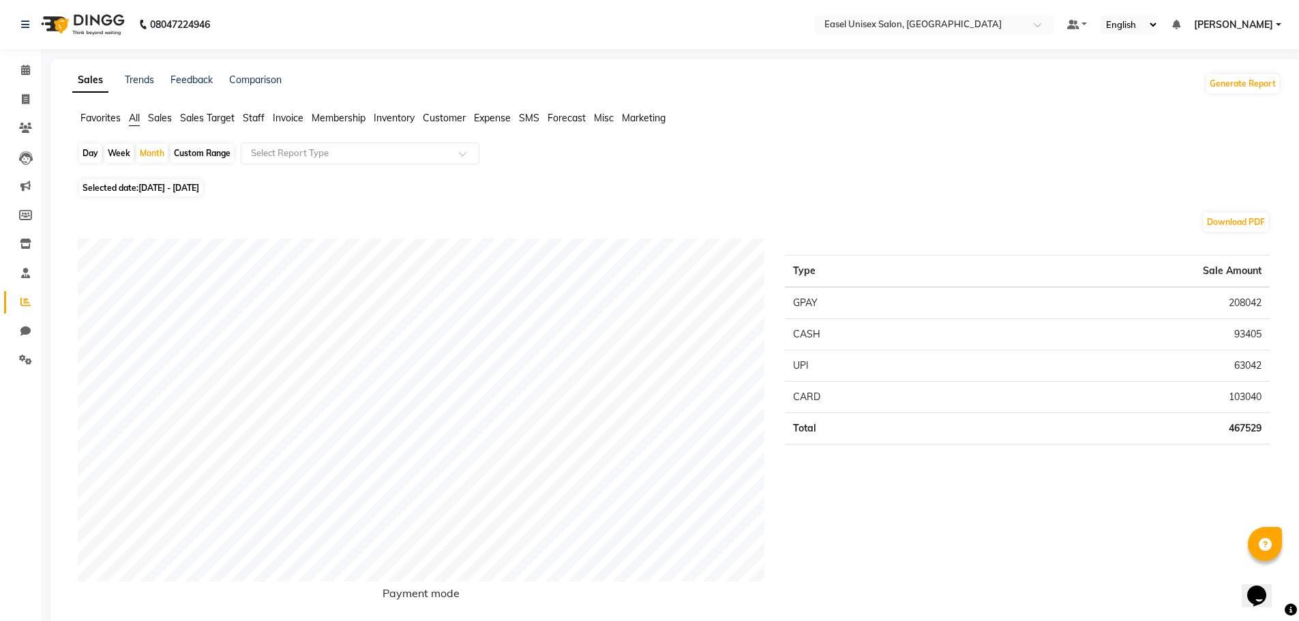
click at [158, 121] on span "Sales" at bounding box center [160, 118] width 24 height 12
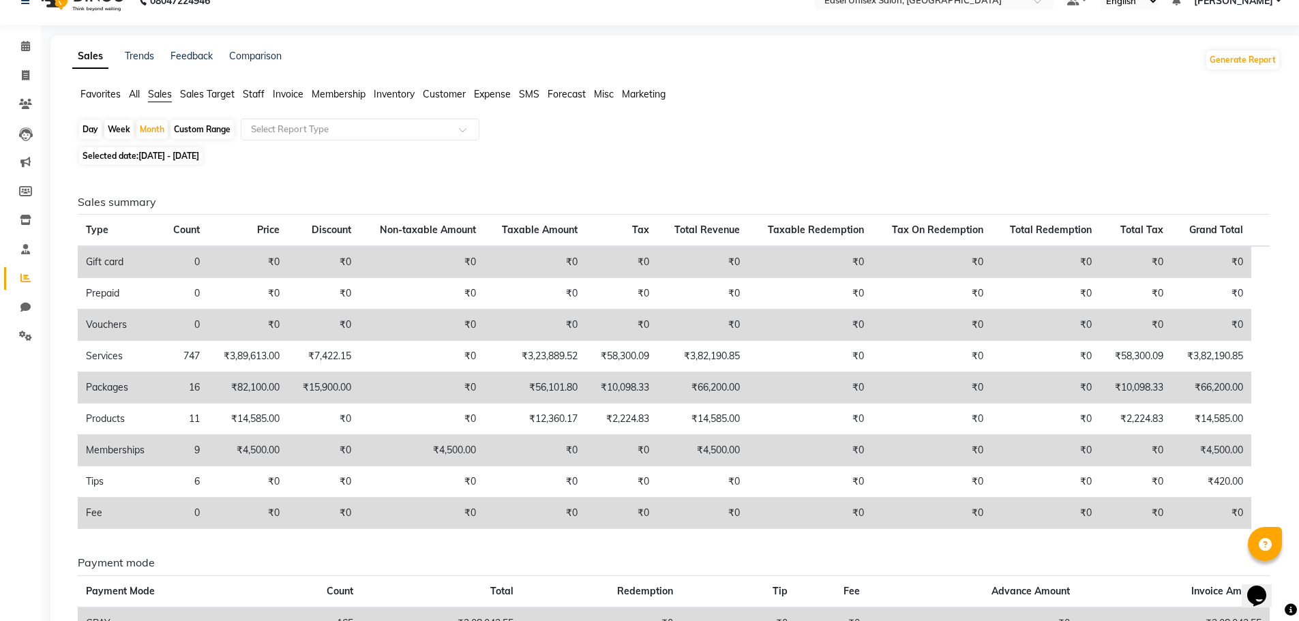
scroll to position [4, 0]
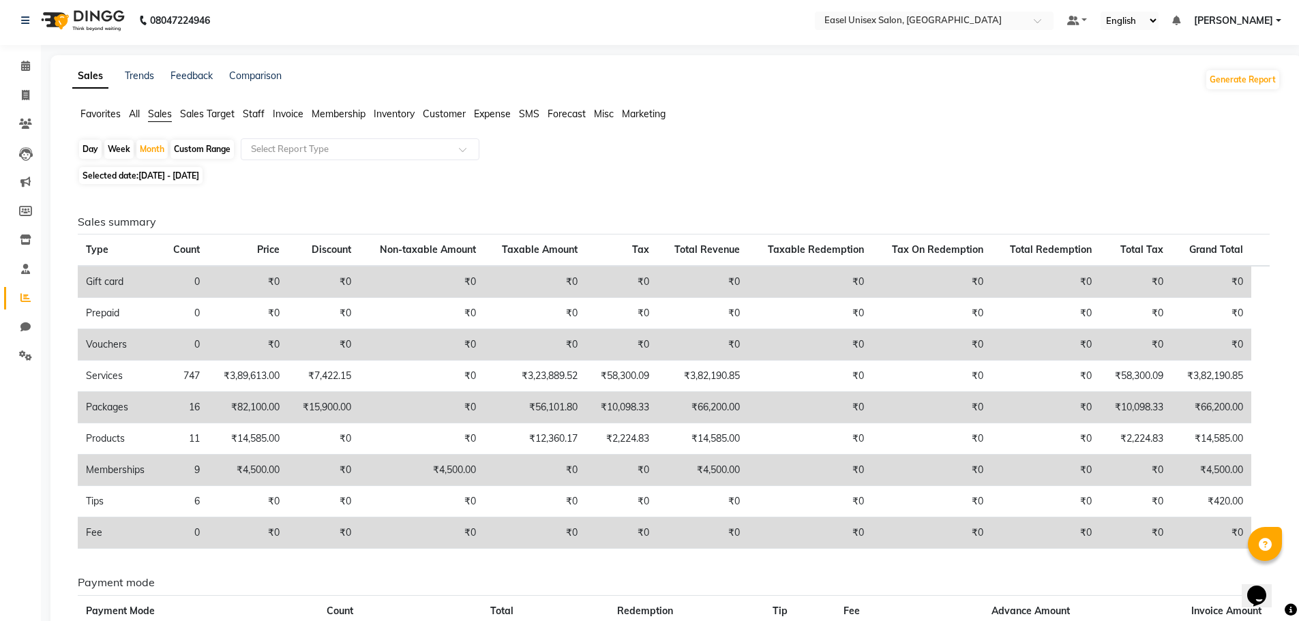
click at [196, 115] on span "Sales Target" at bounding box center [207, 114] width 55 height 12
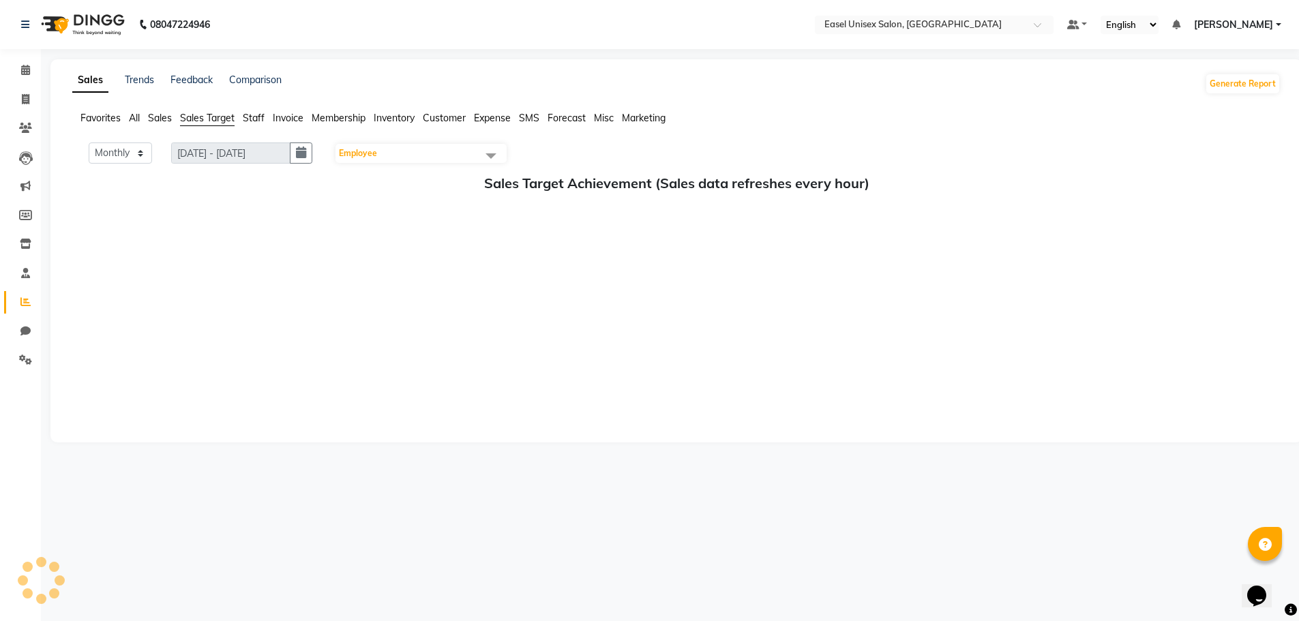
scroll to position [0, 0]
click at [163, 117] on span "Sales" at bounding box center [160, 118] width 24 height 12
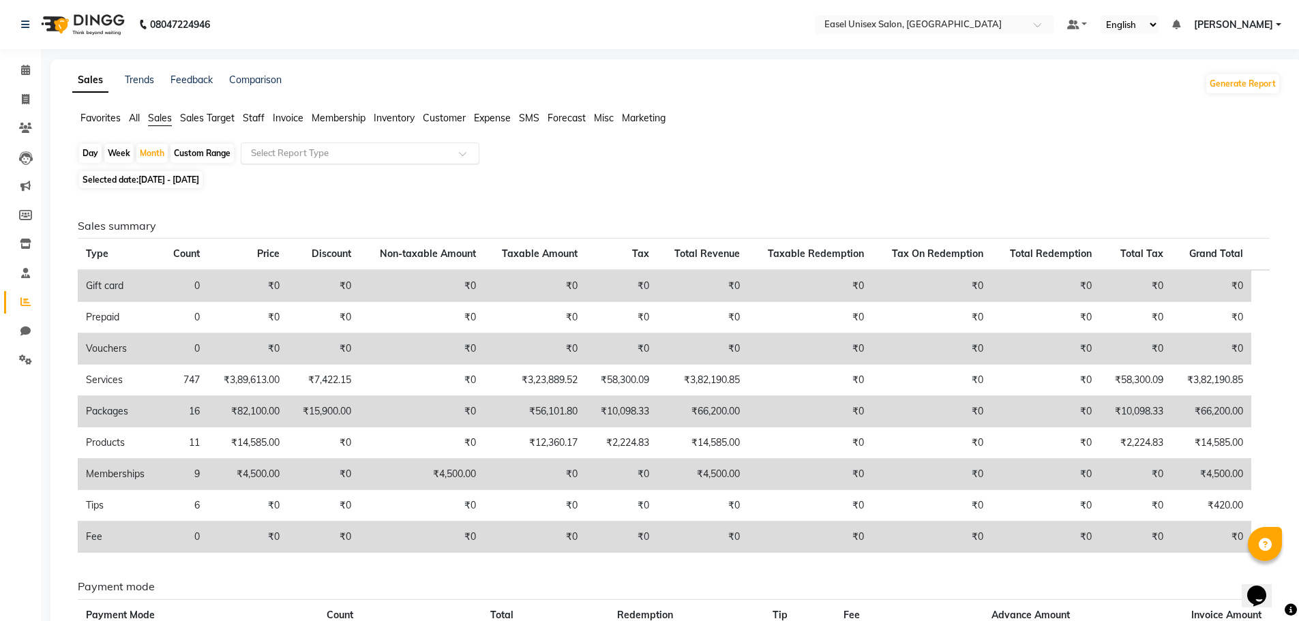
click at [461, 151] on span at bounding box center [467, 158] width 17 height 14
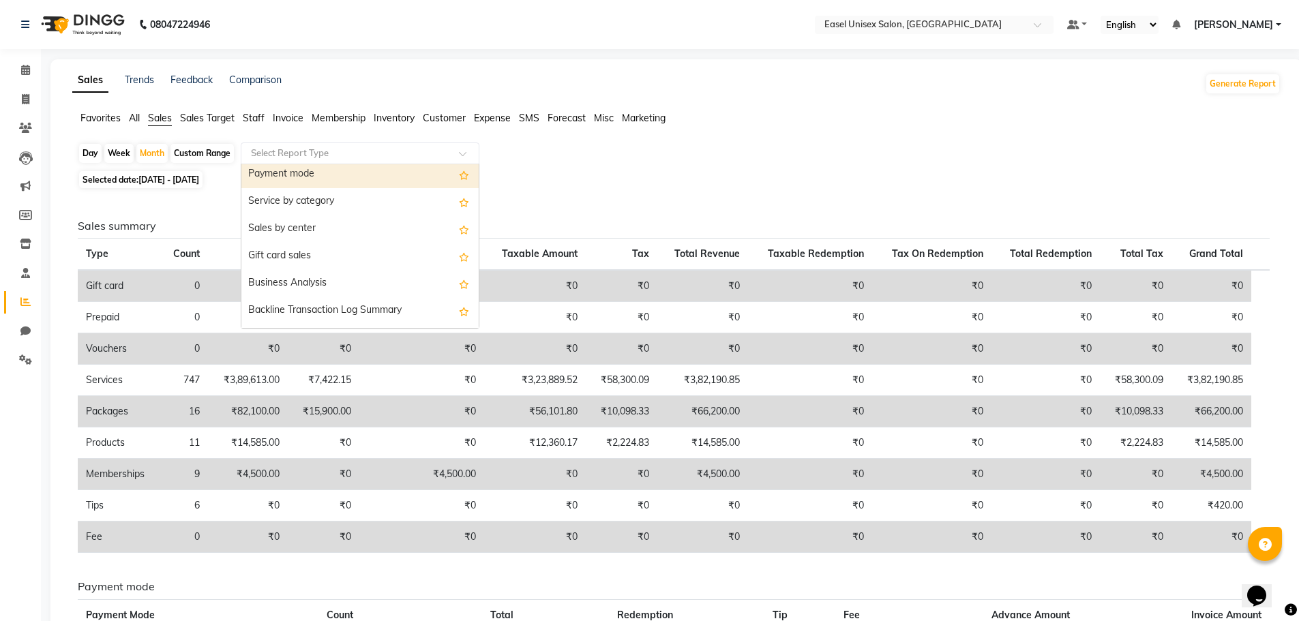
scroll to position [273, 0]
click at [325, 182] on div "Service by category" at bounding box center [359, 177] width 237 height 27
select select "full_report"
select select "csv"
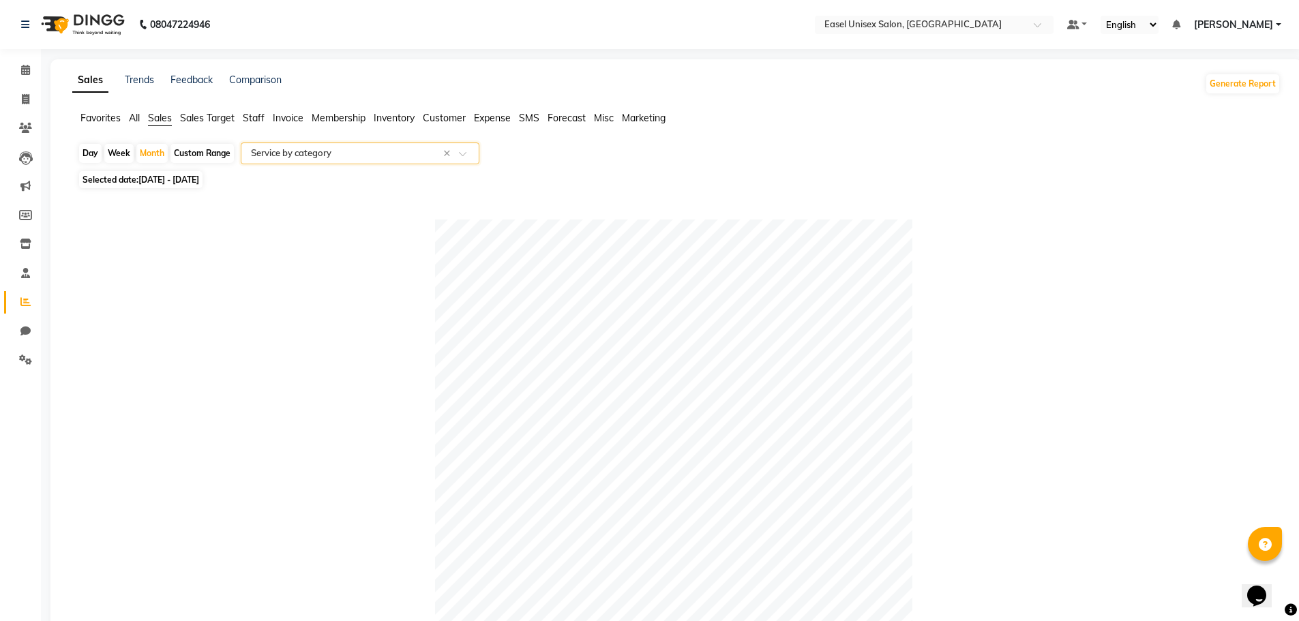
click at [432, 153] on input "text" at bounding box center [346, 154] width 196 height 14
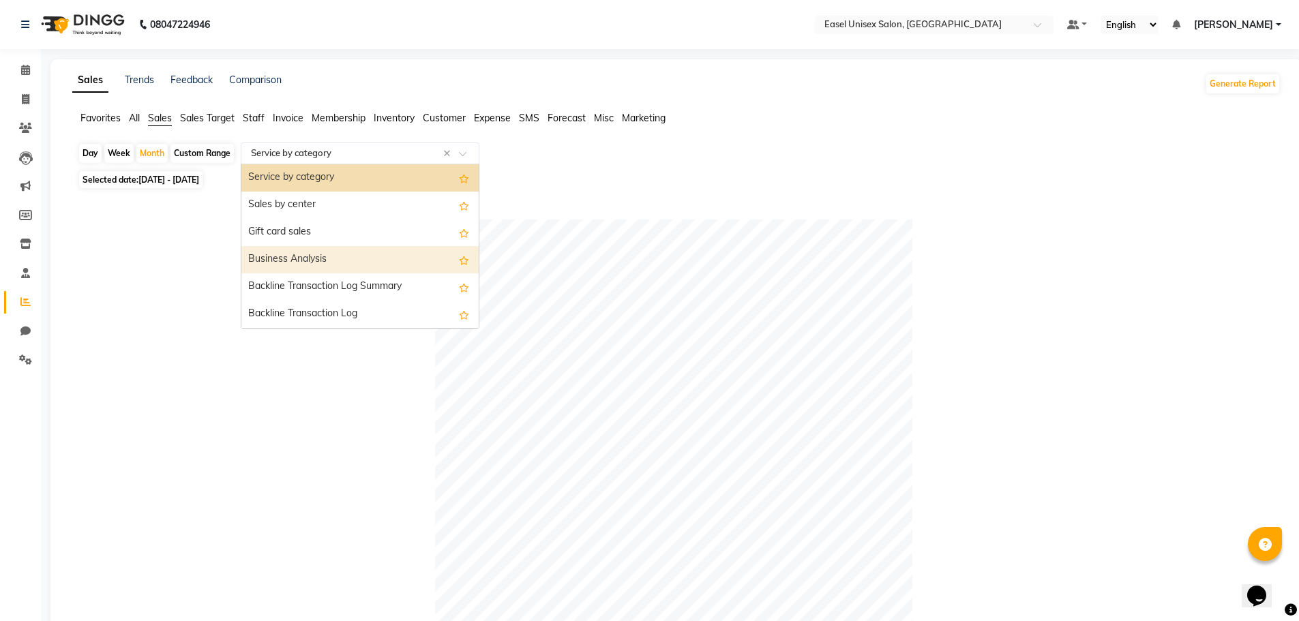
click at [357, 256] on div "Business Analysis" at bounding box center [359, 259] width 237 height 27
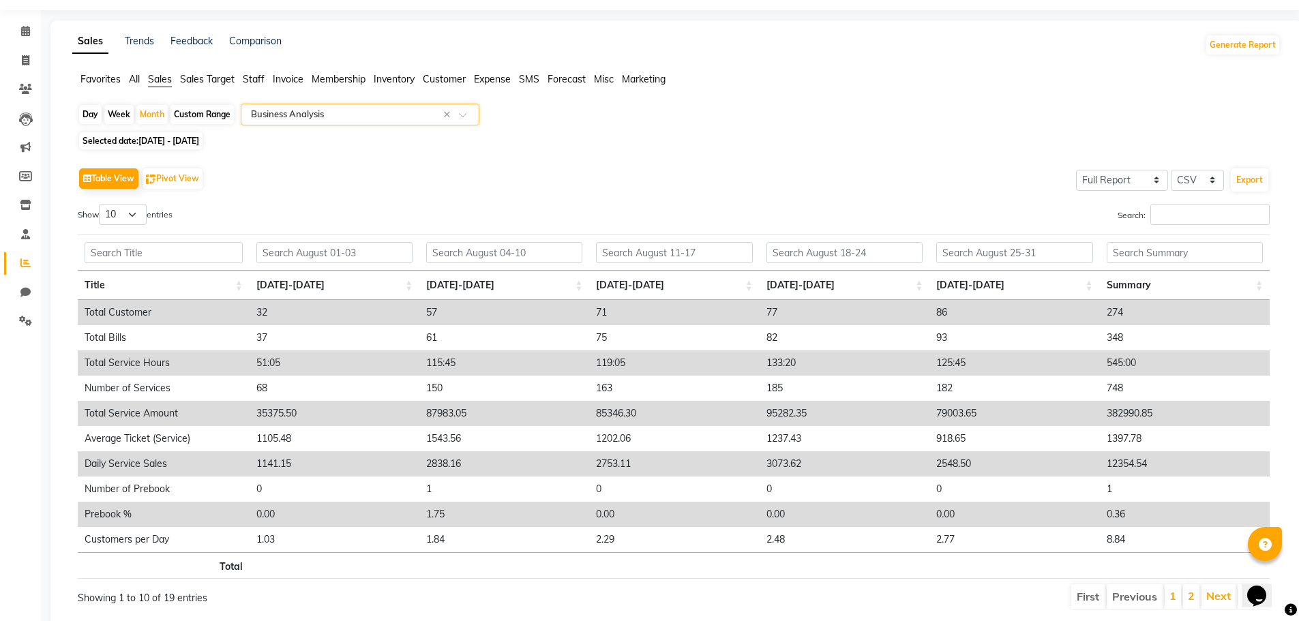
scroll to position [0, 0]
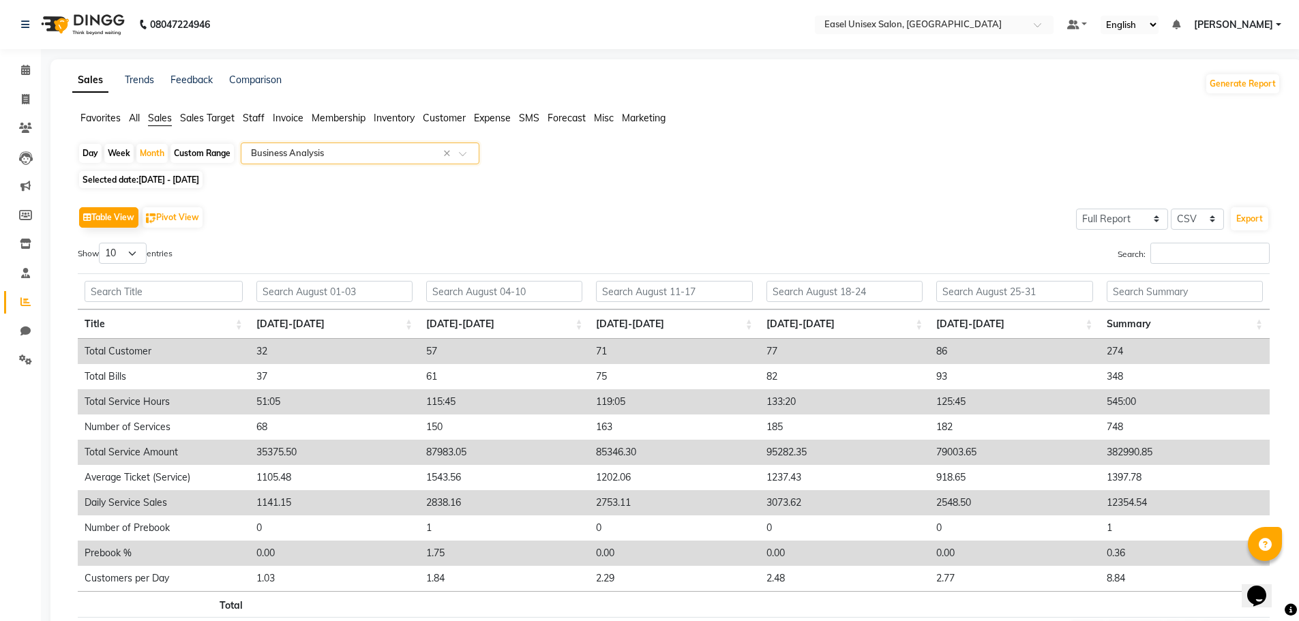
click at [374, 150] on input "text" at bounding box center [346, 154] width 196 height 14
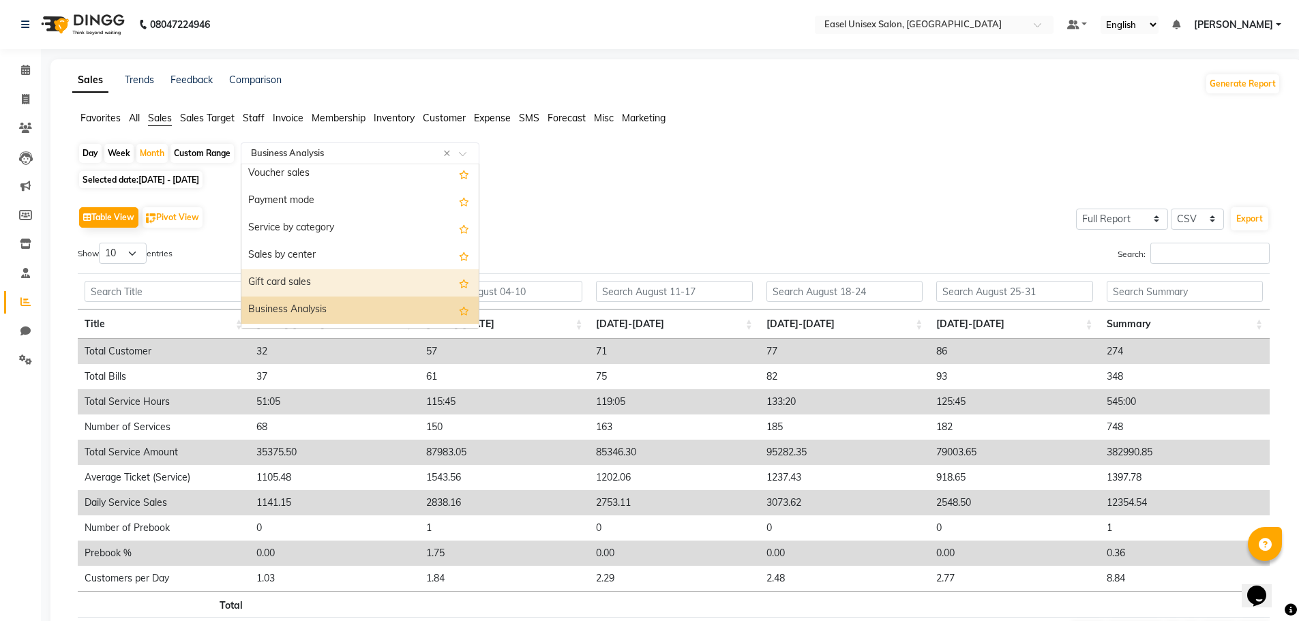
scroll to position [191, 0]
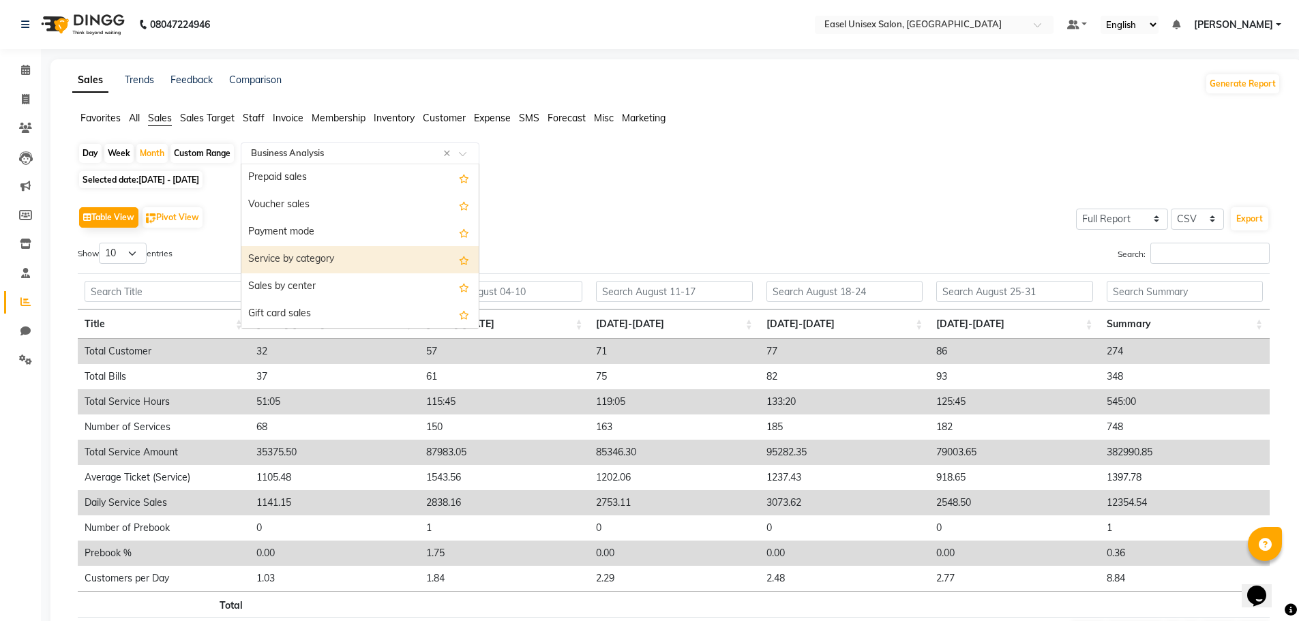
click at [345, 256] on div "Service by category" at bounding box center [359, 259] width 237 height 27
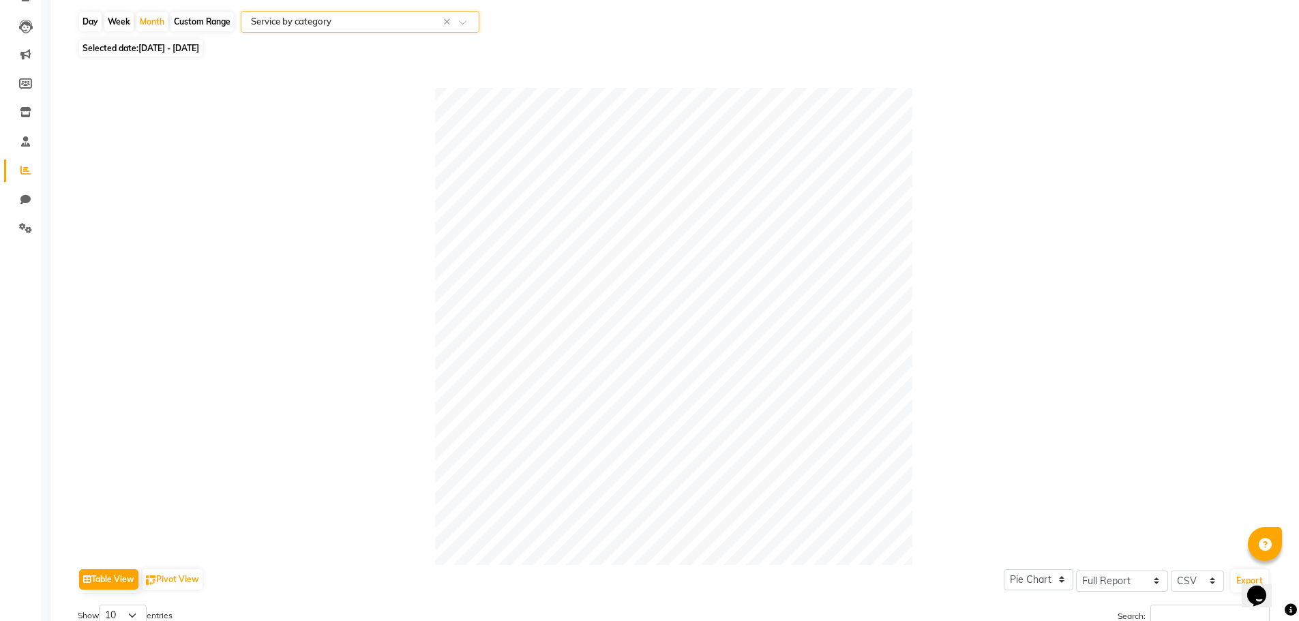
scroll to position [136, 0]
click at [466, 14] on div at bounding box center [359, 17] width 237 height 14
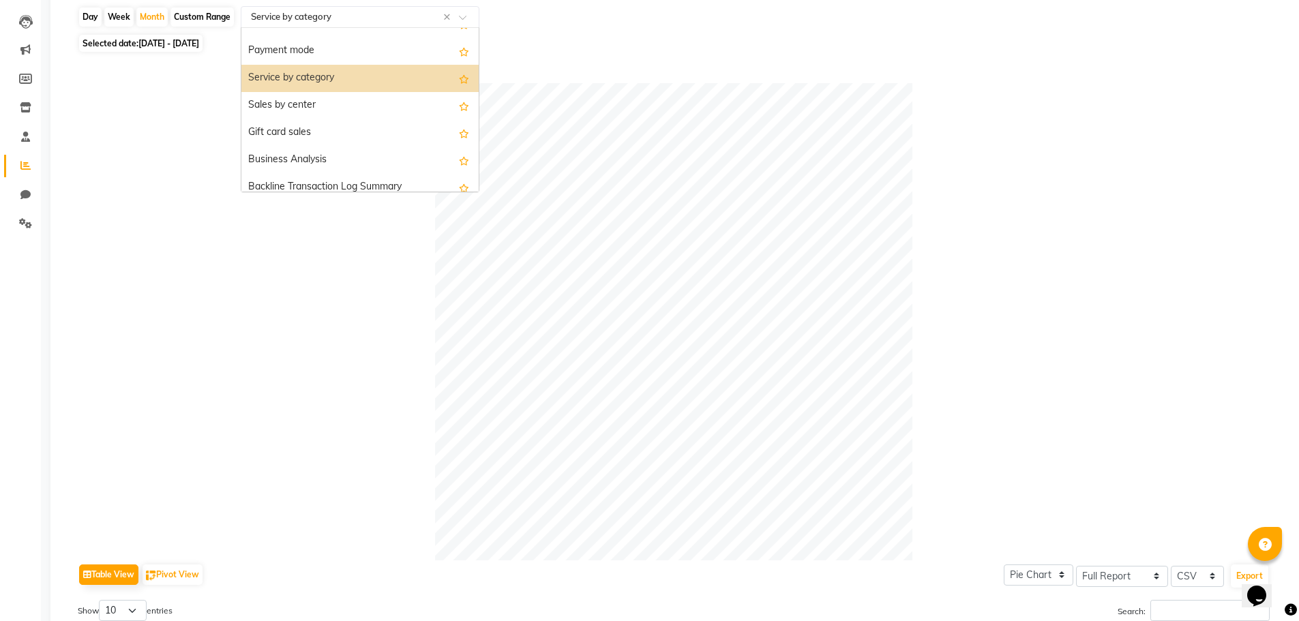
scroll to position [205, 0]
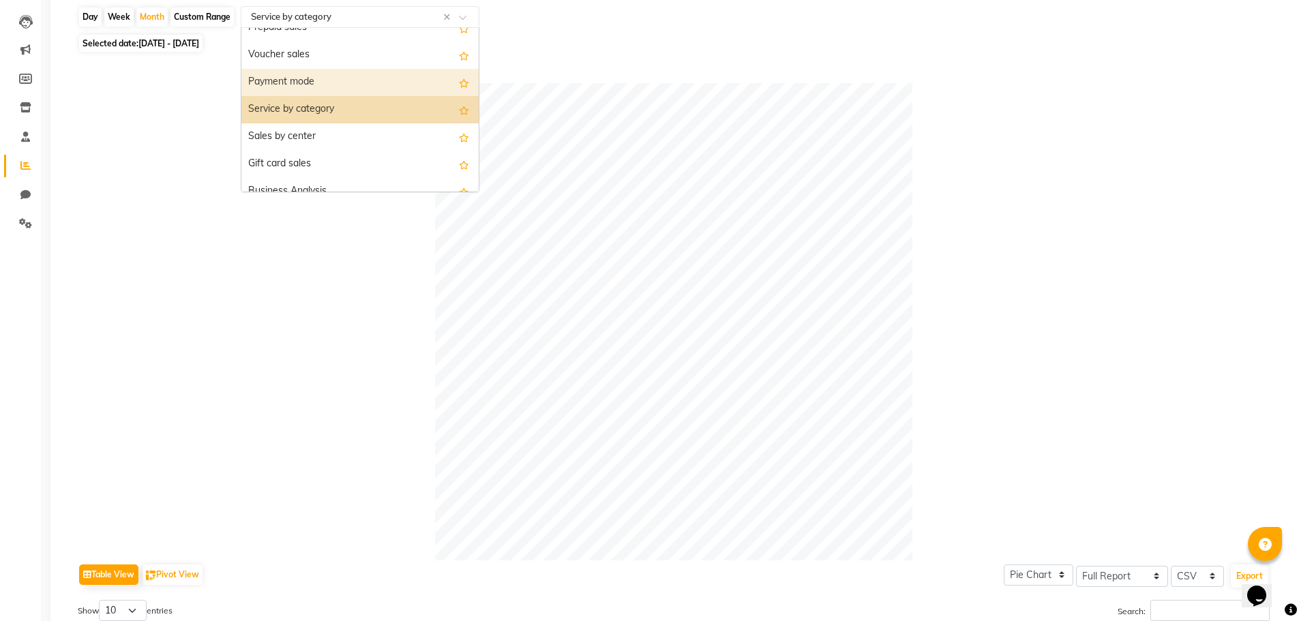
click at [316, 78] on div "Payment mode" at bounding box center [359, 82] width 237 height 27
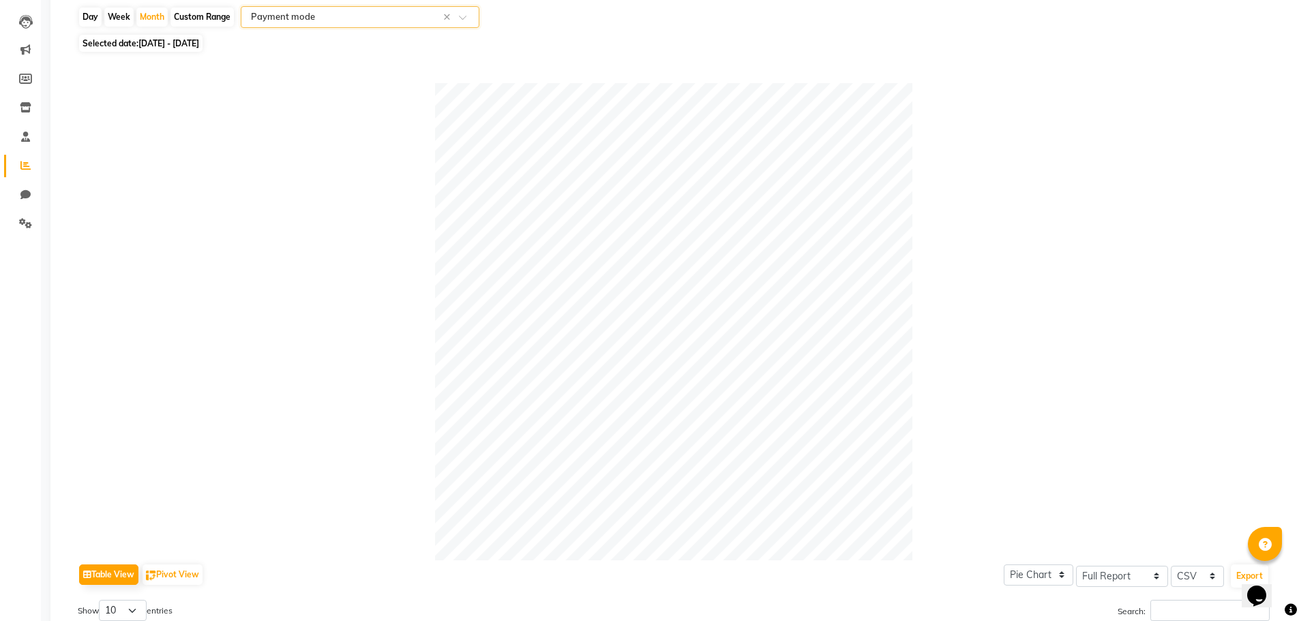
click at [462, 18] on span at bounding box center [467, 21] width 17 height 14
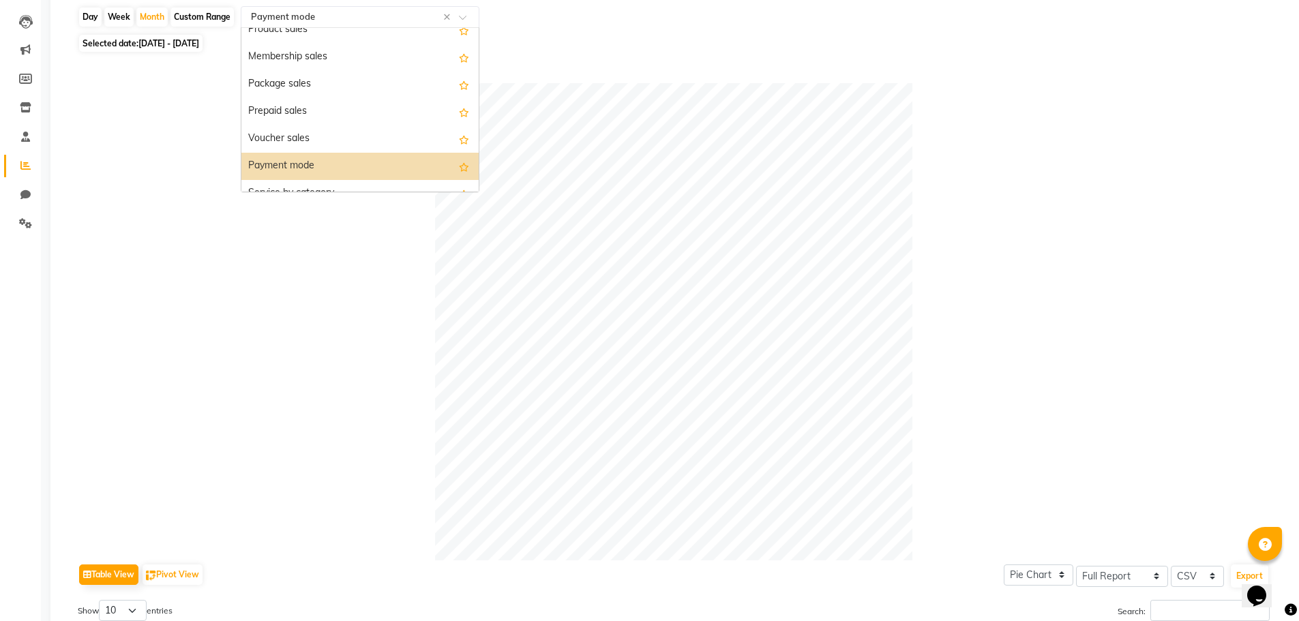
scroll to position [109, 0]
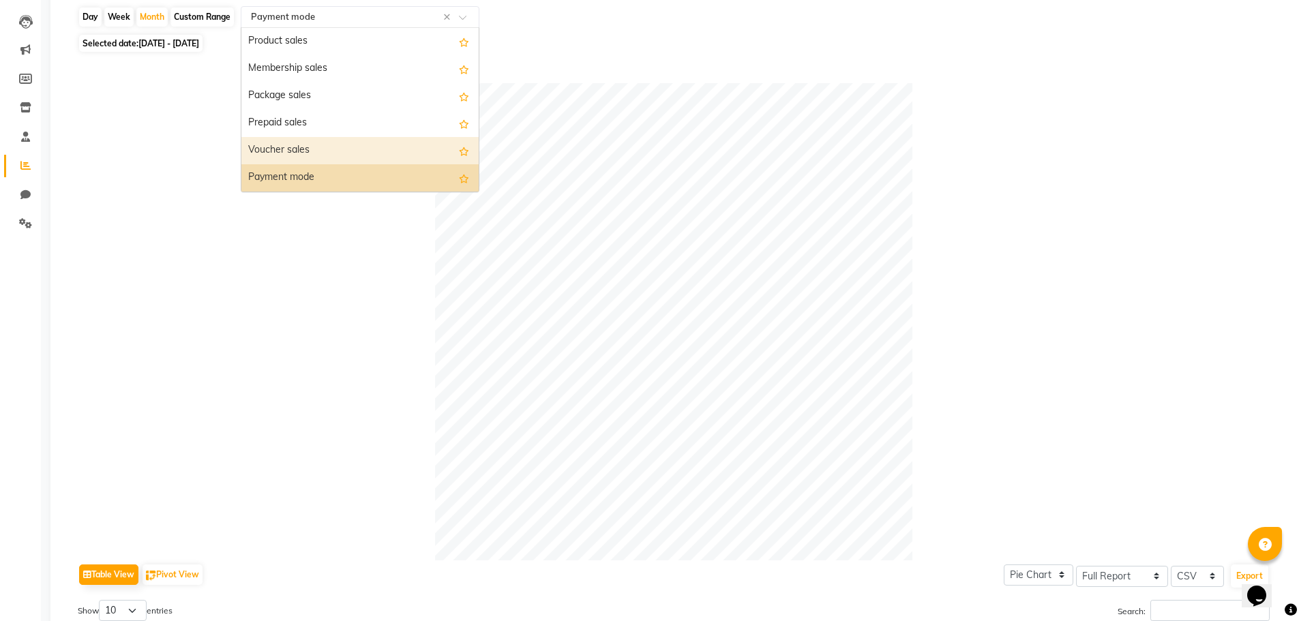
click at [331, 149] on div "Voucher sales" at bounding box center [359, 150] width 237 height 27
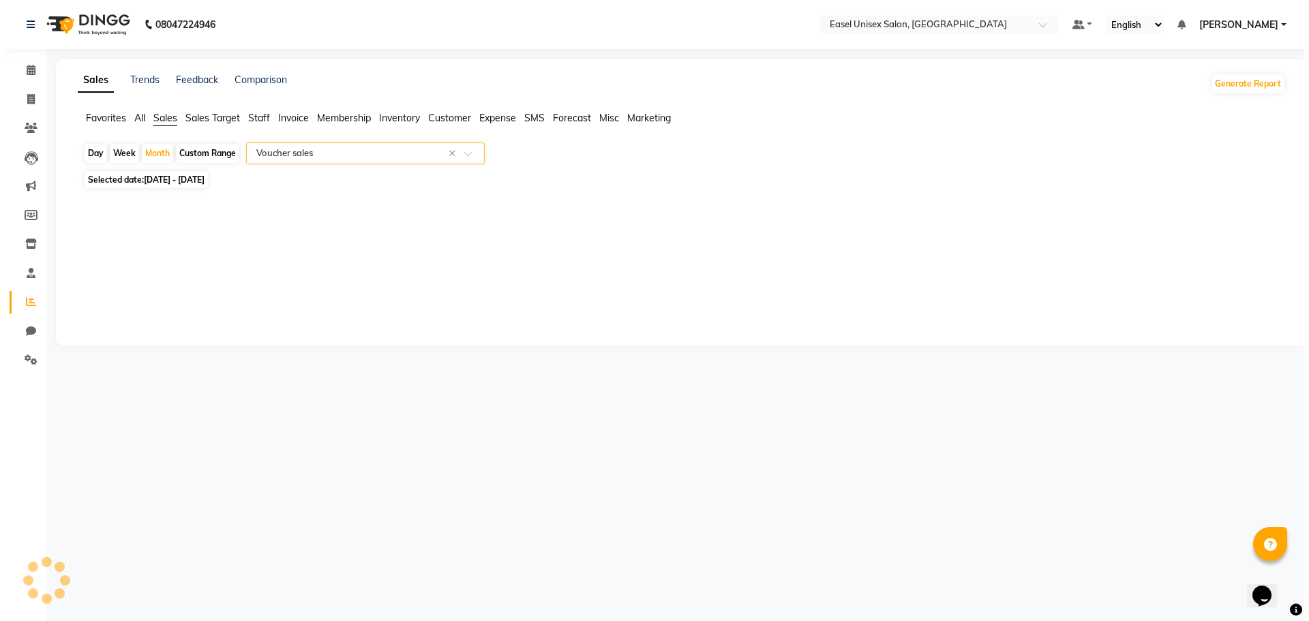
scroll to position [0, 0]
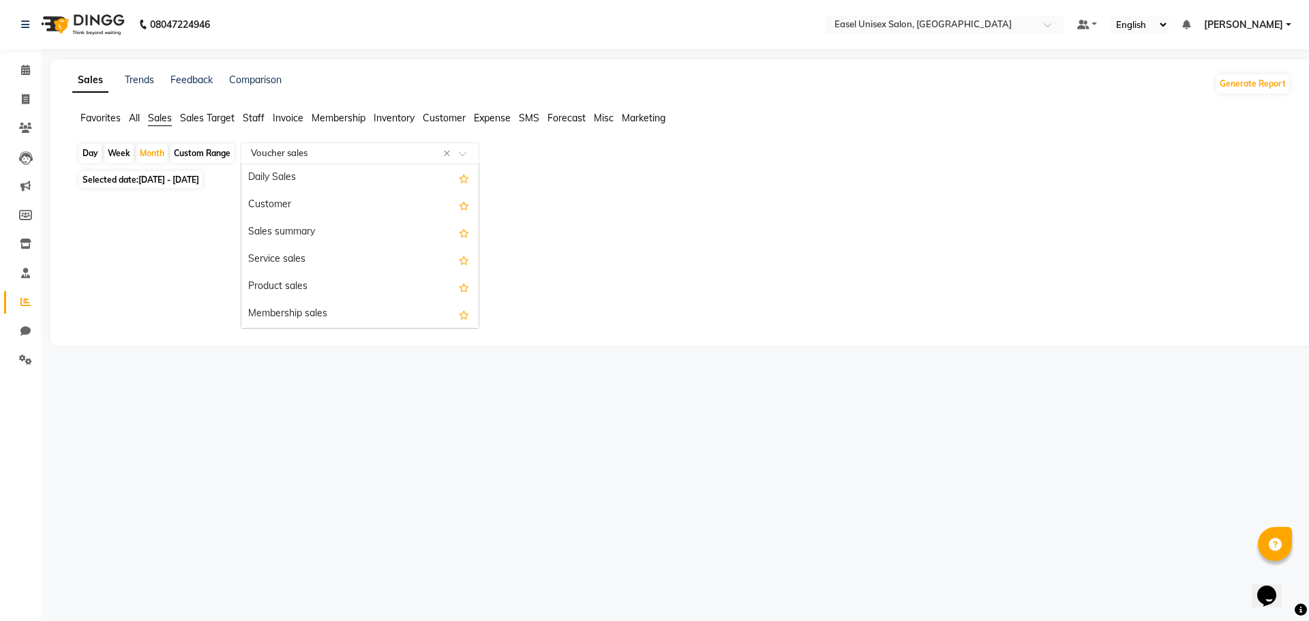
click at [405, 147] on input "text" at bounding box center [346, 154] width 196 height 14
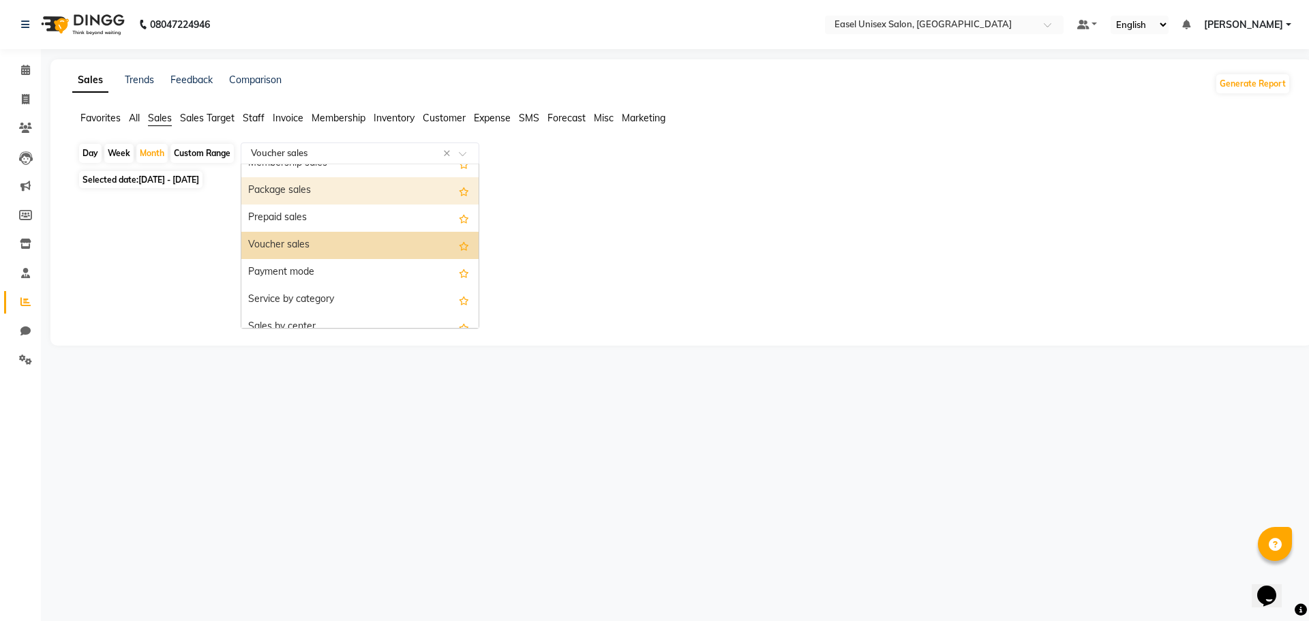
scroll to position [150, 0]
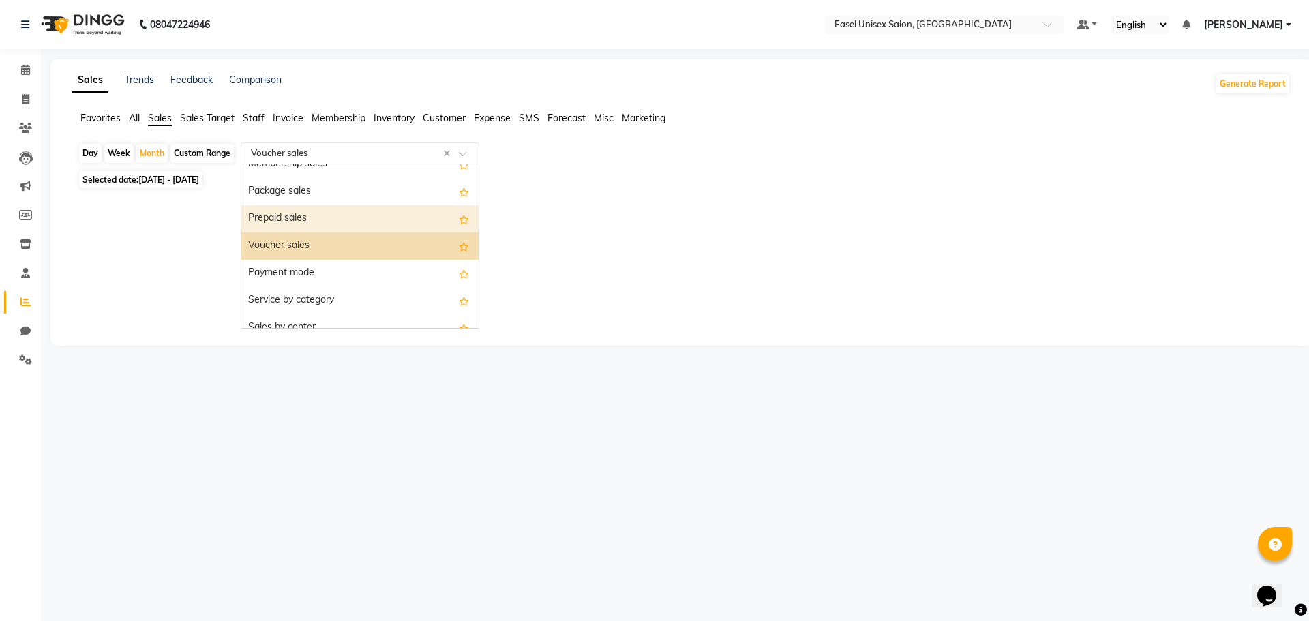
click at [340, 218] on div "Prepaid sales" at bounding box center [359, 218] width 237 height 27
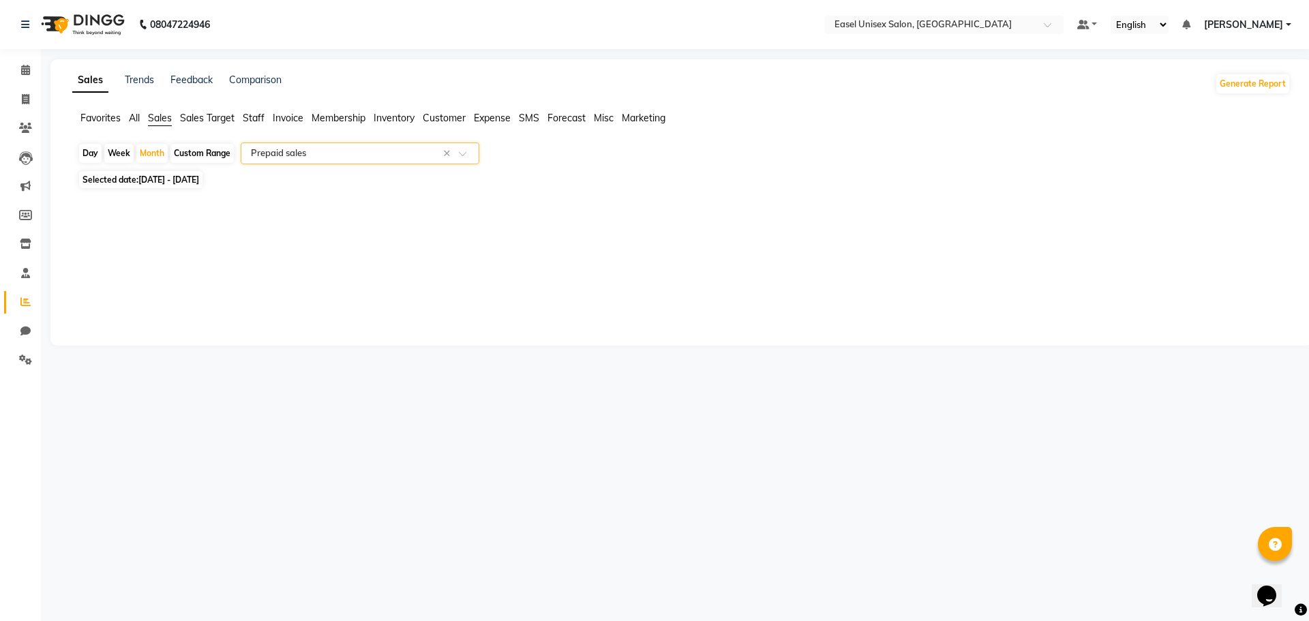
click at [367, 149] on input "text" at bounding box center [346, 154] width 196 height 14
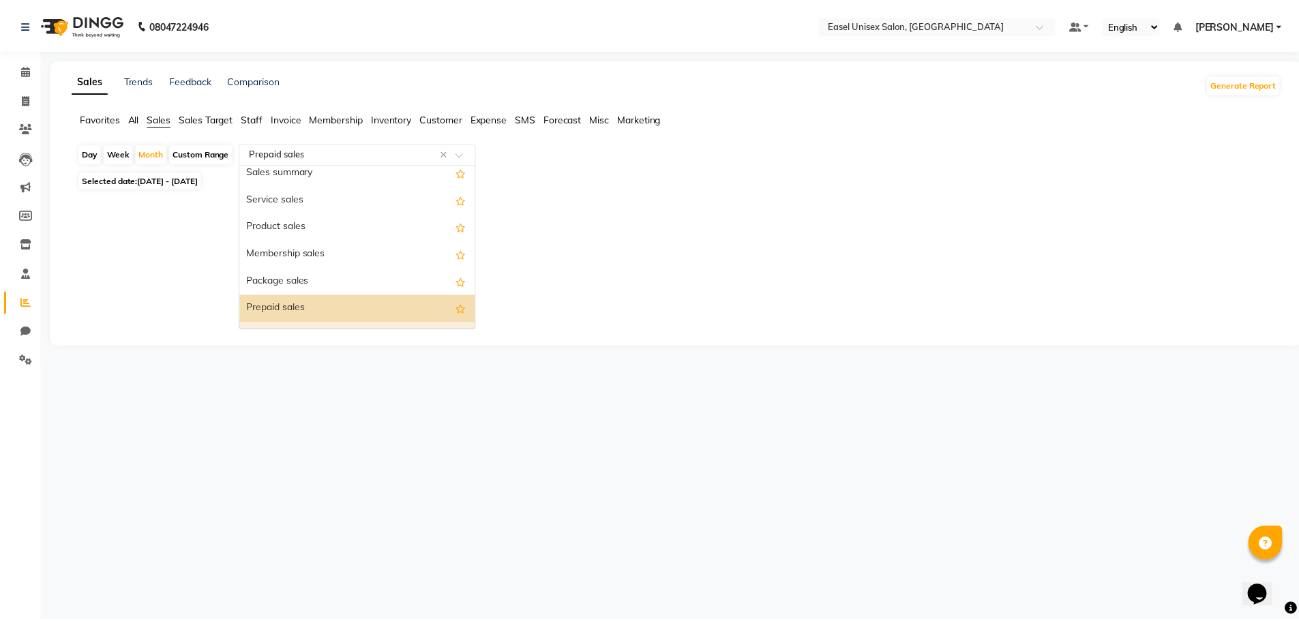
scroll to position [55, 0]
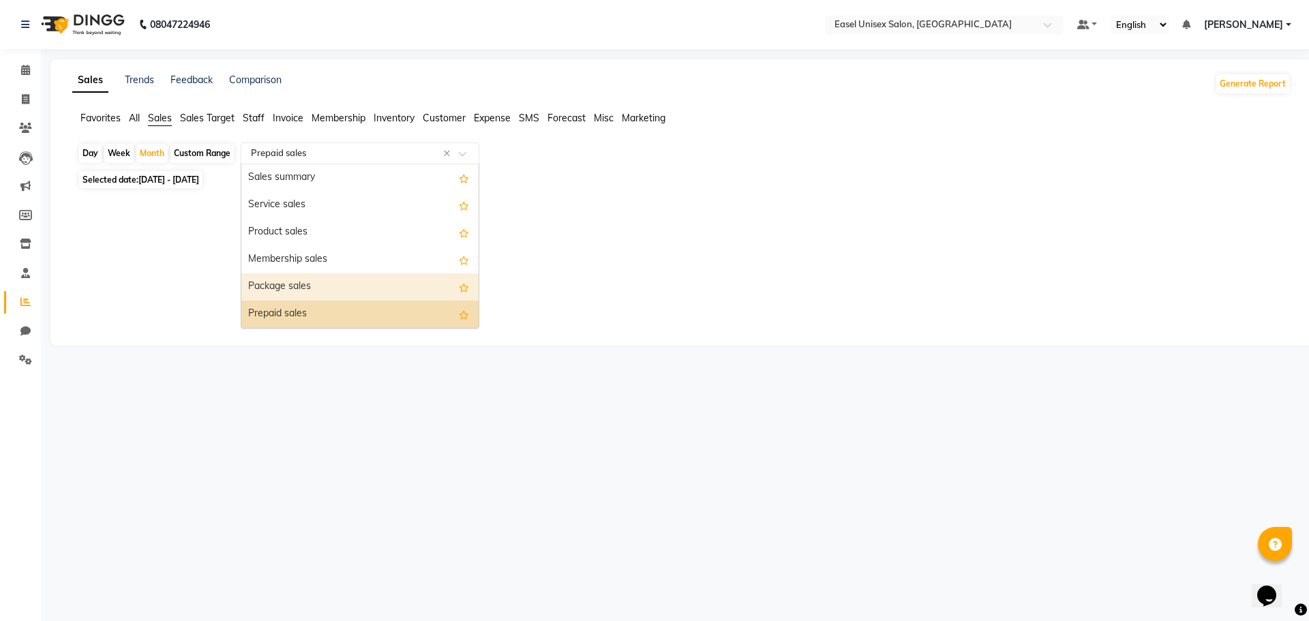
click at [374, 286] on div "Package sales" at bounding box center [359, 286] width 237 height 27
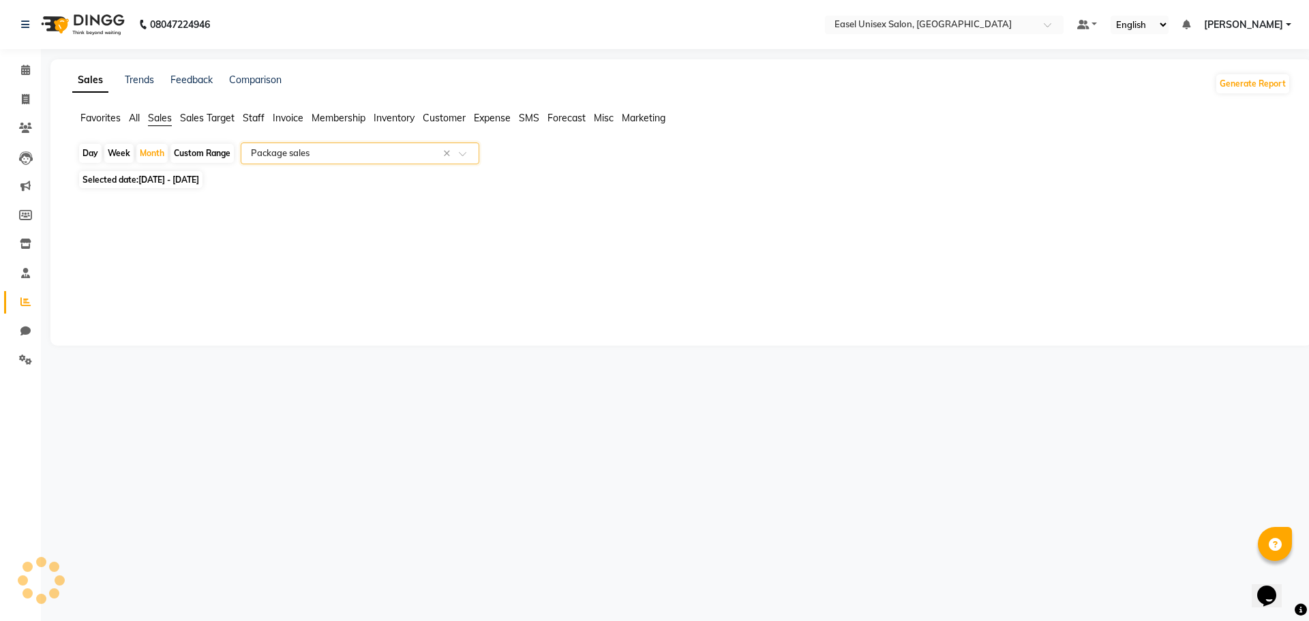
select select "full_report"
select select "csv"
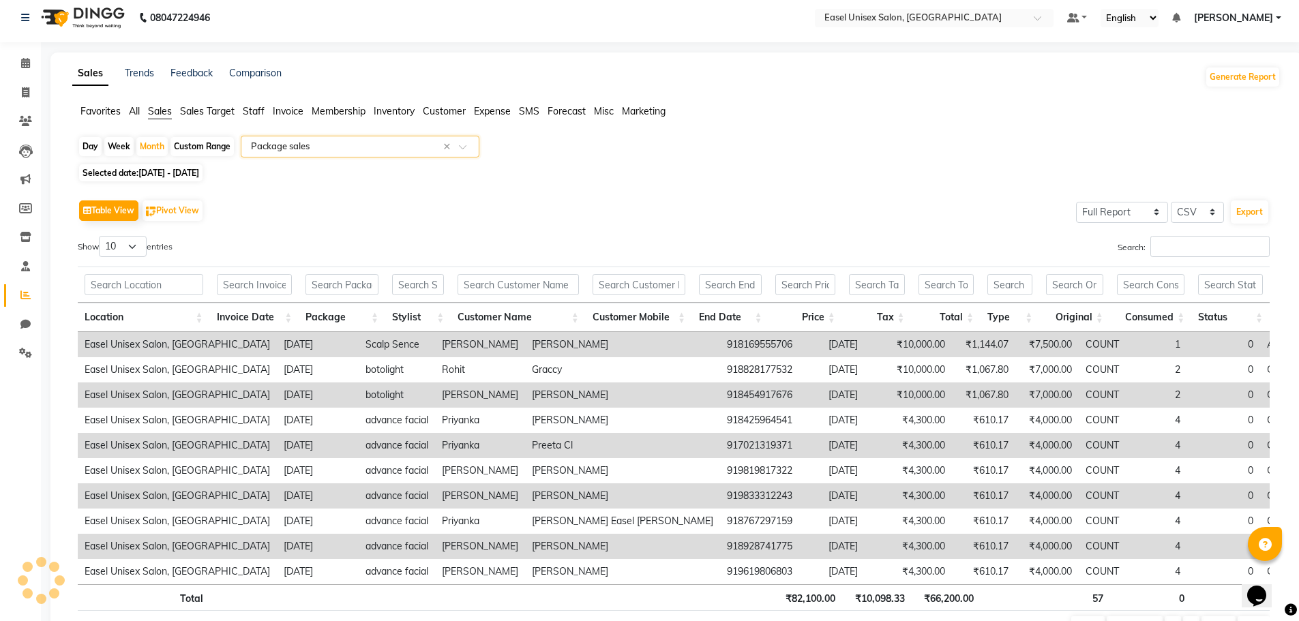
scroll to position [0, 0]
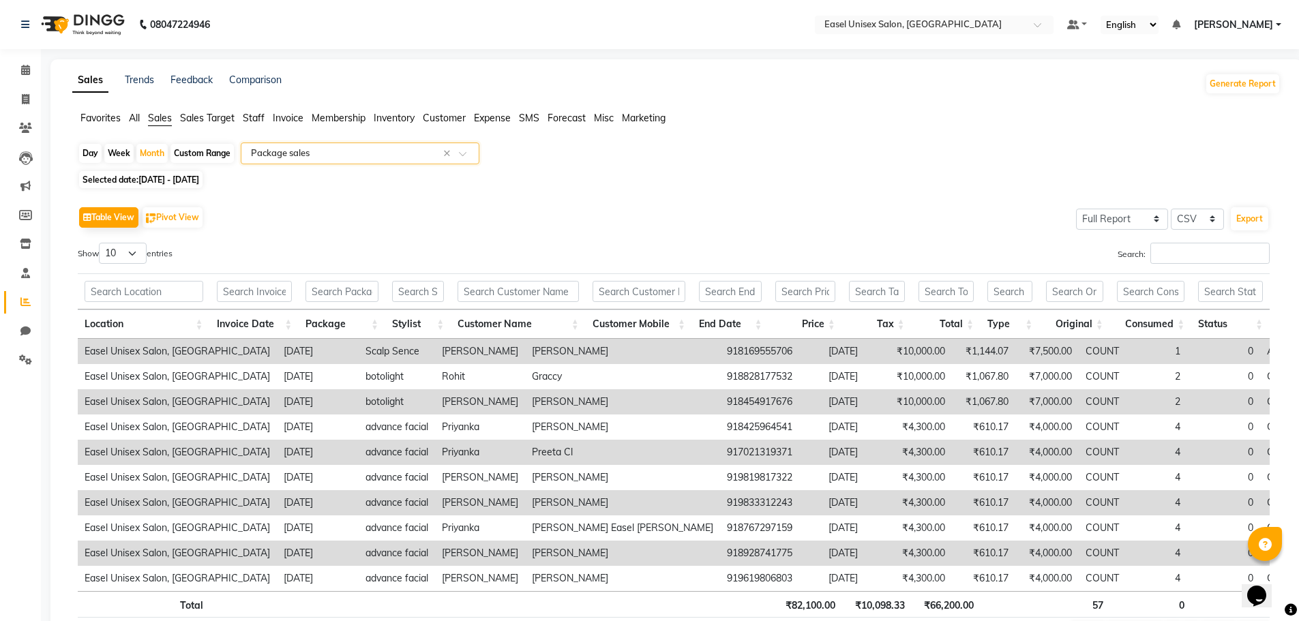
click at [365, 149] on input "text" at bounding box center [346, 154] width 196 height 14
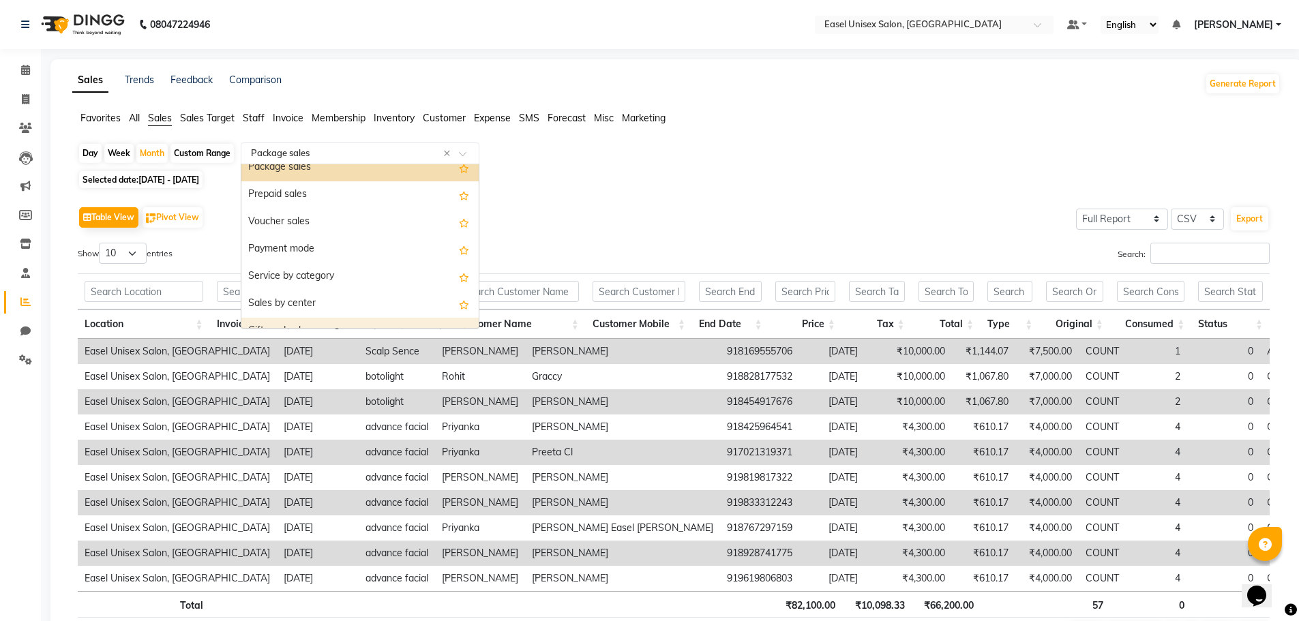
scroll to position [164, 0]
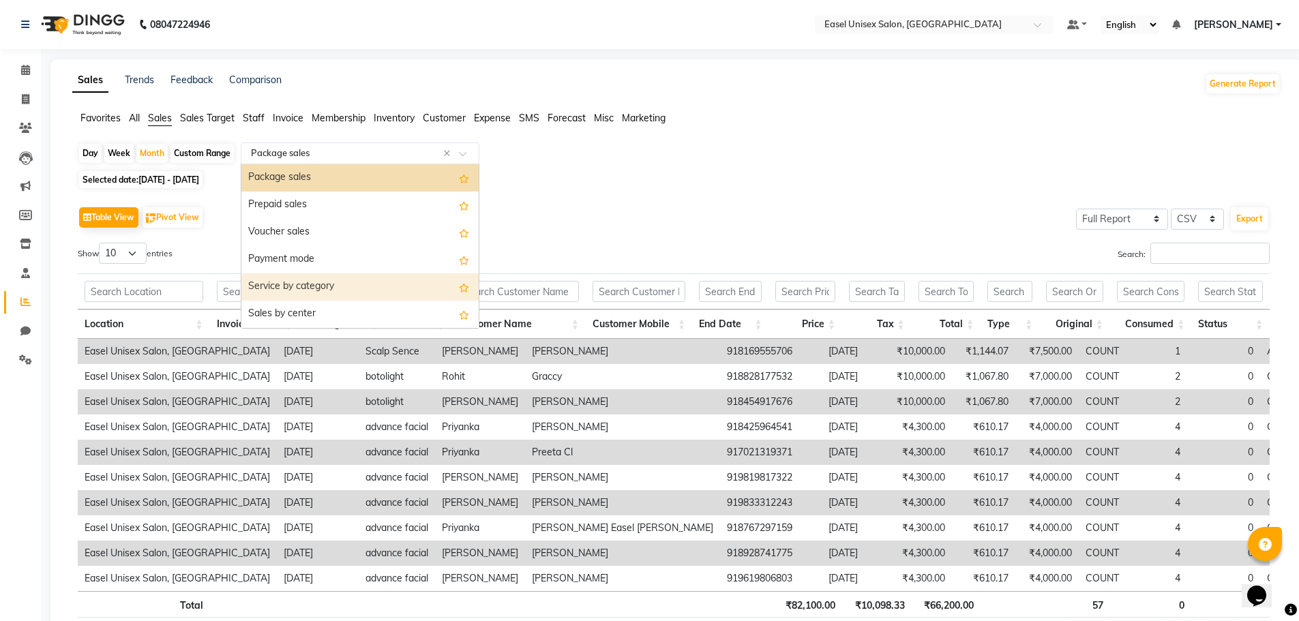
click at [332, 284] on div "Service by category" at bounding box center [359, 286] width 237 height 27
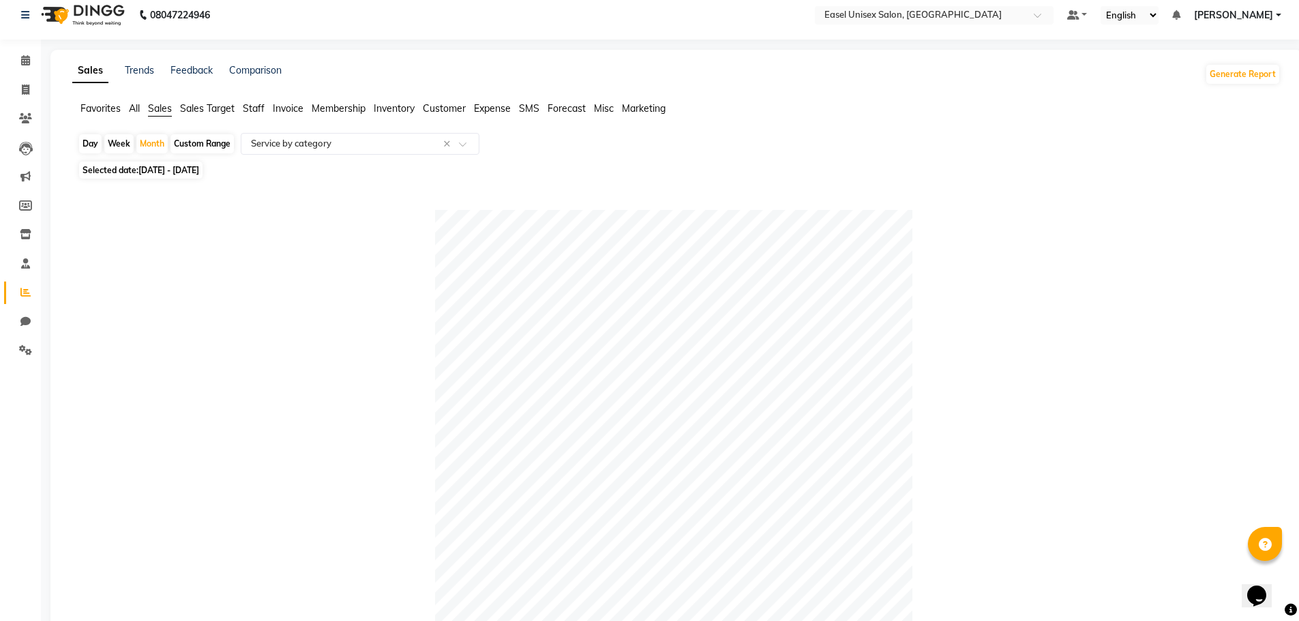
scroll to position [0, 0]
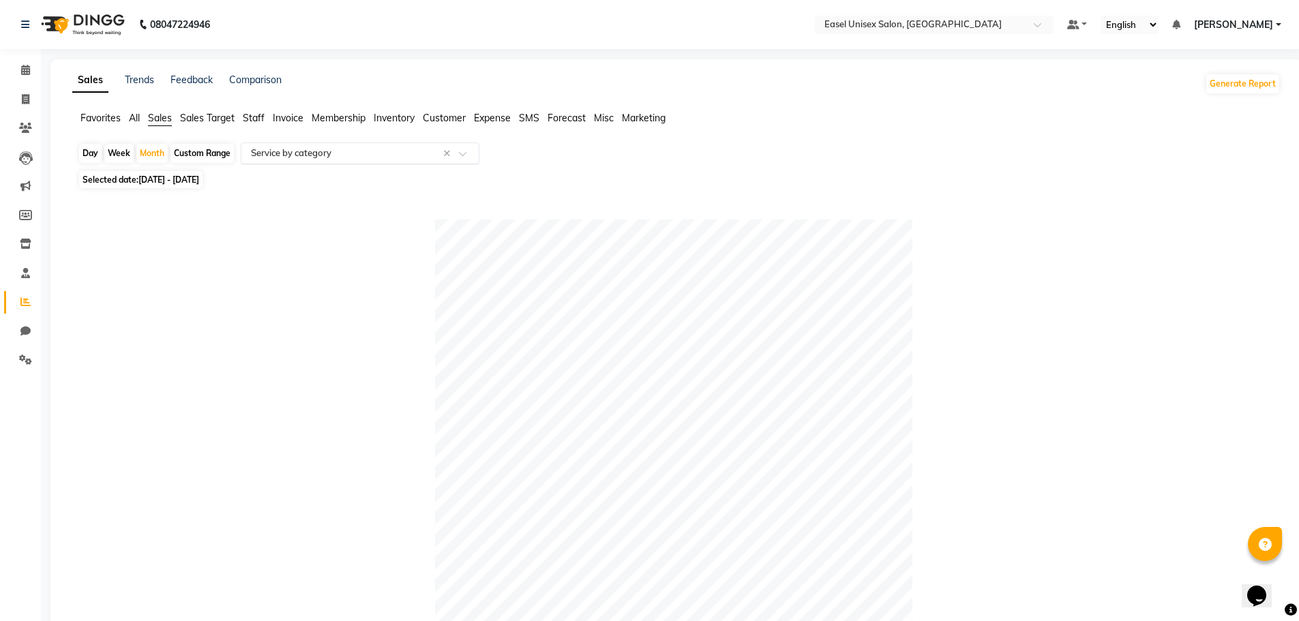
drag, startPoint x: 334, startPoint y: 174, endPoint x: 328, endPoint y: 160, distance: 15.6
